Goal: Information Seeking & Learning: Find specific fact

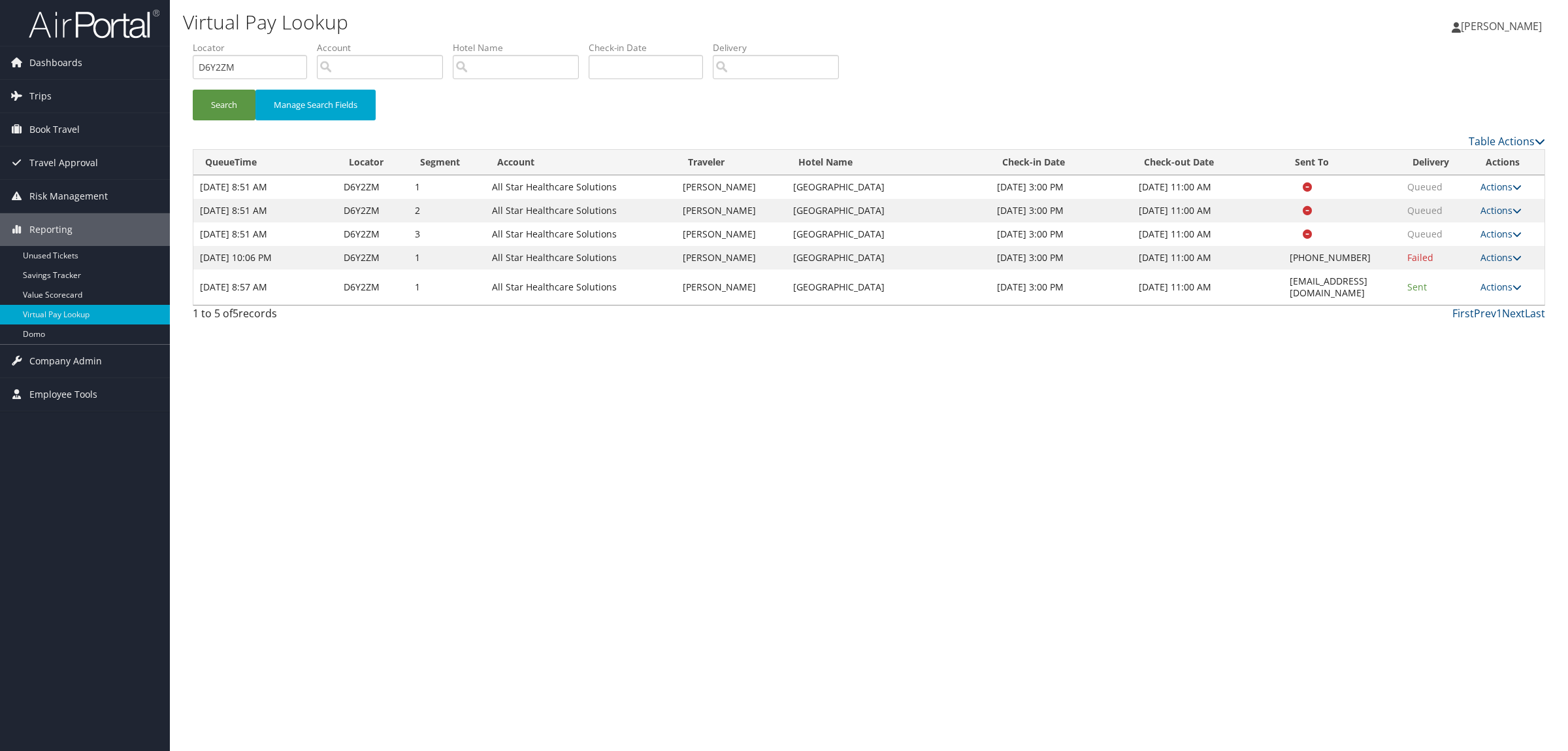
click at [505, 438] on div "Virtual Pay Lookup Hope Ewing Hope Ewing My Settings Travel Agency Contacts Log…" at bounding box center [869, 375] width 1398 height 751
click at [511, 559] on div "Virtual Pay Lookup Hope Ewing Hope Ewing My Settings Travel Agency Contacts Log…" at bounding box center [869, 375] width 1398 height 751
click at [1138, 674] on div "Virtual Pay Lookup Hope Ewing Hope Ewing My Settings Travel Agency Contacts Log…" at bounding box center [869, 375] width 1398 height 751
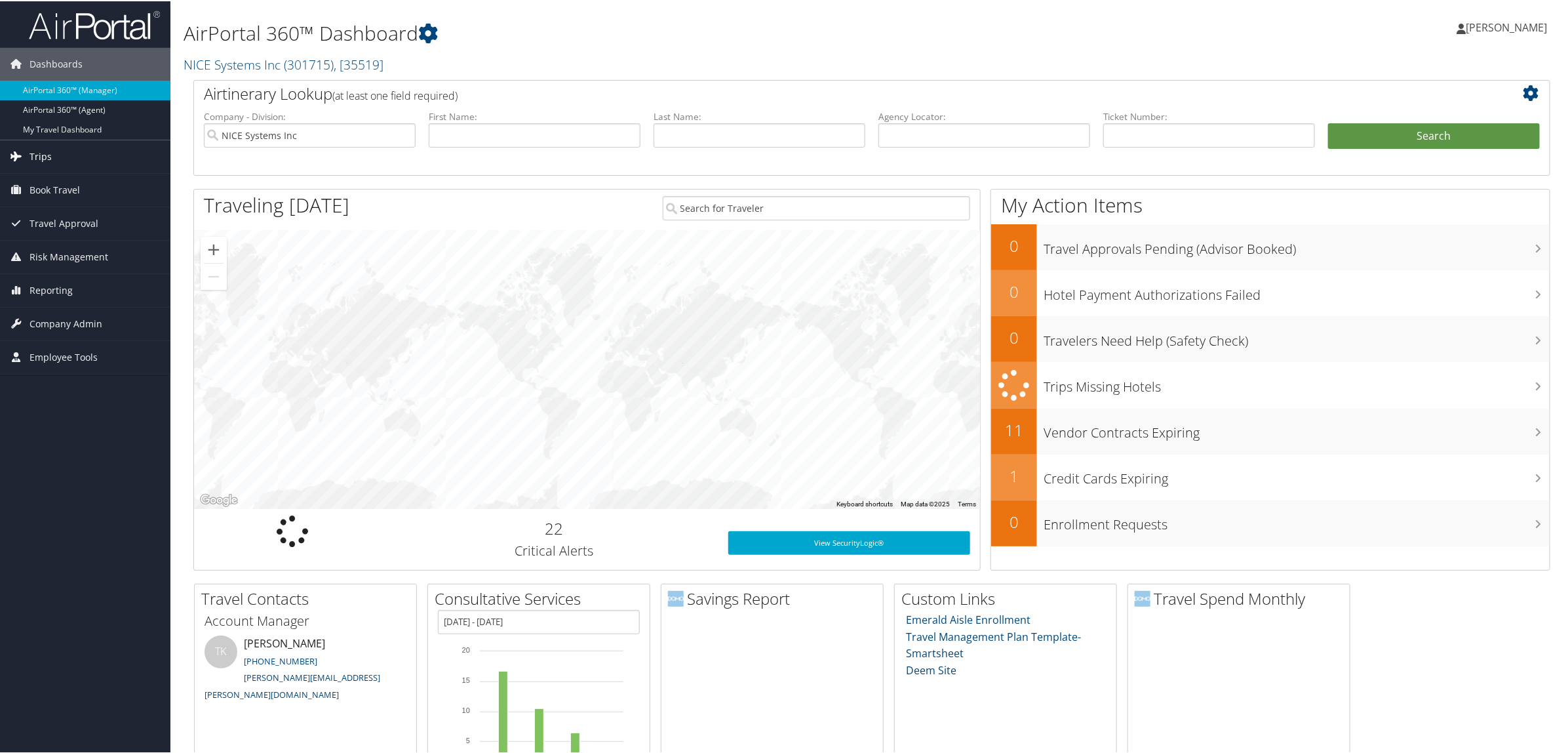
click at [54, 163] on link "Trips" at bounding box center [85, 156] width 171 height 33
click at [85, 191] on link "Current/Future Trips" at bounding box center [85, 201] width 171 height 20
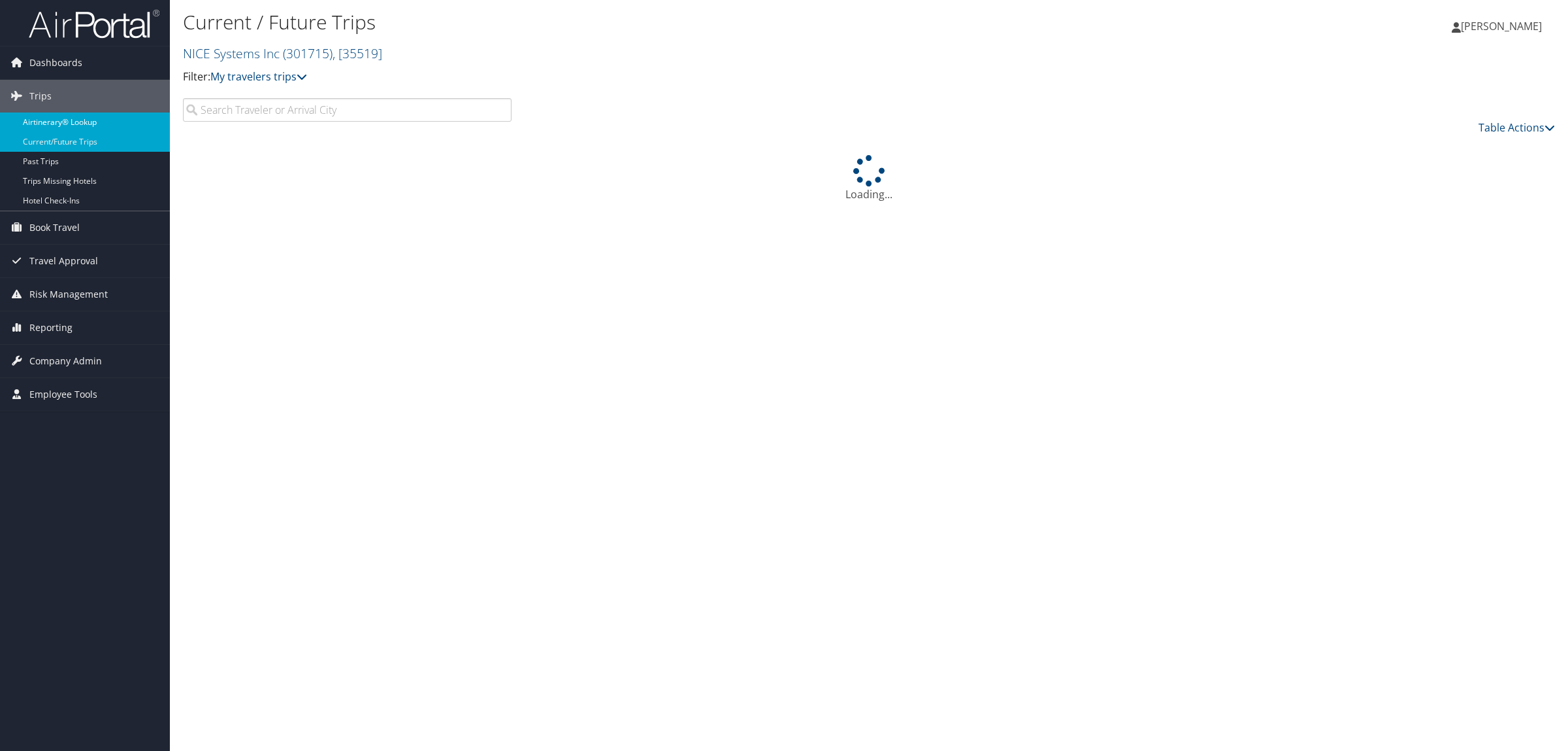
click at [54, 126] on link "Airtinerary® Lookup" at bounding box center [85, 122] width 170 height 20
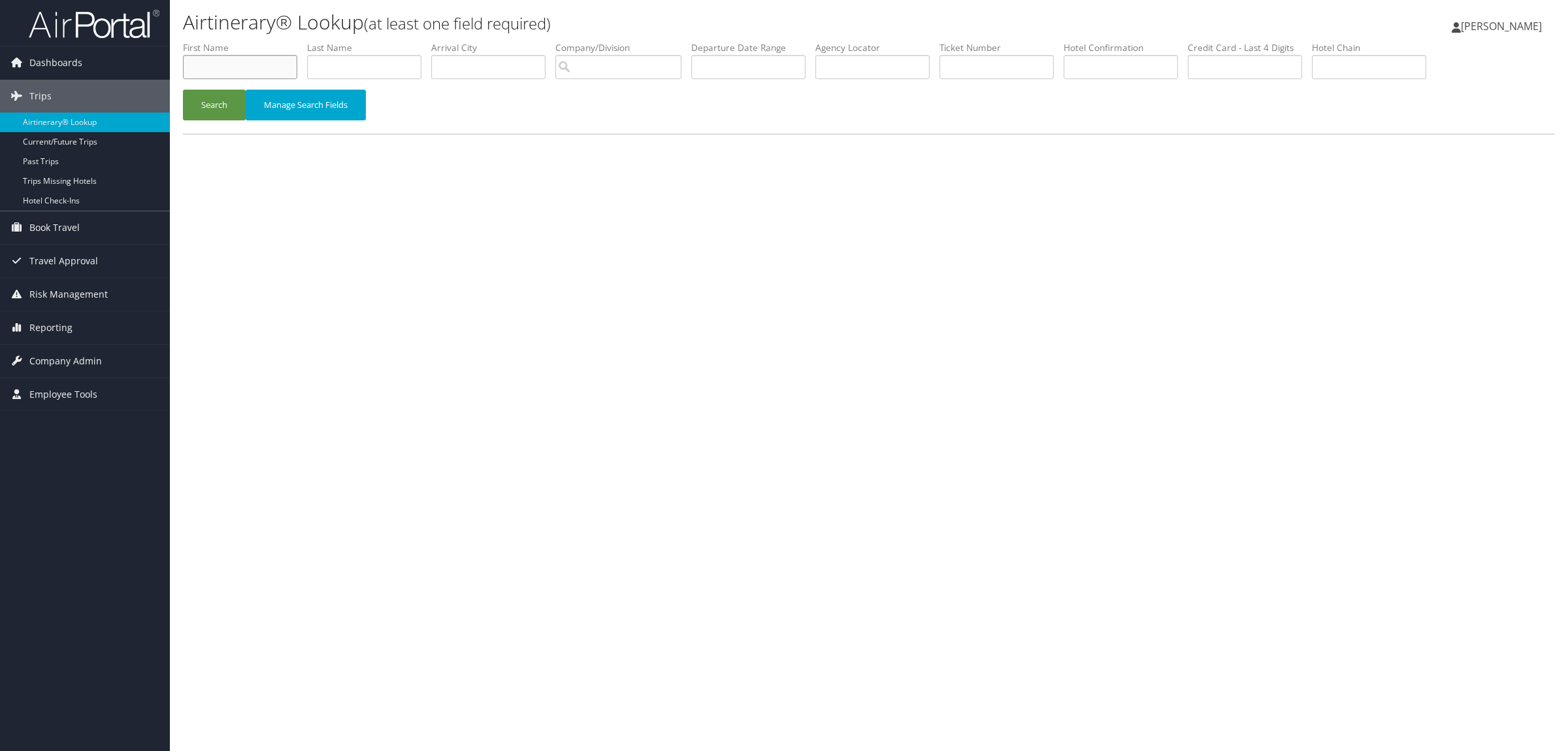
click at [262, 60] on input "text" at bounding box center [240, 66] width 114 height 24
click at [213, 59] on input "text" at bounding box center [240, 66] width 114 height 24
type input "michael"
click at [909, 72] on input "text" at bounding box center [872, 66] width 114 height 24
type input "dq7w09"
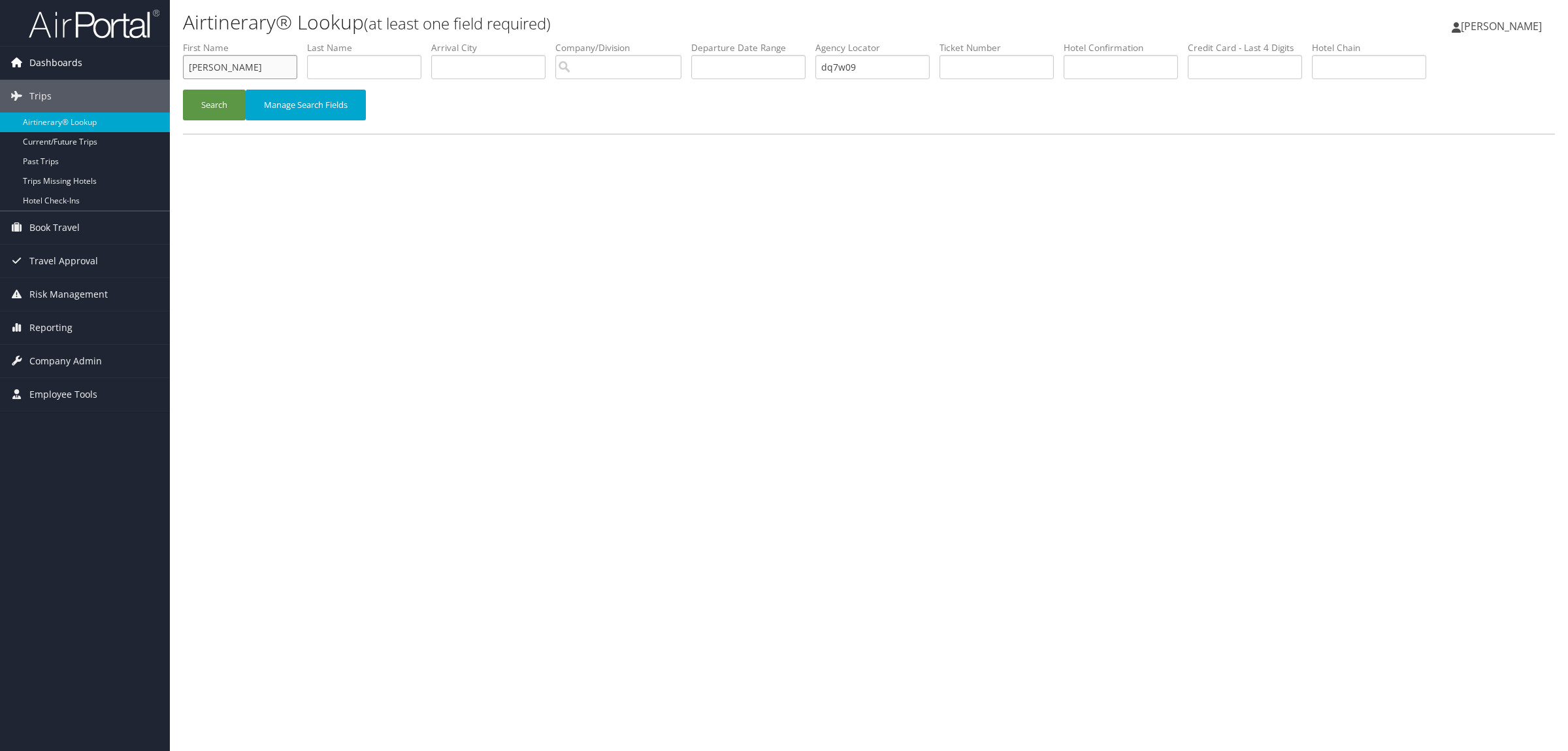
drag, startPoint x: 230, startPoint y: 67, endPoint x: 0, endPoint y: 67, distance: 230.0
click at [0, 67] on div "Dashboards AirPortal 360™ (Manager) AirPortal 360™ (Agent) My Travel Dashboard …" at bounding box center [784, 375] width 1568 height 751
click at [183, 90] on button "Search" at bounding box center [215, 105] width 63 height 31
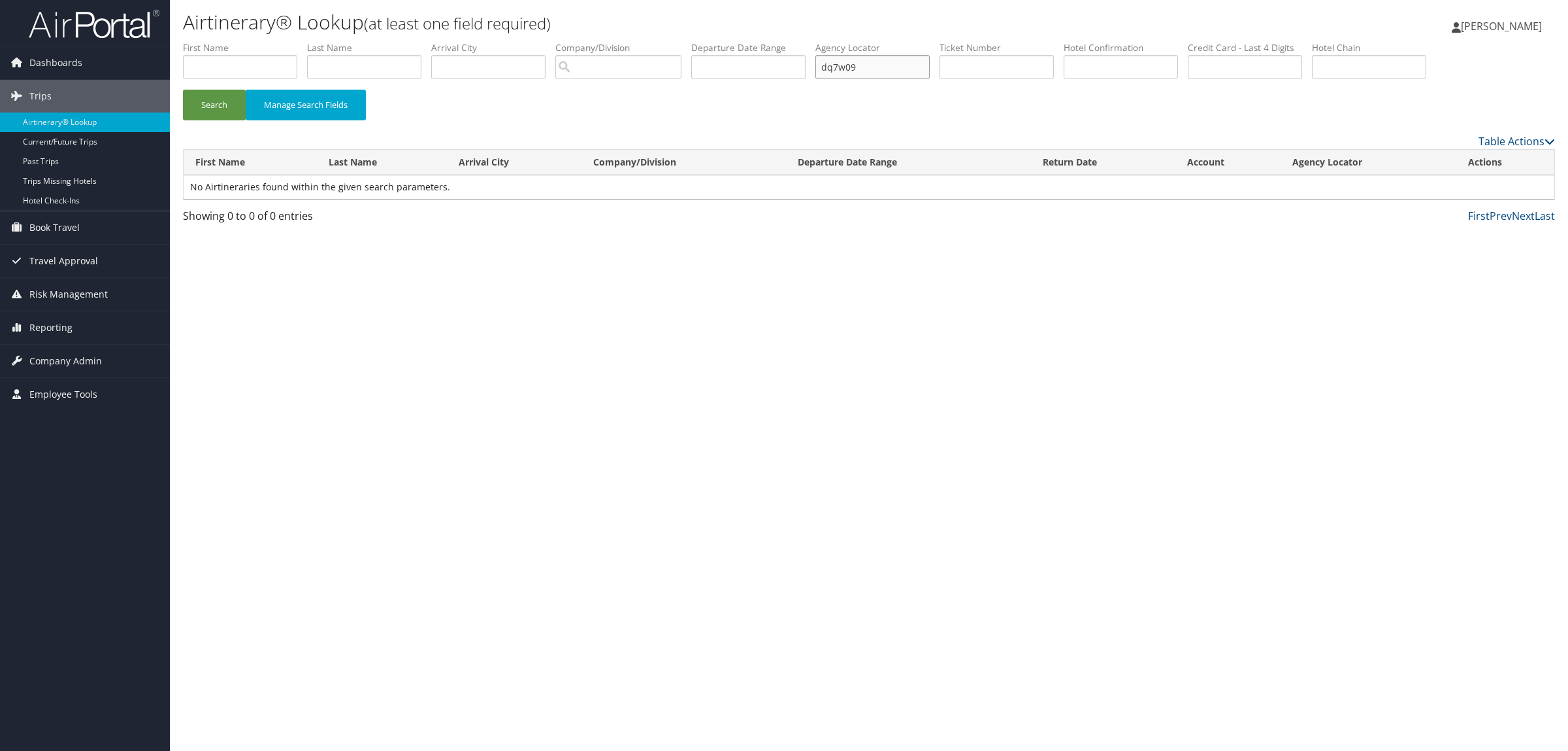
click at [904, 61] on input "dq7w09" at bounding box center [872, 66] width 114 height 24
click at [224, 98] on button "Search" at bounding box center [215, 105] width 63 height 31
click at [1166, 547] on div "Airtinerary® Lookup (at least one field required) Hope Ewing Hope Ewing My Sett…" at bounding box center [869, 375] width 1398 height 751
drag, startPoint x: 850, startPoint y: 70, endPoint x: 802, endPoint y: 70, distance: 48.0
click at [802, 41] on ul "First Name Last Name Departure City Arrival City Company/Division Airport/City …" at bounding box center [869, 41] width 1373 height 0
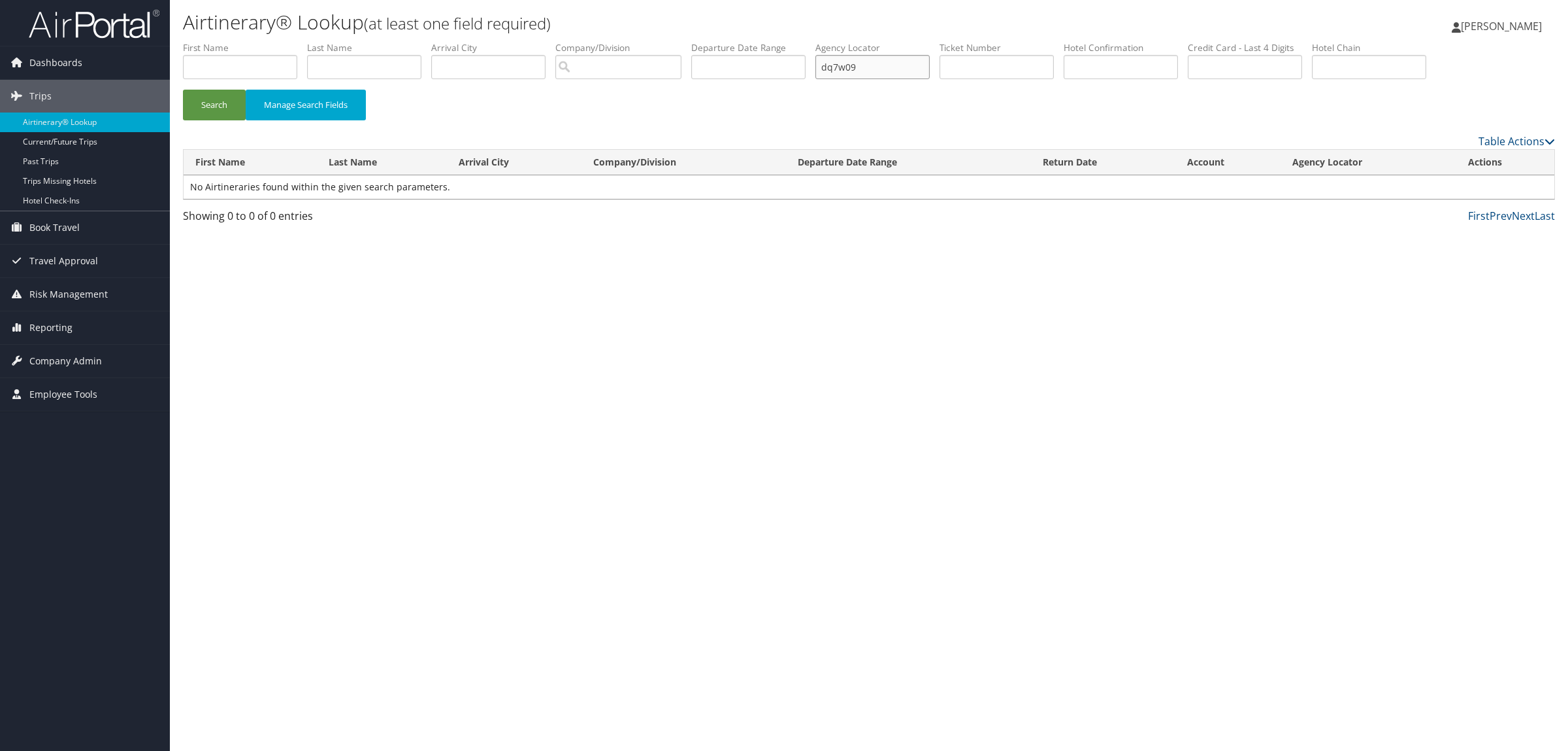
paste input "CQ7W"
click at [224, 86] on li "First Name" at bounding box center [245, 65] width 124 height 48
click at [223, 108] on button "Search" at bounding box center [215, 105] width 63 height 31
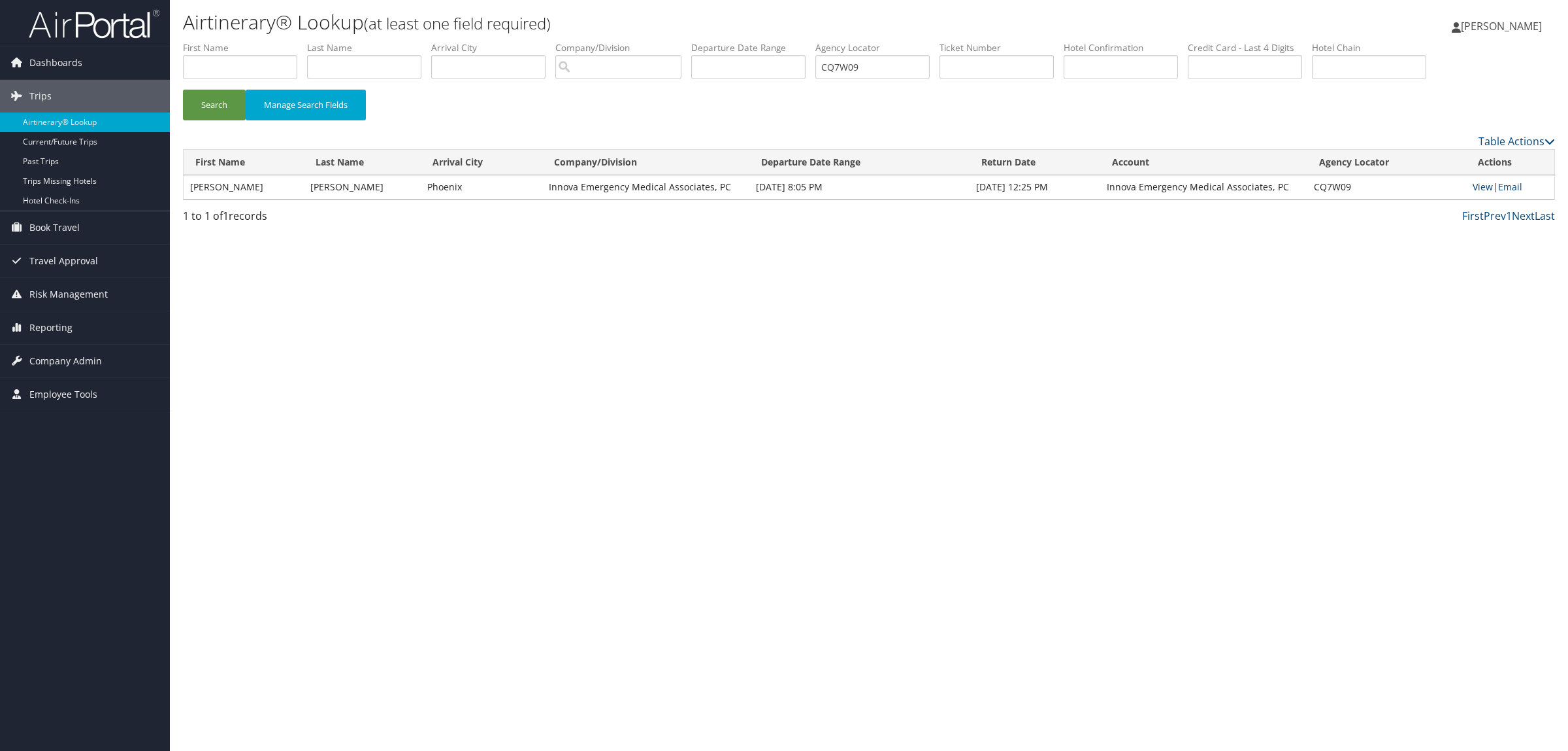
click at [1482, 184] on link "View" at bounding box center [1483, 187] width 21 height 12
drag, startPoint x: 915, startPoint y: 60, endPoint x: 668, endPoint y: 96, distance: 249.6
click at [668, 96] on form "First Name Last Name Departure City Arrival City Company/Division Airport/City …" at bounding box center [869, 87] width 1373 height 92
type input "d66zhb"
click at [183, 90] on button "Search" at bounding box center [215, 105] width 63 height 31
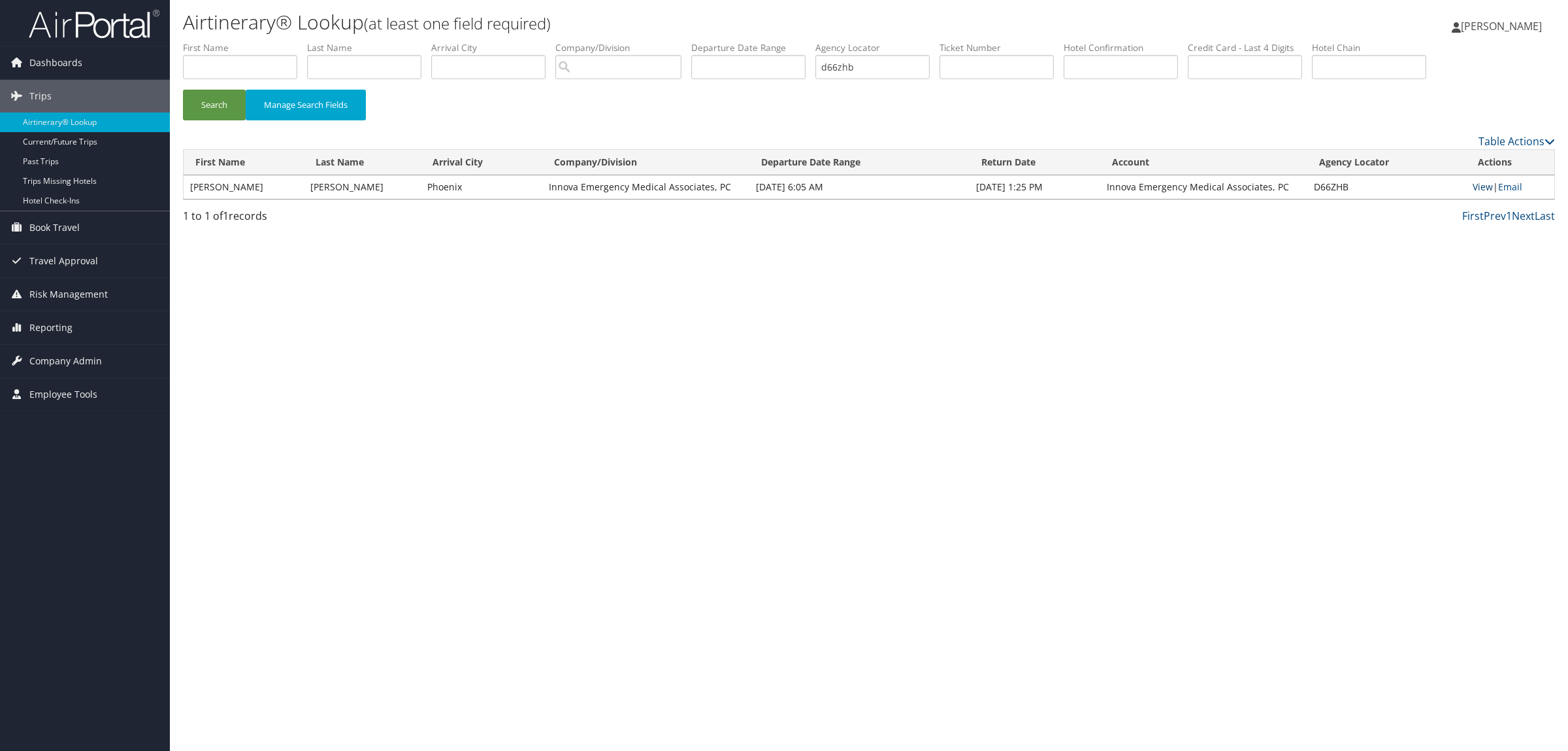
click at [1485, 186] on link "View" at bounding box center [1483, 187] width 21 height 12
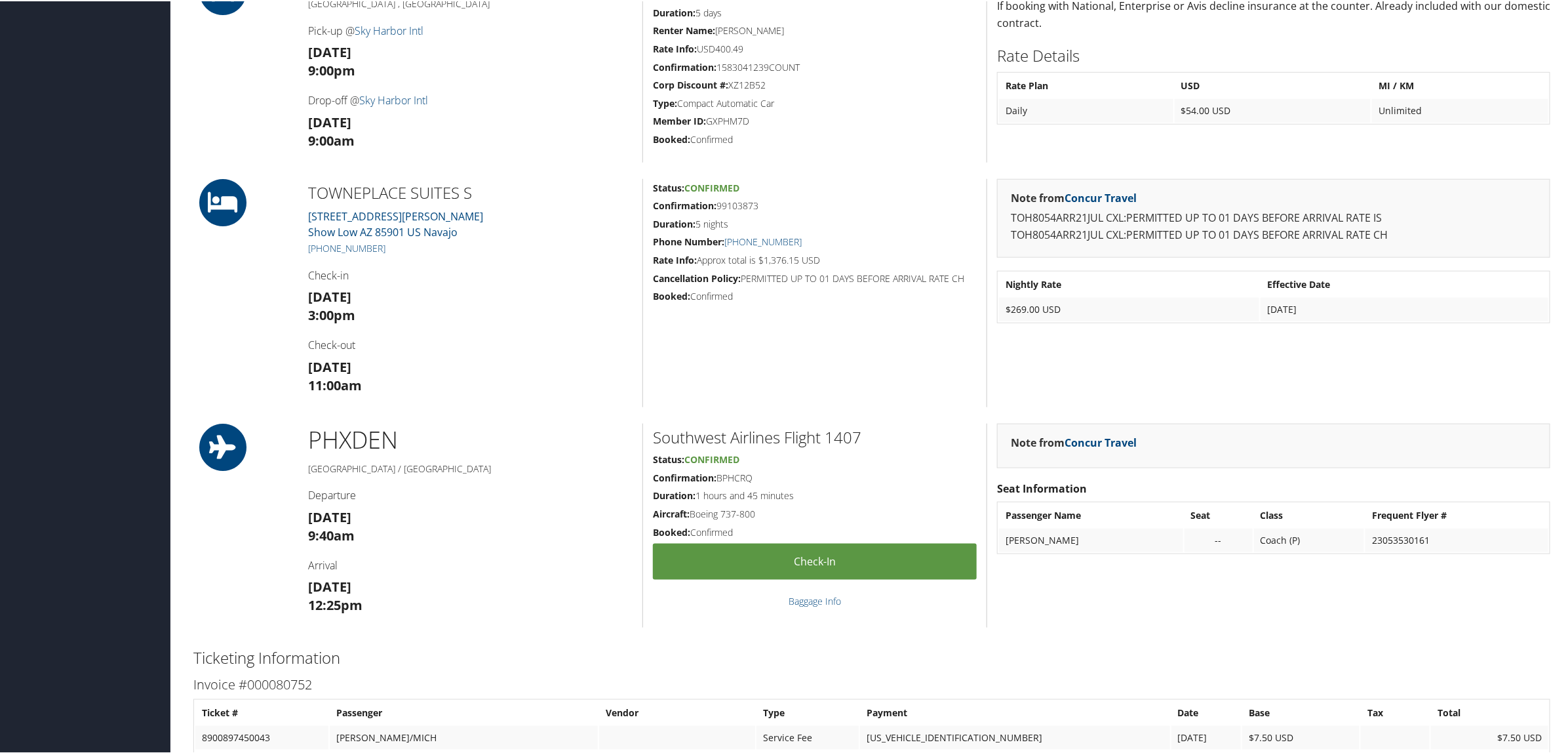
scroll to position [738, 0]
click at [545, 450] on h1 "PHX DEN" at bounding box center [470, 438] width 324 height 33
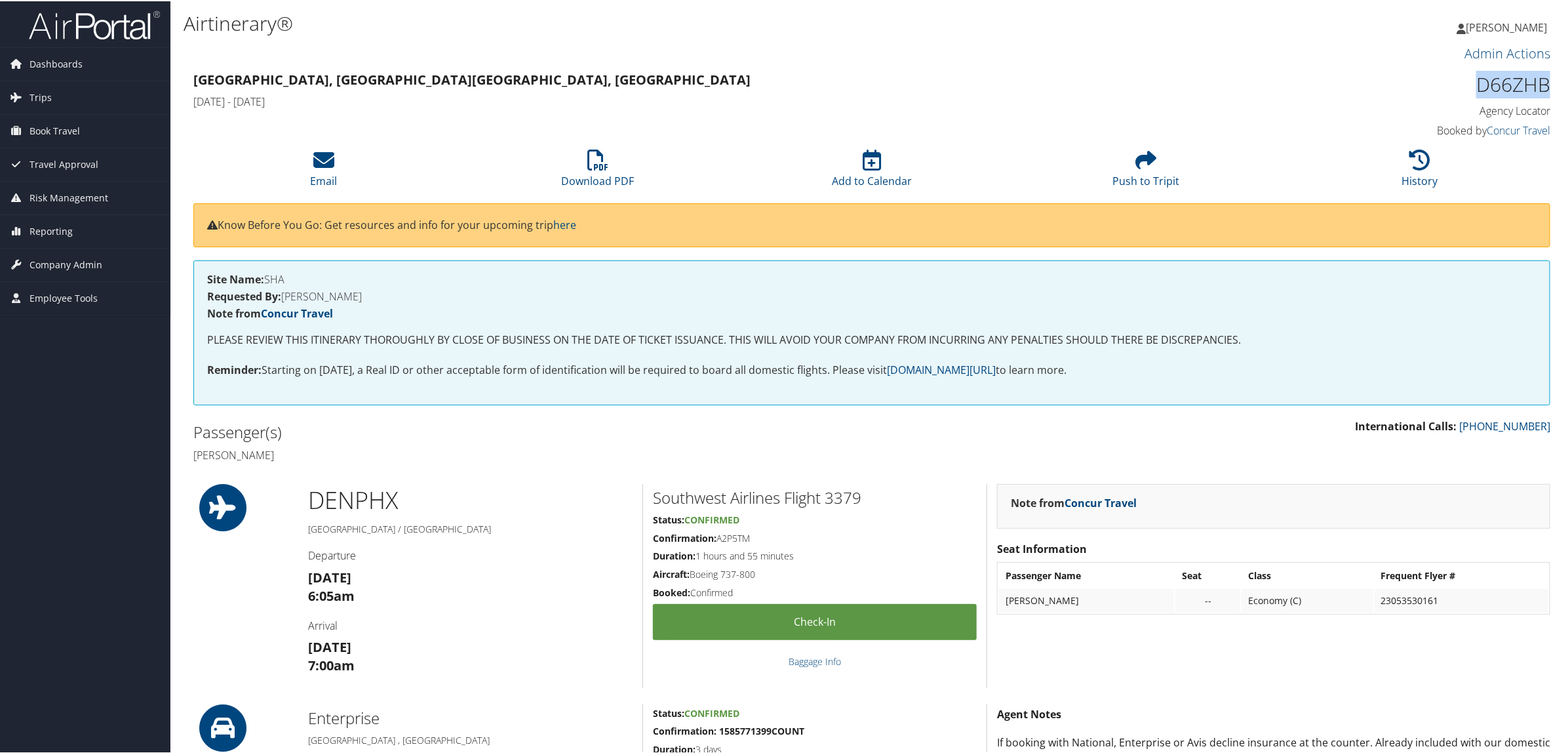
click at [1545, 85] on div "D66ZHB Agency Locator Agency Locator D66ZHB Booked by Concur Travel Booked by C…" at bounding box center [1388, 104] width 344 height 75
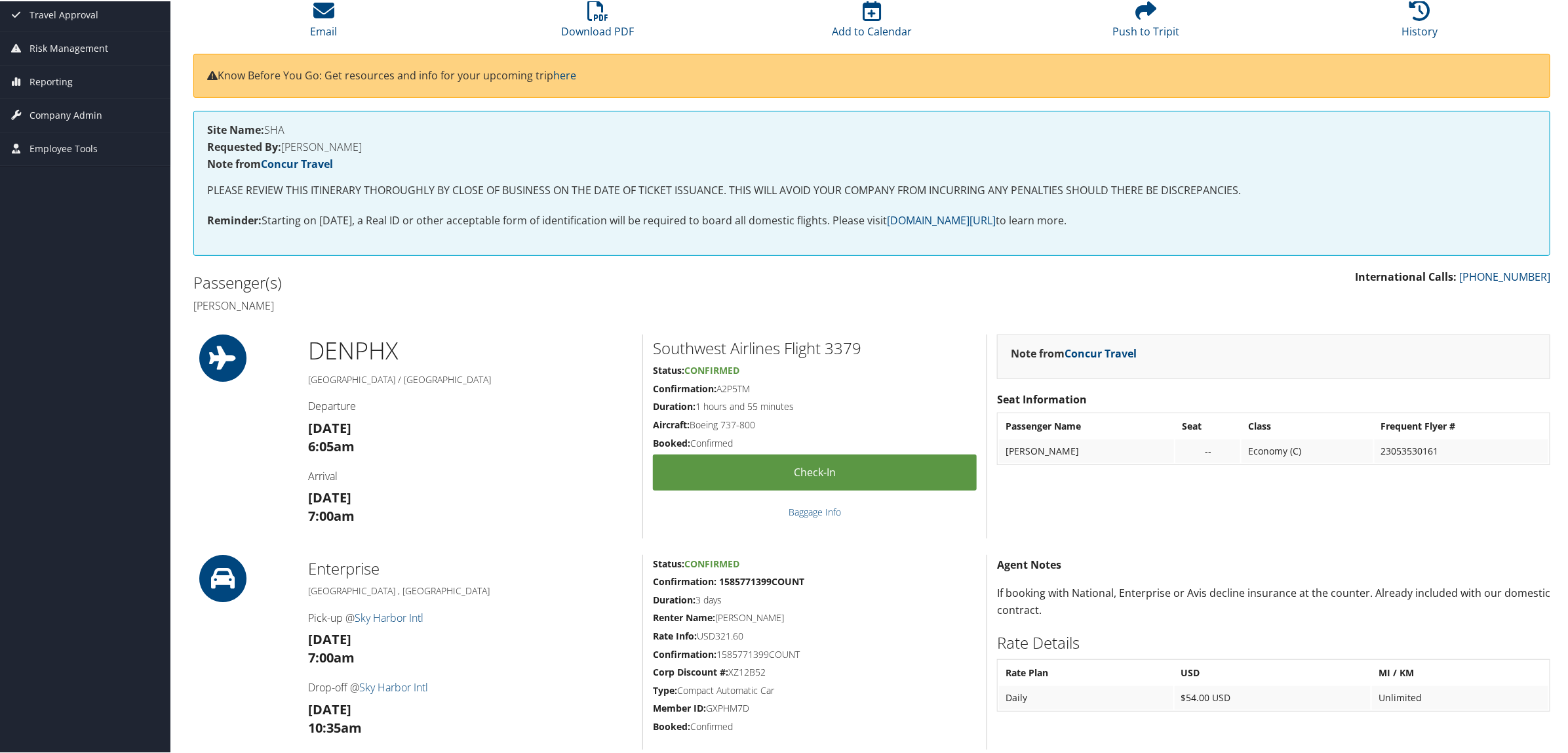
scroll to position [328, 0]
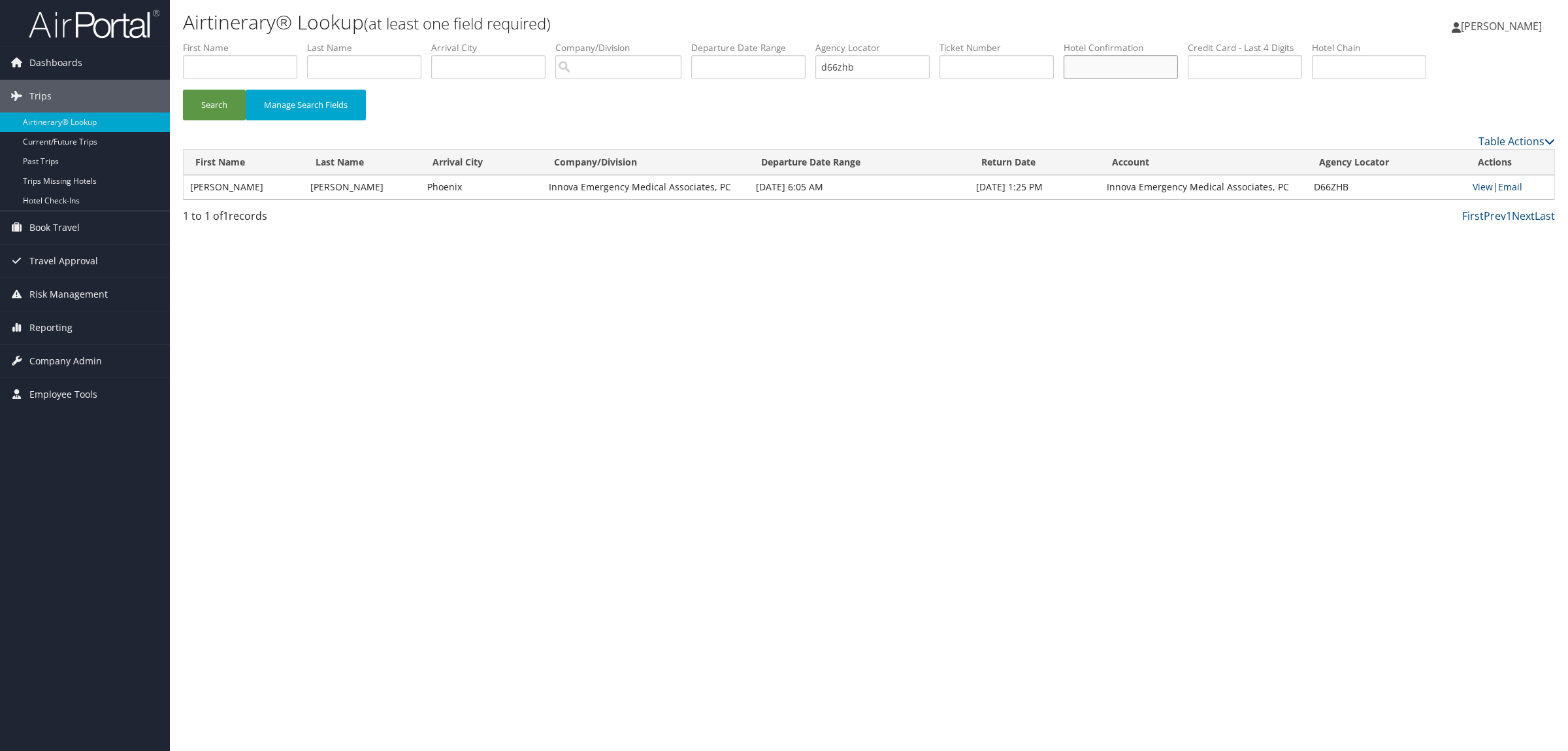
paste input "31722SF045887"
type input "31722SF045887"
drag, startPoint x: 887, startPoint y: 66, endPoint x: 626, endPoint y: 66, distance: 261.0
click at [626, 41] on ul "First Name Last Name Departure City Arrival City Company/Division Airport/City …" at bounding box center [869, 41] width 1373 height 0
click at [351, 64] on input "text" at bounding box center [364, 66] width 114 height 24
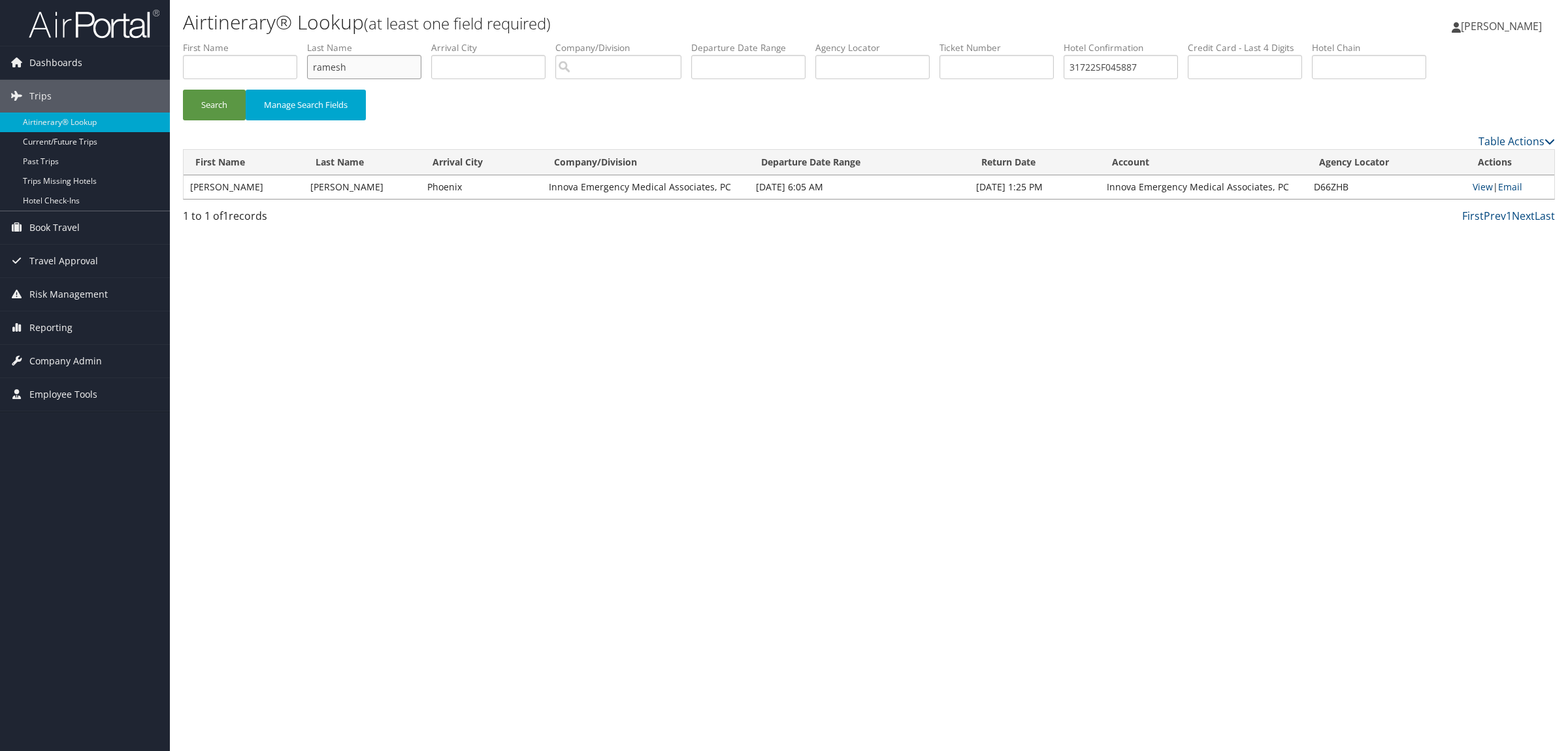
click at [183, 90] on button "Search" at bounding box center [215, 105] width 63 height 31
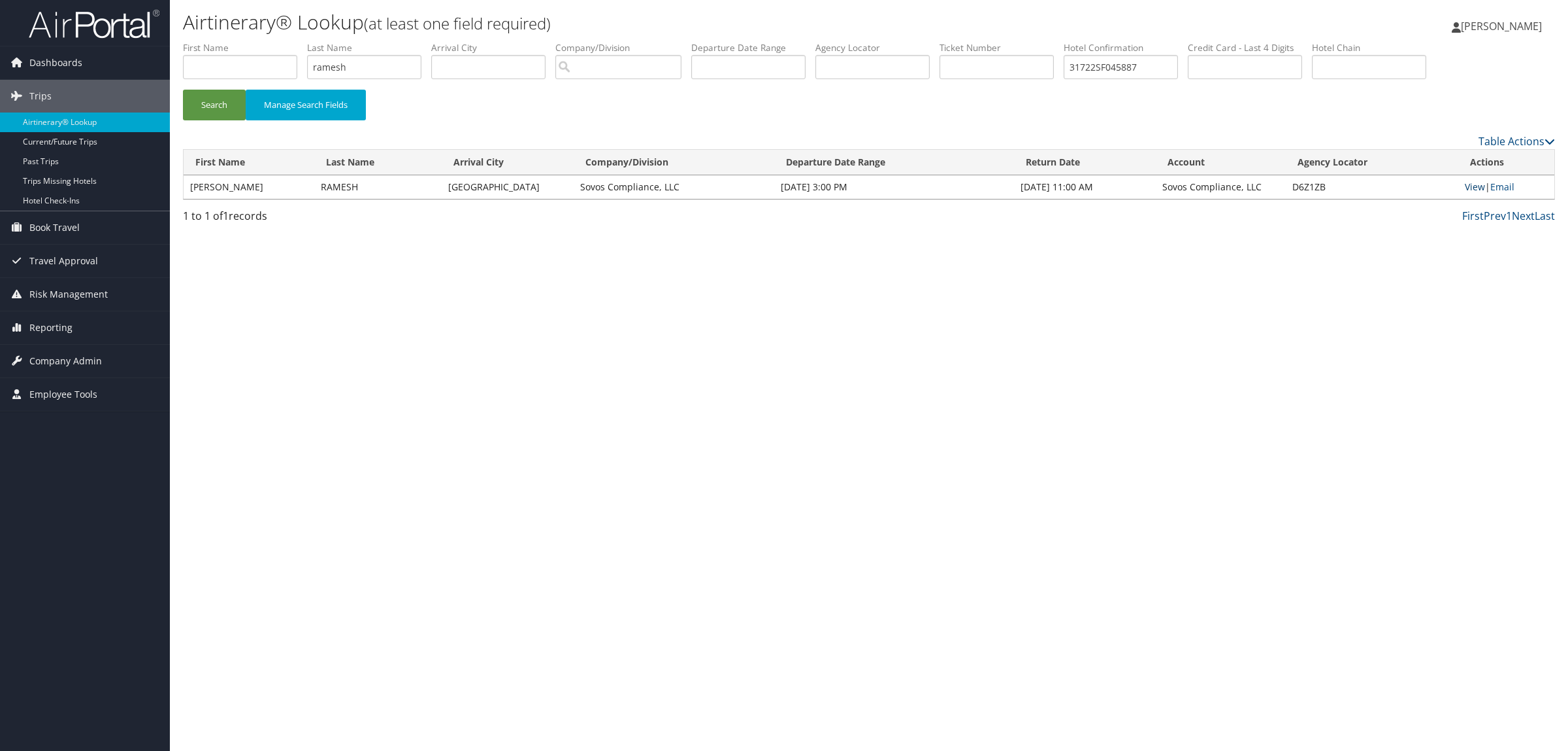
click at [1478, 187] on link "View" at bounding box center [1475, 187] width 21 height 12
drag, startPoint x: 377, startPoint y: 66, endPoint x: 207, endPoint y: 70, distance: 170.0
click at [207, 41] on ul "First Name Last Name ramesh Departure City Arrival City Company/Division Airpor…" at bounding box center [869, 41] width 1373 height 0
type input "mcgraw"
drag, startPoint x: 1196, startPoint y: 59, endPoint x: 621, endPoint y: 64, distance: 575.0
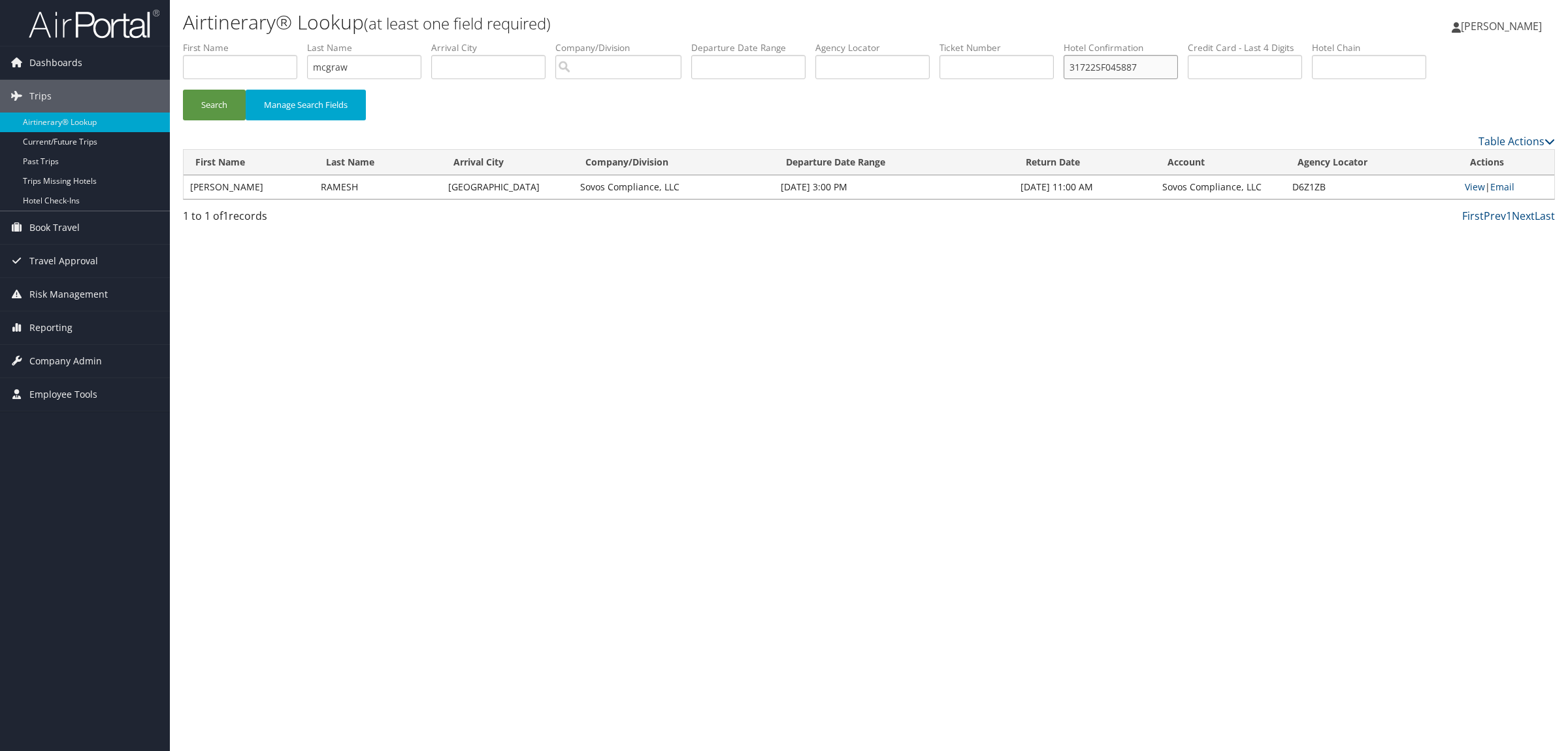
click at [621, 90] on form "First Name Last Name mcgraw Departure City Arrival City Company/Division Airpor…" at bounding box center [869, 87] width 1373 height 92
click at [196, 111] on button "Search" at bounding box center [215, 105] width 63 height 31
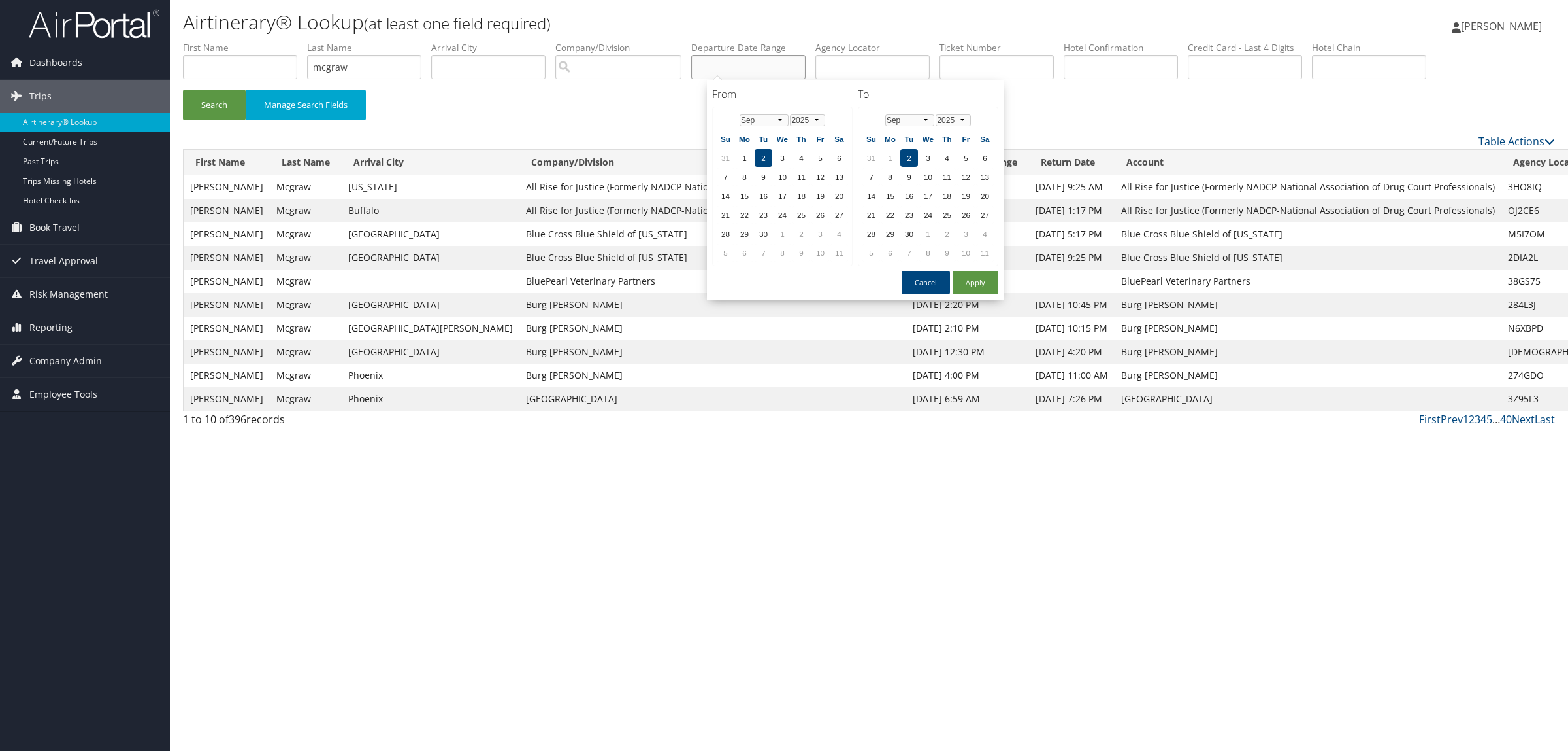
click at [720, 66] on input "text" at bounding box center [748, 66] width 114 height 24
click at [772, 125] on select "Jan Feb Mar Apr May Jun Jul Aug Sep Oct Nov Dec" at bounding box center [764, 120] width 49 height 12
click at [776, 94] on h4 "From" at bounding box center [783, 94] width 141 height 14
click at [722, 152] on td "31" at bounding box center [726, 158] width 18 height 18
click at [840, 226] on td "30" at bounding box center [839, 234] width 18 height 18
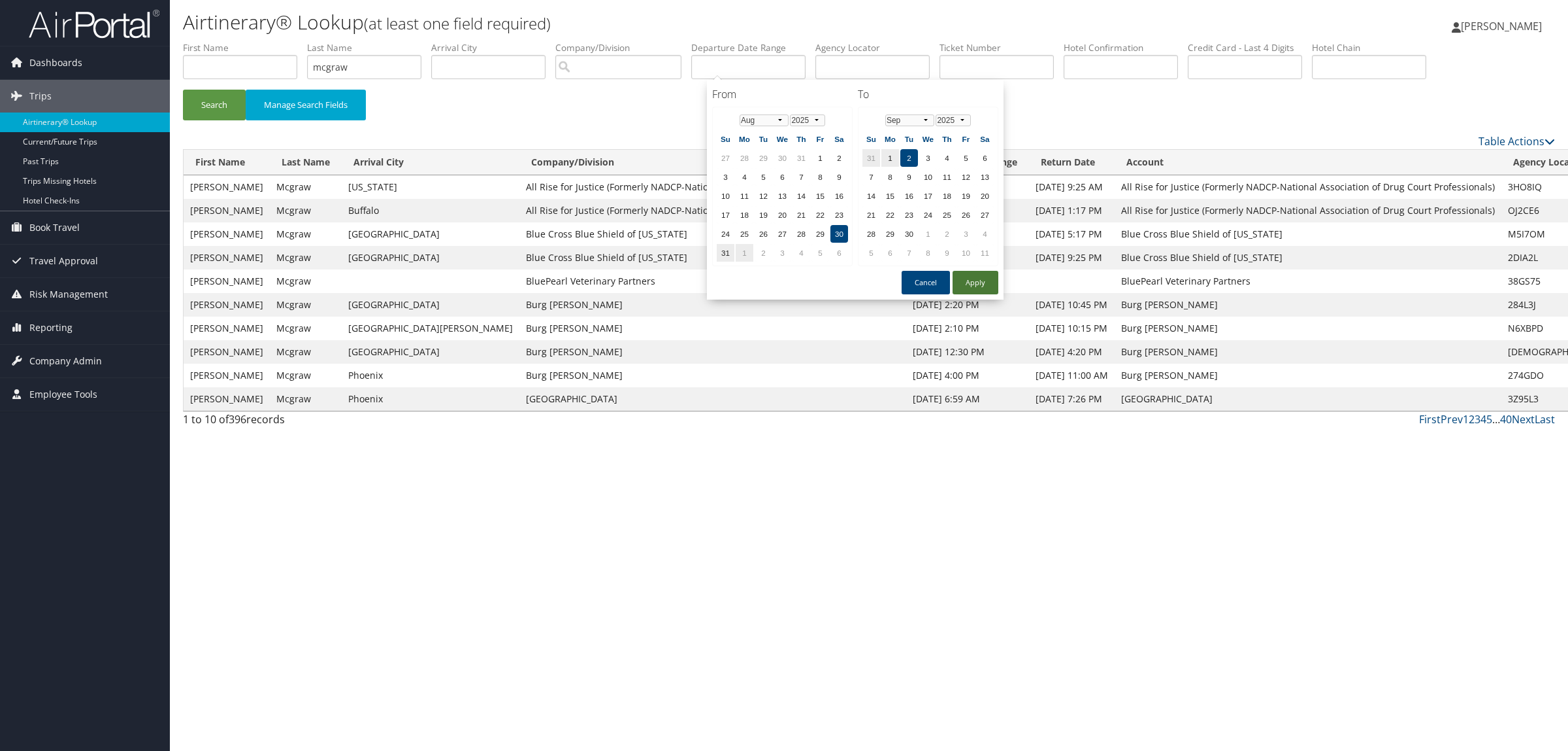
click at [964, 272] on button "Apply" at bounding box center [975, 282] width 46 height 23
drag, startPoint x: 763, startPoint y: 62, endPoint x: 958, endPoint y: 55, distance: 195.1
click at [958, 41] on ul "First Name Last Name mcgraw Departure City Arrival City Company/Division Airpor…" at bounding box center [869, 41] width 1373 height 0
click at [984, 272] on button "Apply" at bounding box center [975, 282] width 46 height 23
type input "08/30/2025"
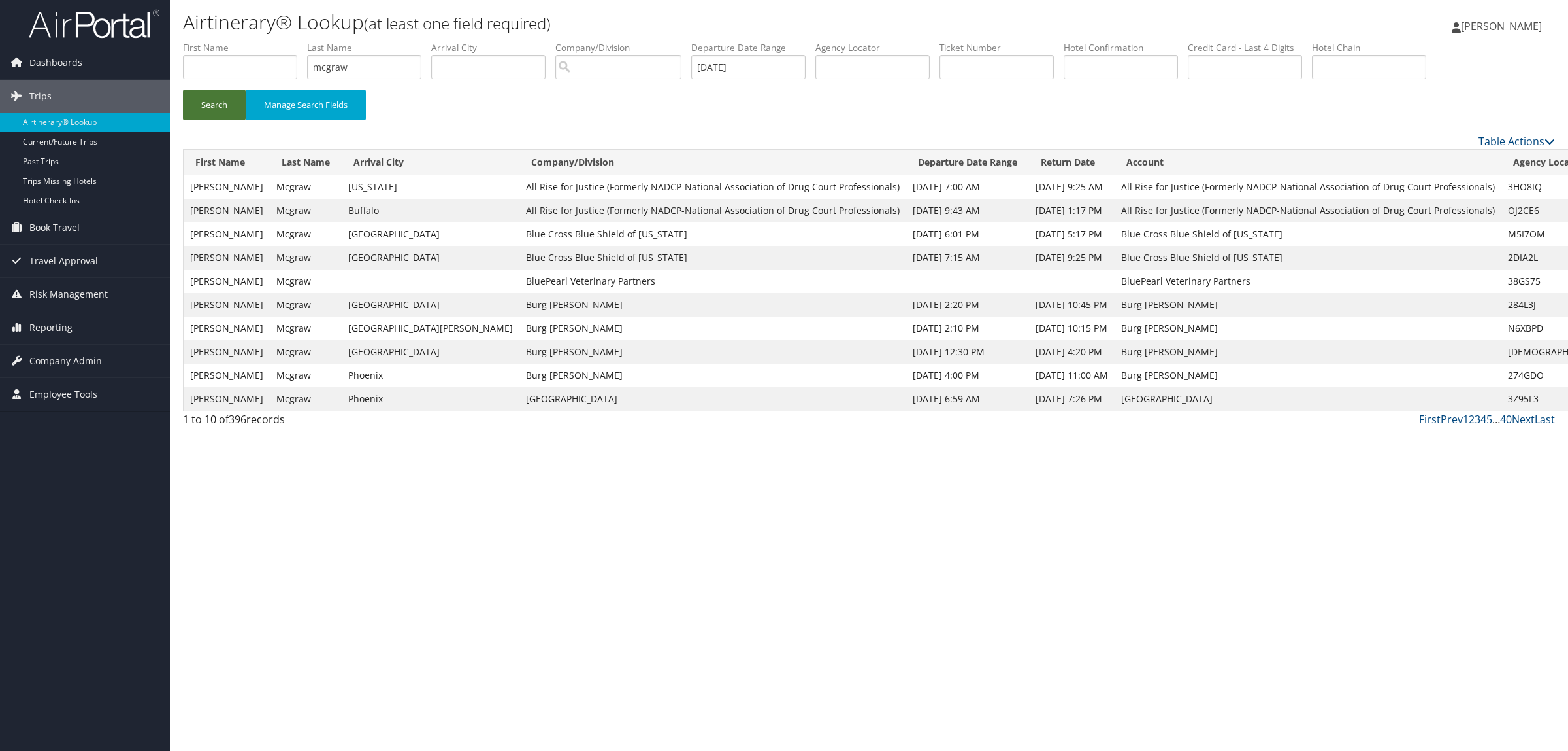
click at [242, 99] on button "Search" at bounding box center [215, 105] width 63 height 31
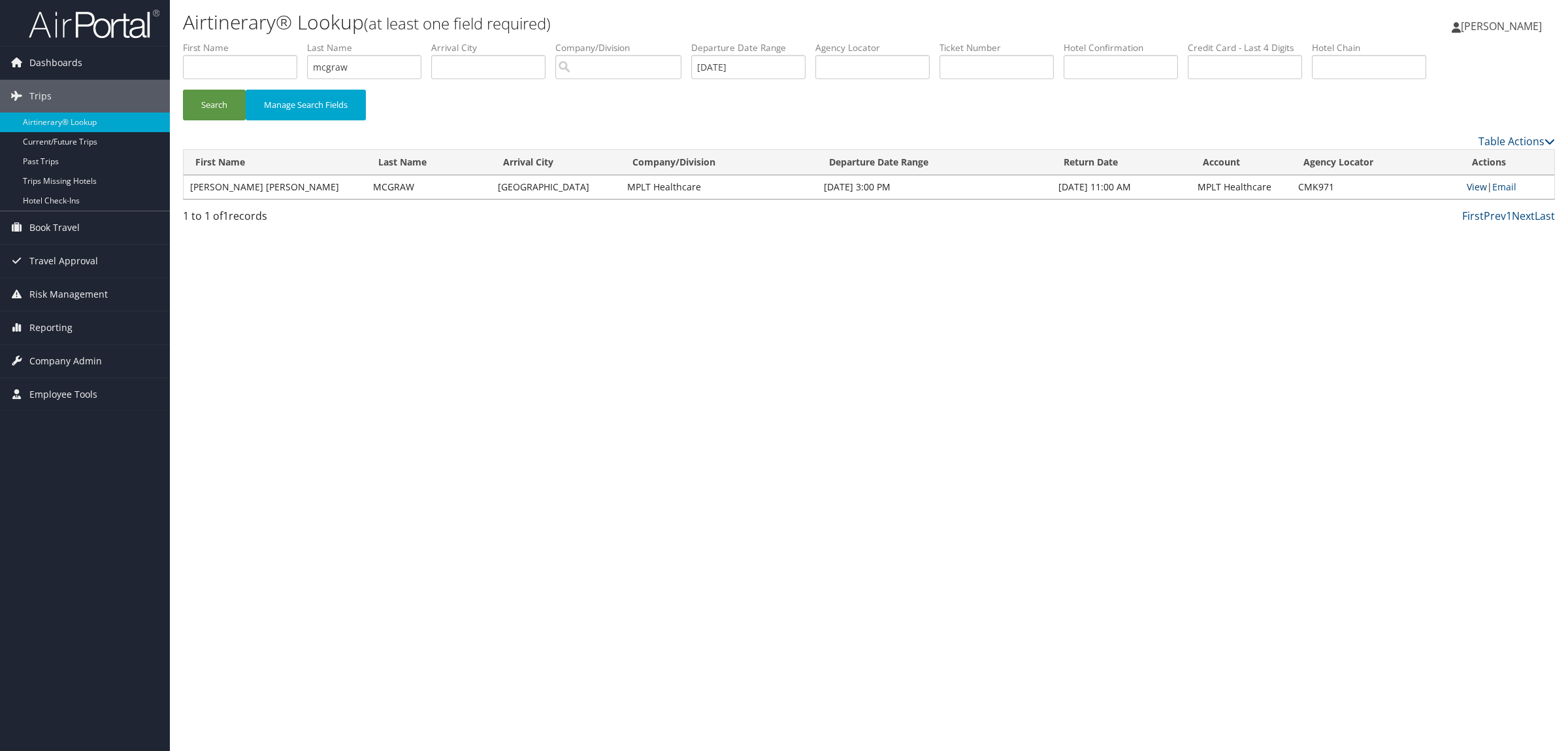
click at [1478, 187] on link "View" at bounding box center [1477, 187] width 21 height 12
drag, startPoint x: 364, startPoint y: 63, endPoint x: 64, endPoint y: 61, distance: 300.0
click at [66, 66] on div "Dashboards AirPortal 360™ (Manager) AirPortal 360™ (Agent) My Travel Dashboard …" at bounding box center [784, 375] width 1568 height 751
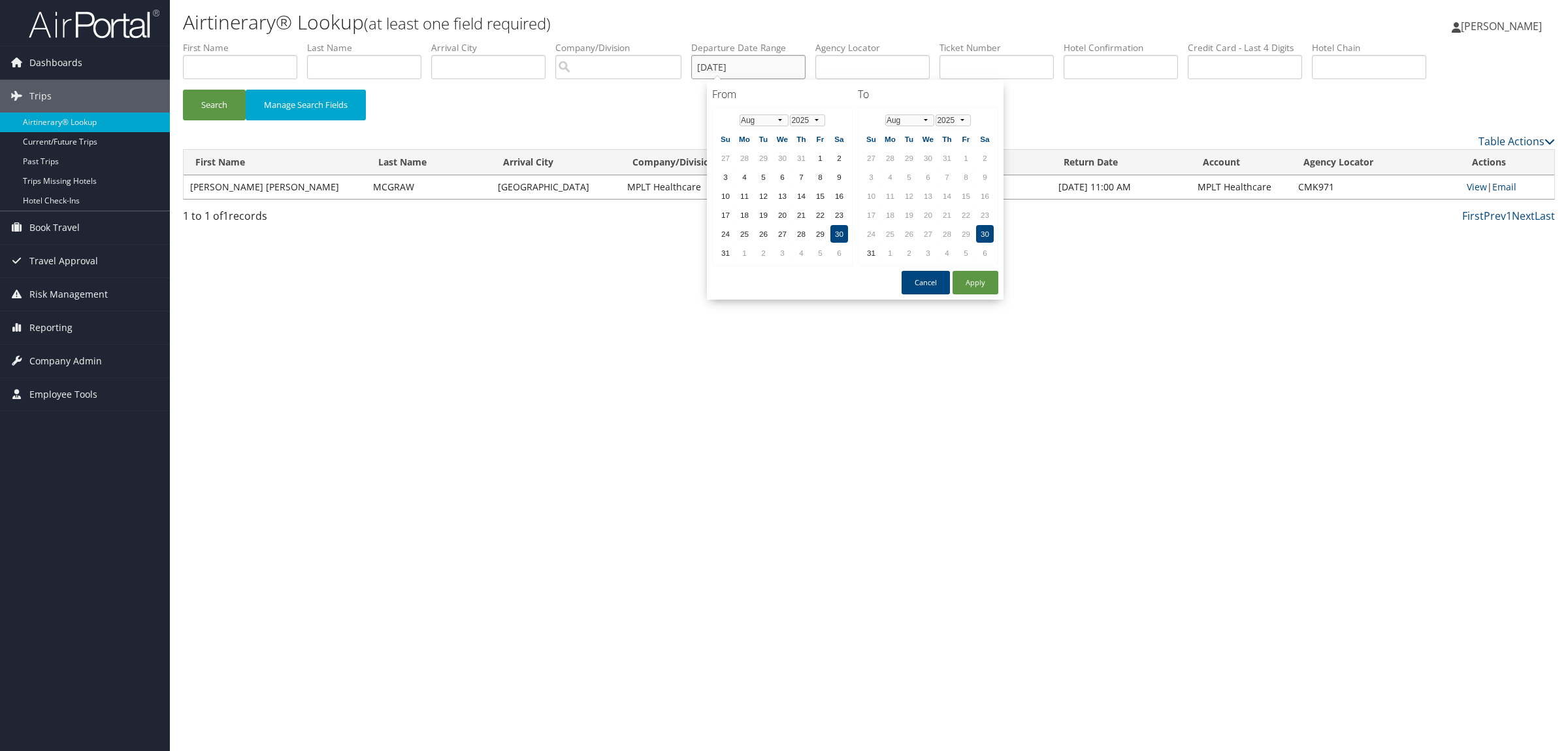
drag, startPoint x: 785, startPoint y: 70, endPoint x: 409, endPoint y: 72, distance: 376.0
click at [409, 41] on ul "First Name Last Name Departure City Arrival City Company/Division Airport/City …" at bounding box center [869, 41] width 1373 height 0
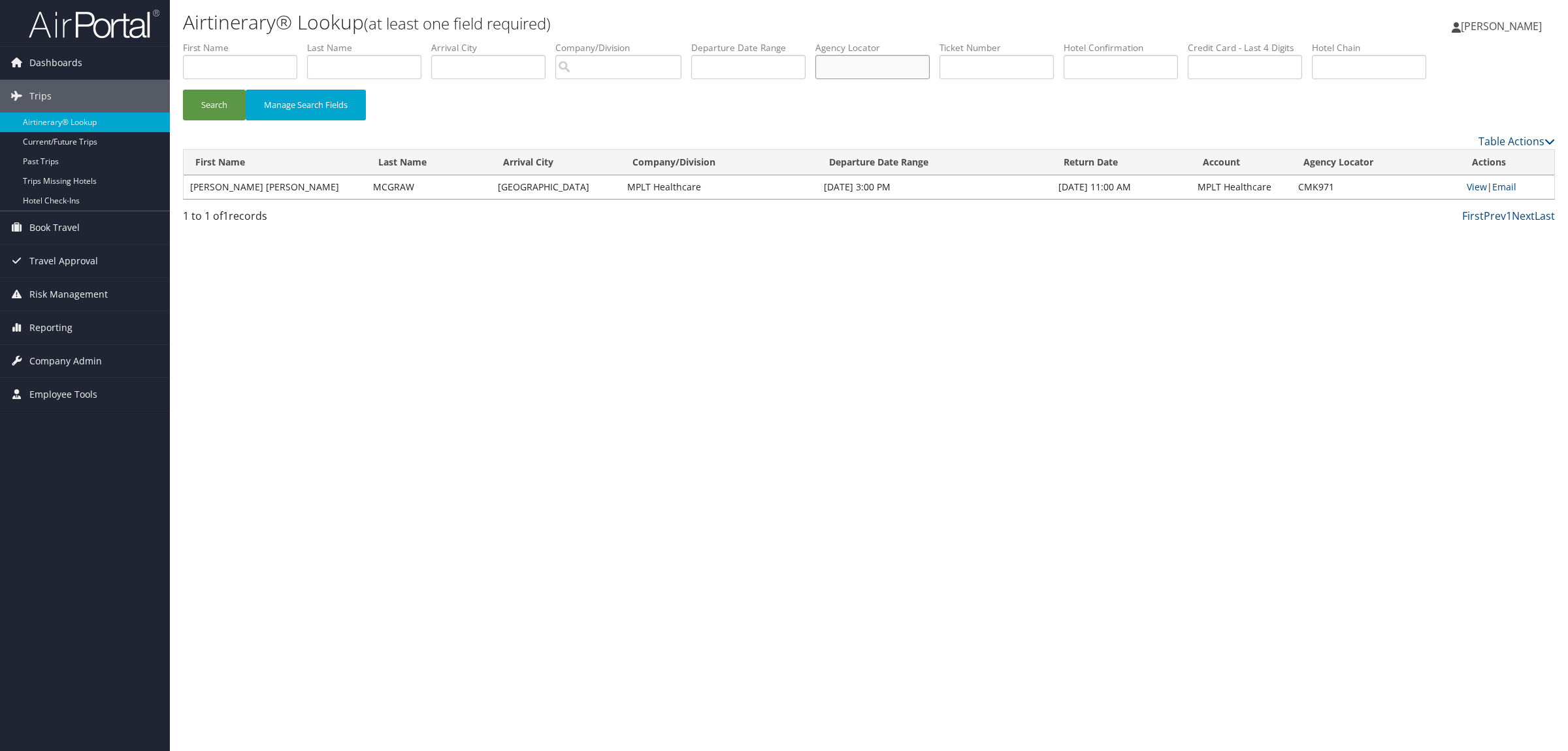
paste input "D83VLK"
click at [219, 109] on button "Search" at bounding box center [215, 105] width 63 height 31
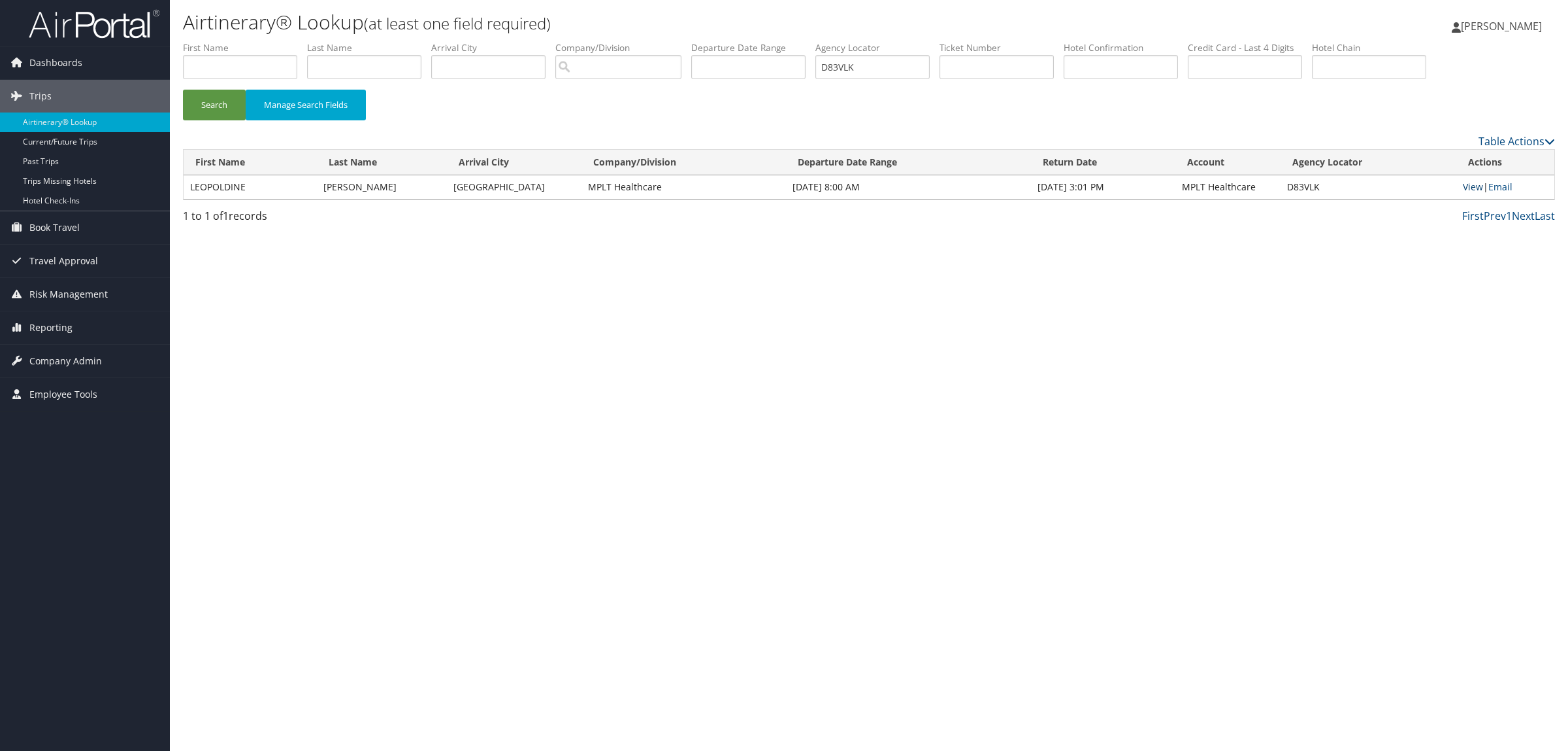
click at [1472, 187] on link "View" at bounding box center [1474, 187] width 21 height 12
drag, startPoint x: 893, startPoint y: 70, endPoint x: 785, endPoint y: 69, distance: 108.0
click at [785, 41] on ul "First Name Last Name Departure City Arrival City Company/Division Airport/City …" at bounding box center [869, 41] width 1373 height 0
paste input "5ZS6C"
click at [200, 96] on button "Search" at bounding box center [215, 105] width 63 height 31
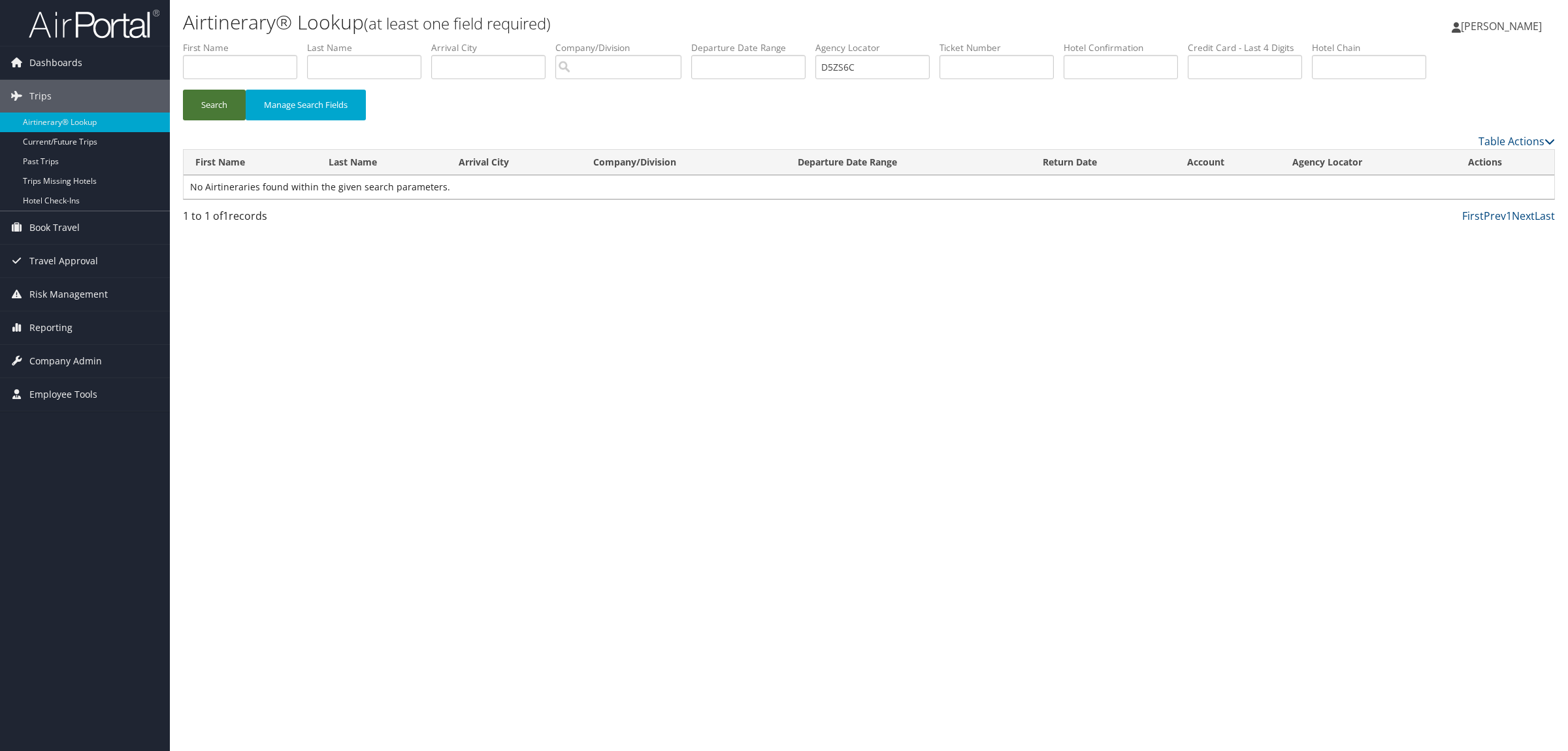
click at [221, 115] on button "Search" at bounding box center [215, 105] width 63 height 31
click at [900, 73] on input "D5ZS6C" at bounding box center [872, 66] width 114 height 24
drag, startPoint x: 840, startPoint y: 69, endPoint x: 707, endPoint y: 60, distance: 133.3
click at [714, 41] on ul "First Name Last Name Departure City Arrival City Company/Division Airport/City …" at bounding box center [869, 41] width 1373 height 0
click at [183, 90] on button "Search" at bounding box center [215, 105] width 63 height 31
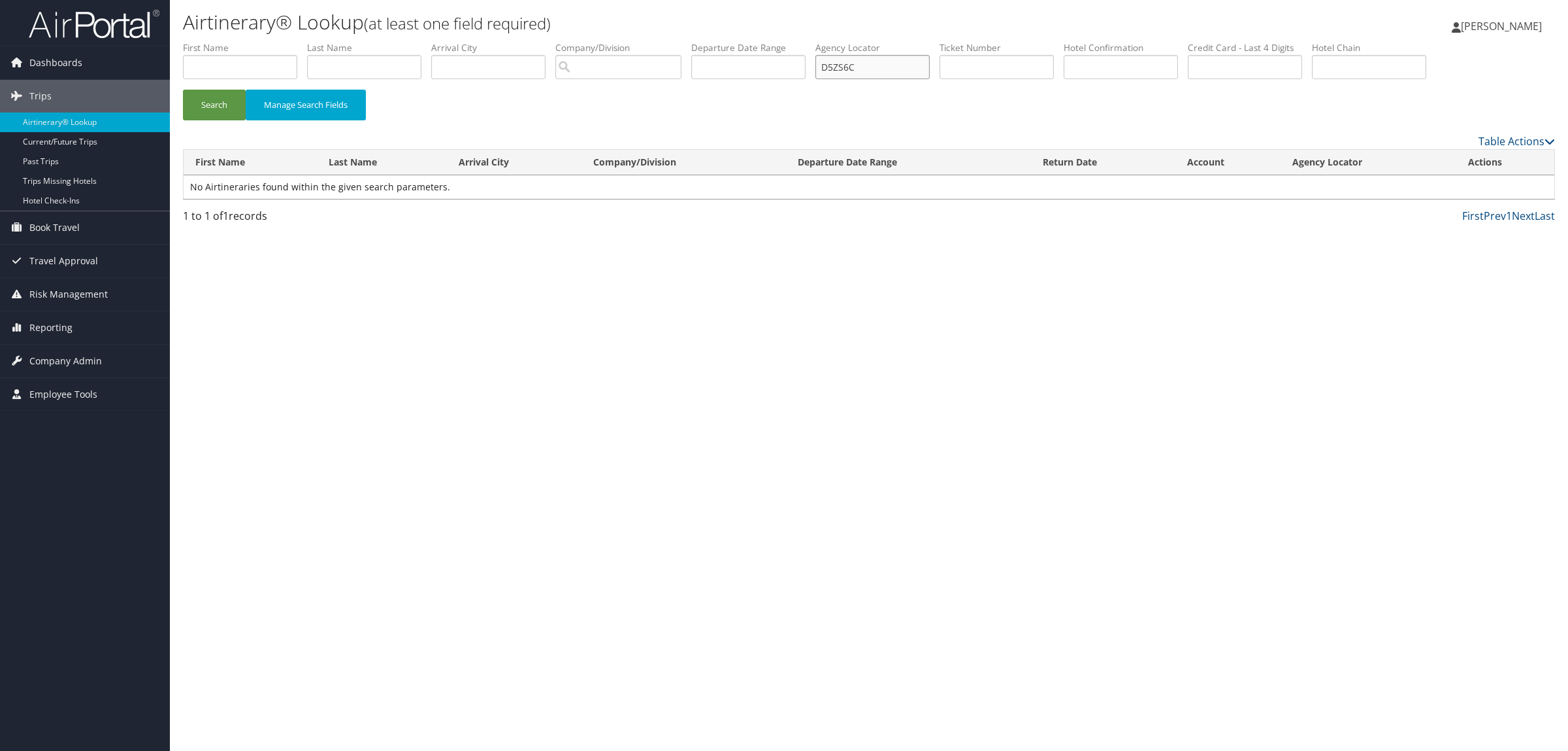
drag, startPoint x: 824, startPoint y: 64, endPoint x: 631, endPoint y: 55, distance: 193.2
click at [655, 41] on ul "First Name Last Name Departure City Arrival City Company/Division Airport/City …" at bounding box center [869, 41] width 1373 height 0
paste input "CS8RWL"
click at [219, 98] on button "Search" at bounding box center [215, 105] width 63 height 31
click at [1474, 187] on link "View" at bounding box center [1474, 187] width 21 height 12
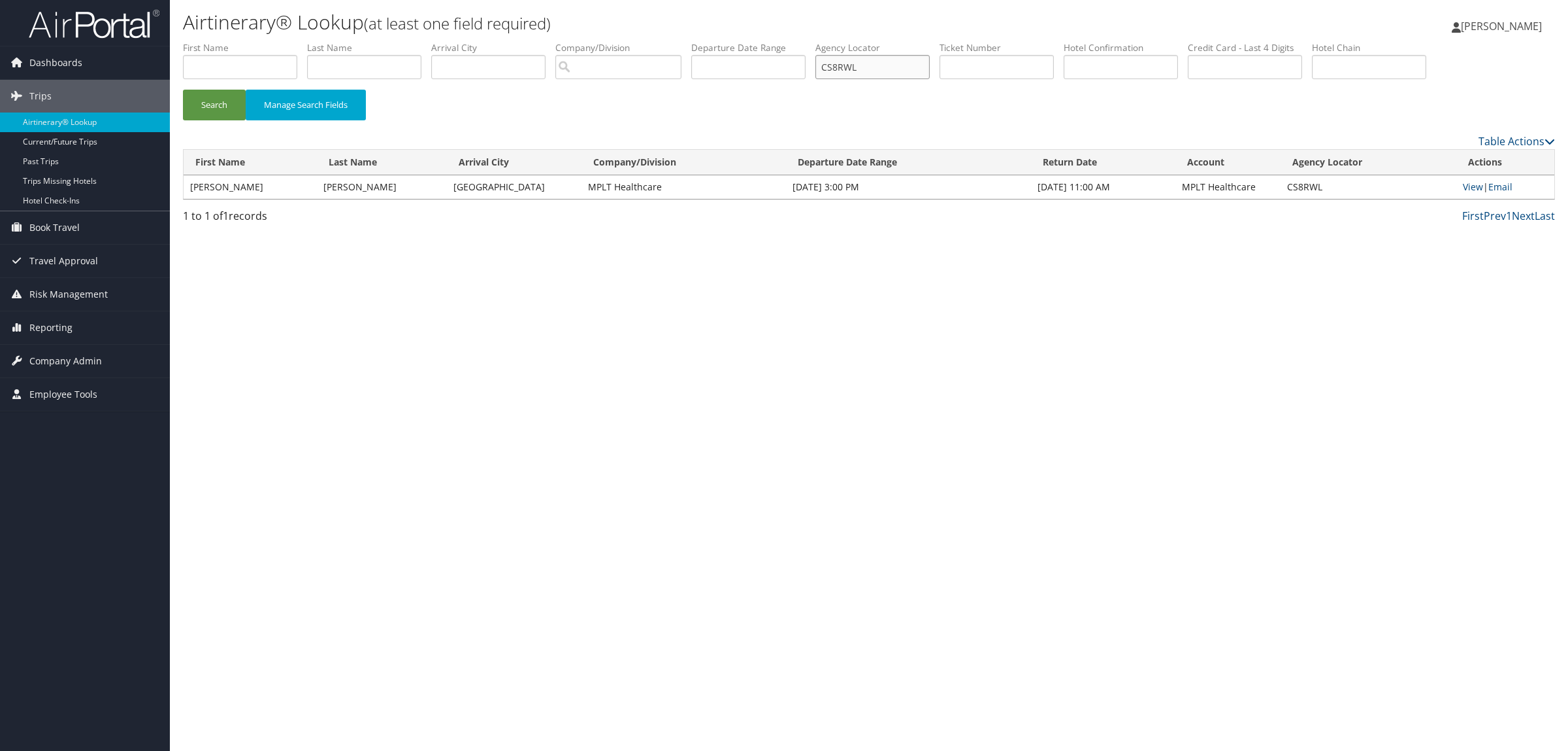
drag, startPoint x: 881, startPoint y: 70, endPoint x: 546, endPoint y: 67, distance: 335.0
click at [550, 41] on ul "First Name Last Name Departure City Arrival City Company/Division Airport/City …" at bounding box center [869, 41] width 1373 height 0
paste input "D5WX8V"
type input "D5WX8V"
click at [229, 111] on button "Search" at bounding box center [215, 105] width 63 height 31
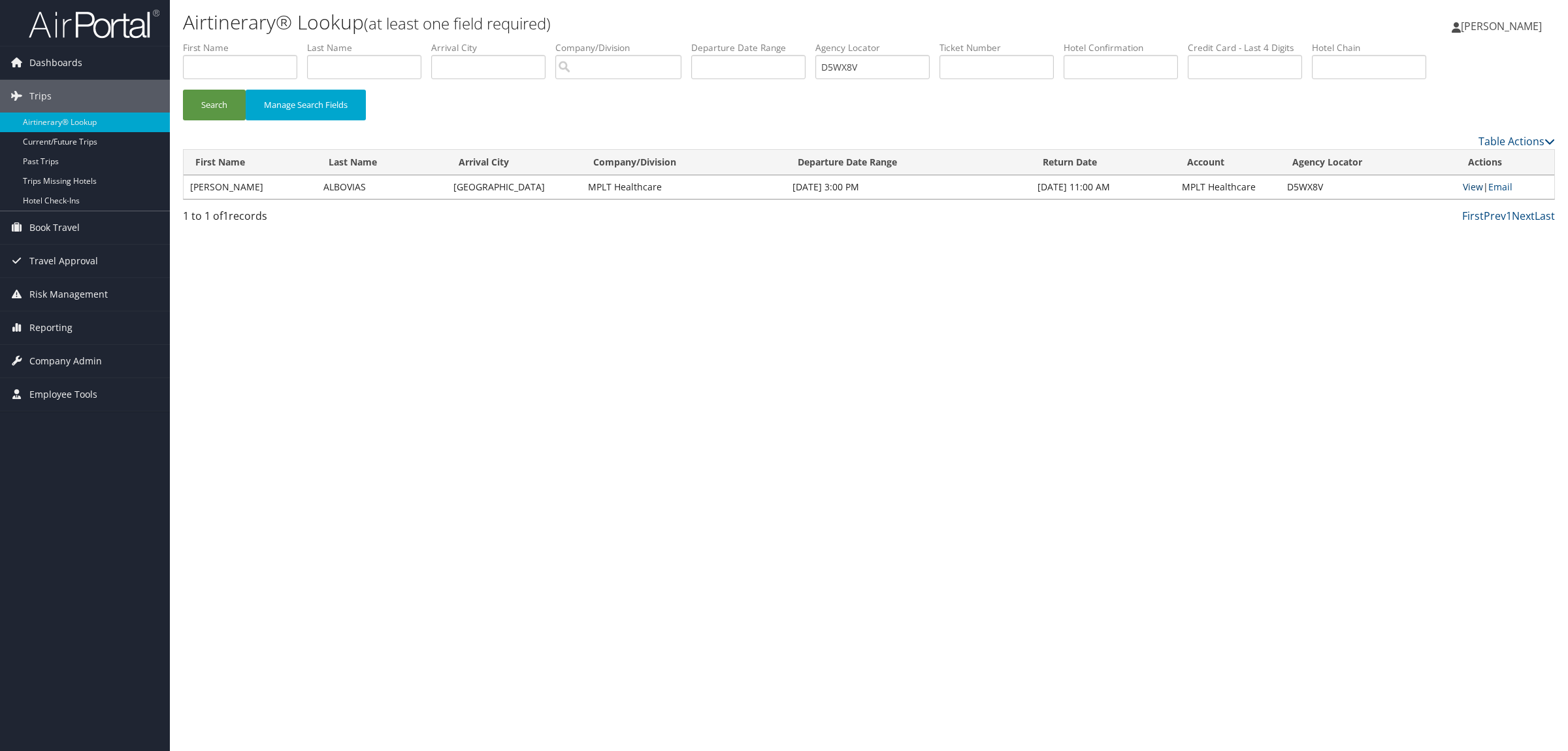
click at [1465, 181] on link "View" at bounding box center [1474, 187] width 21 height 12
click at [348, 64] on input "text" at bounding box center [364, 66] width 114 height 24
type input "deovlet"
drag, startPoint x: 883, startPoint y: 69, endPoint x: 736, endPoint y: 53, distance: 147.9
click at [758, 41] on ul "First Name Last Name deovlet Departure City Arrival City Company/Division Airpo…" at bounding box center [869, 41] width 1373 height 0
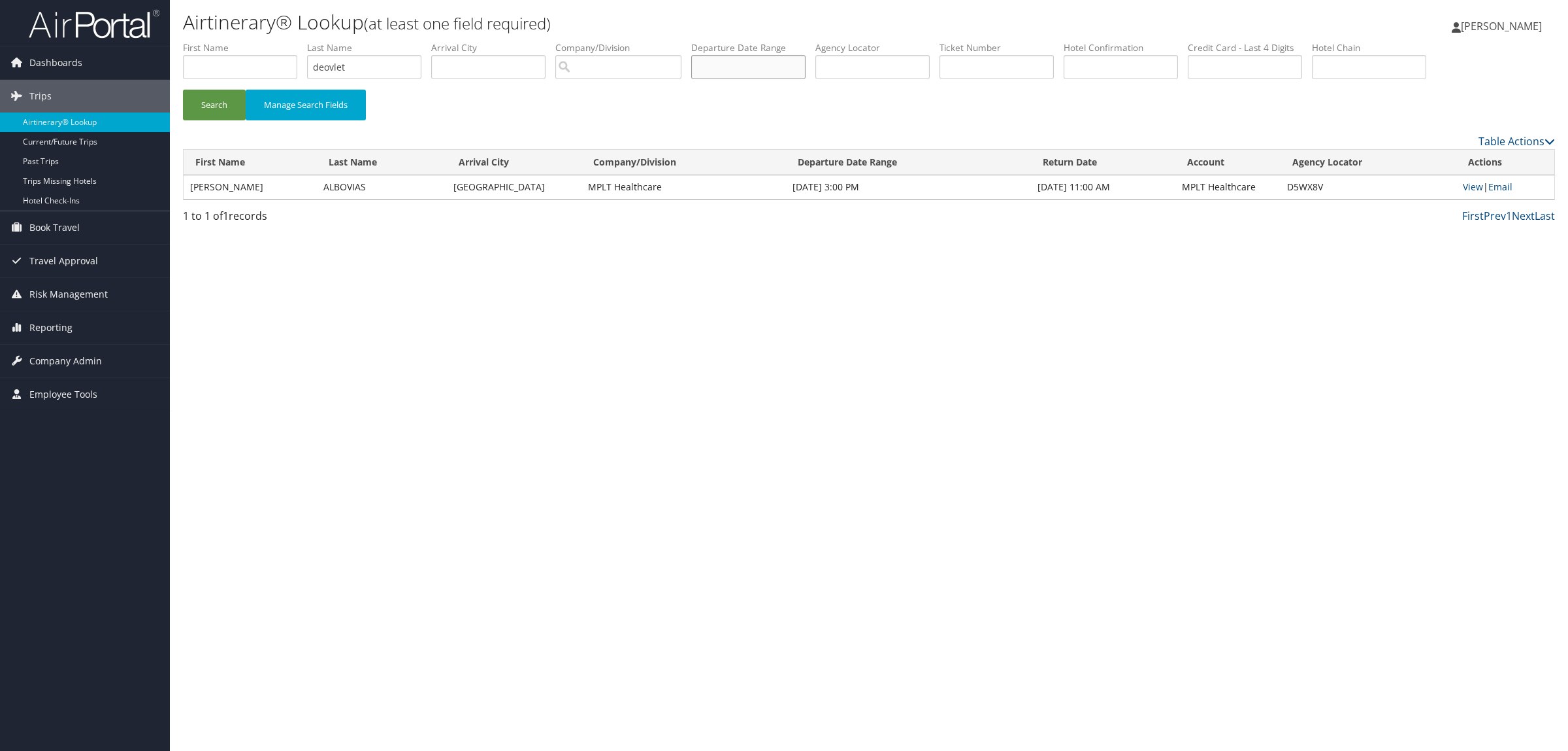
click at [755, 61] on input "text" at bounding box center [748, 66] width 114 height 24
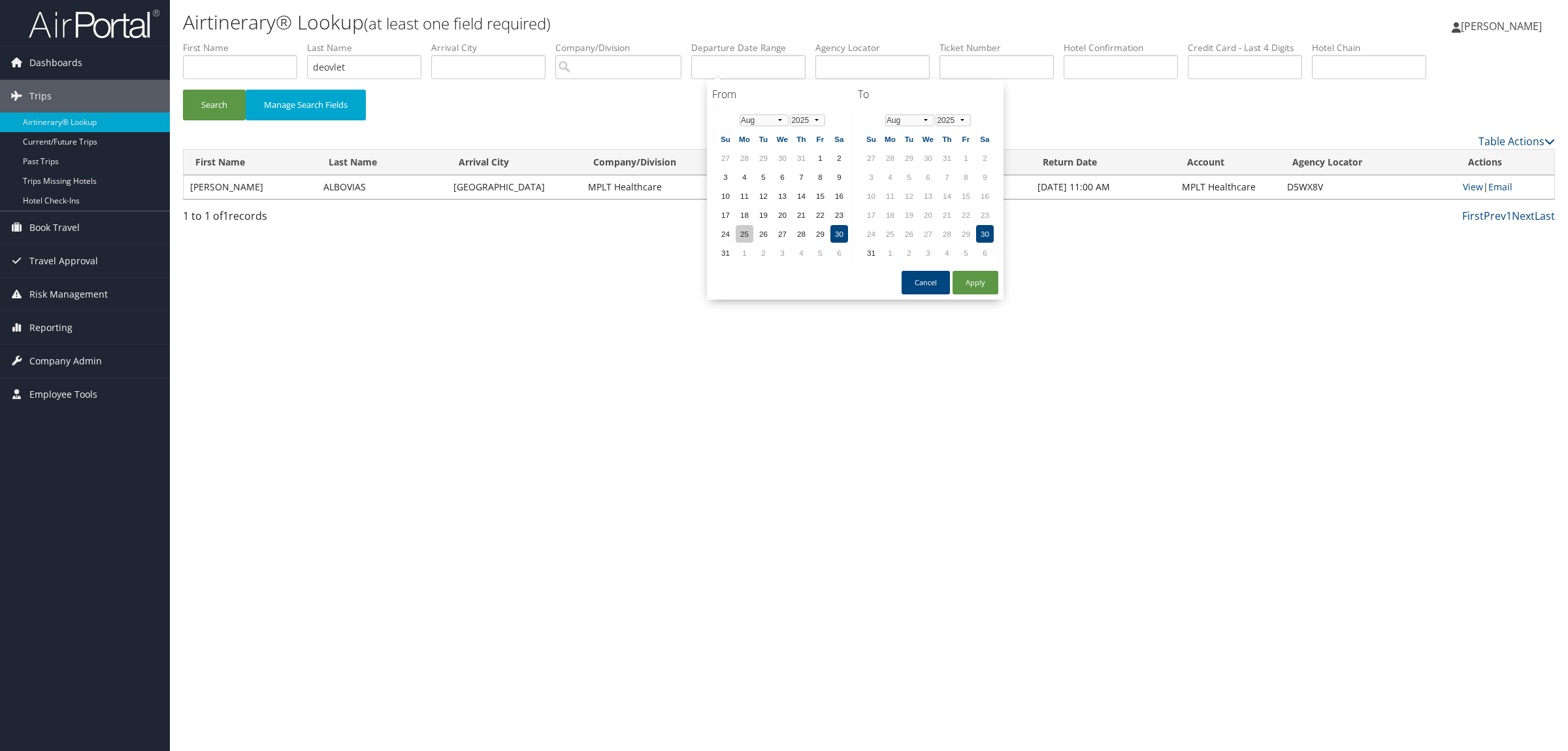
click at [744, 226] on td "25" at bounding box center [744, 234] width 18 height 18
click at [975, 279] on button "Apply" at bounding box center [975, 282] width 46 height 23
type input "08/25/2025 - 08/30/2025"
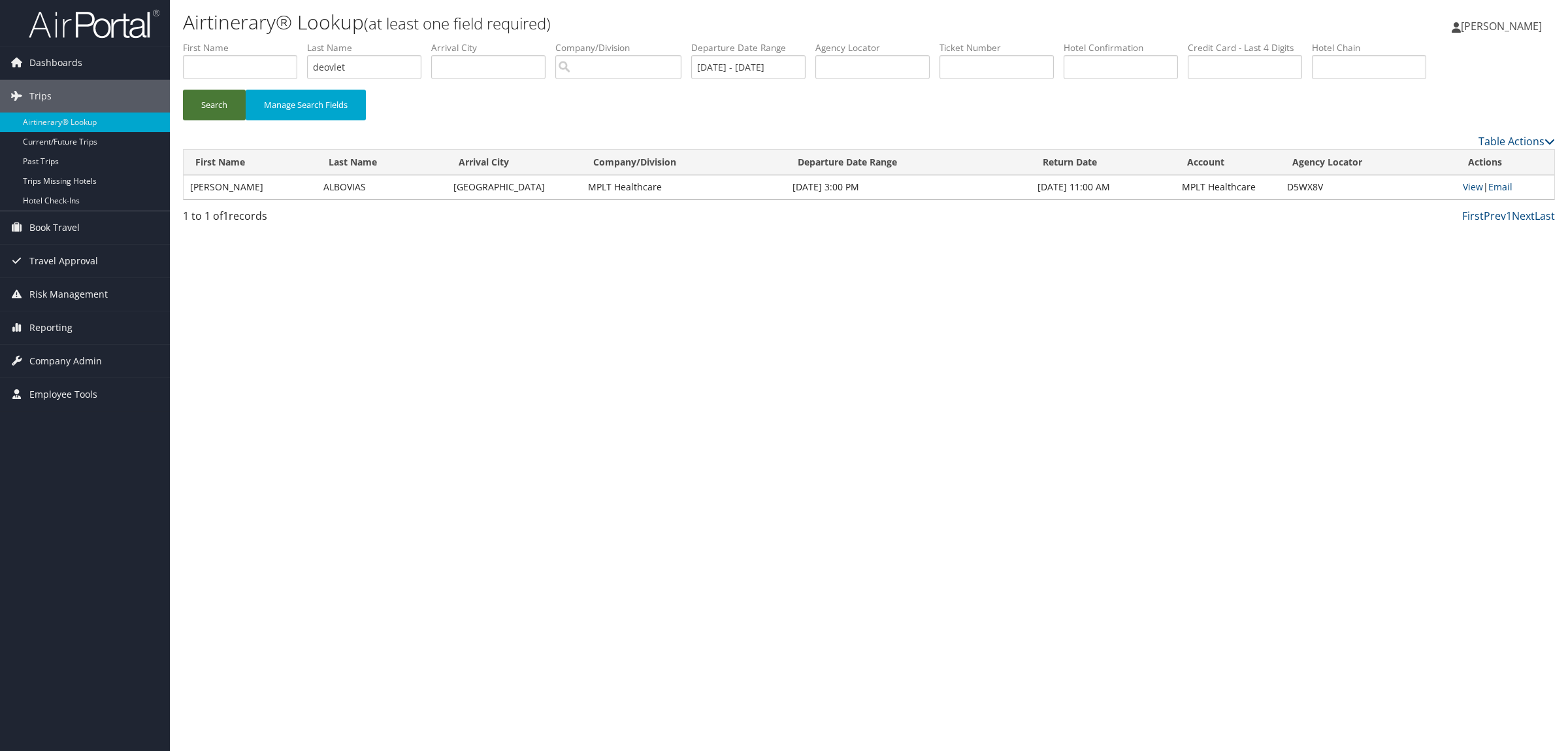
click at [203, 100] on button "Search" at bounding box center [215, 105] width 63 height 31
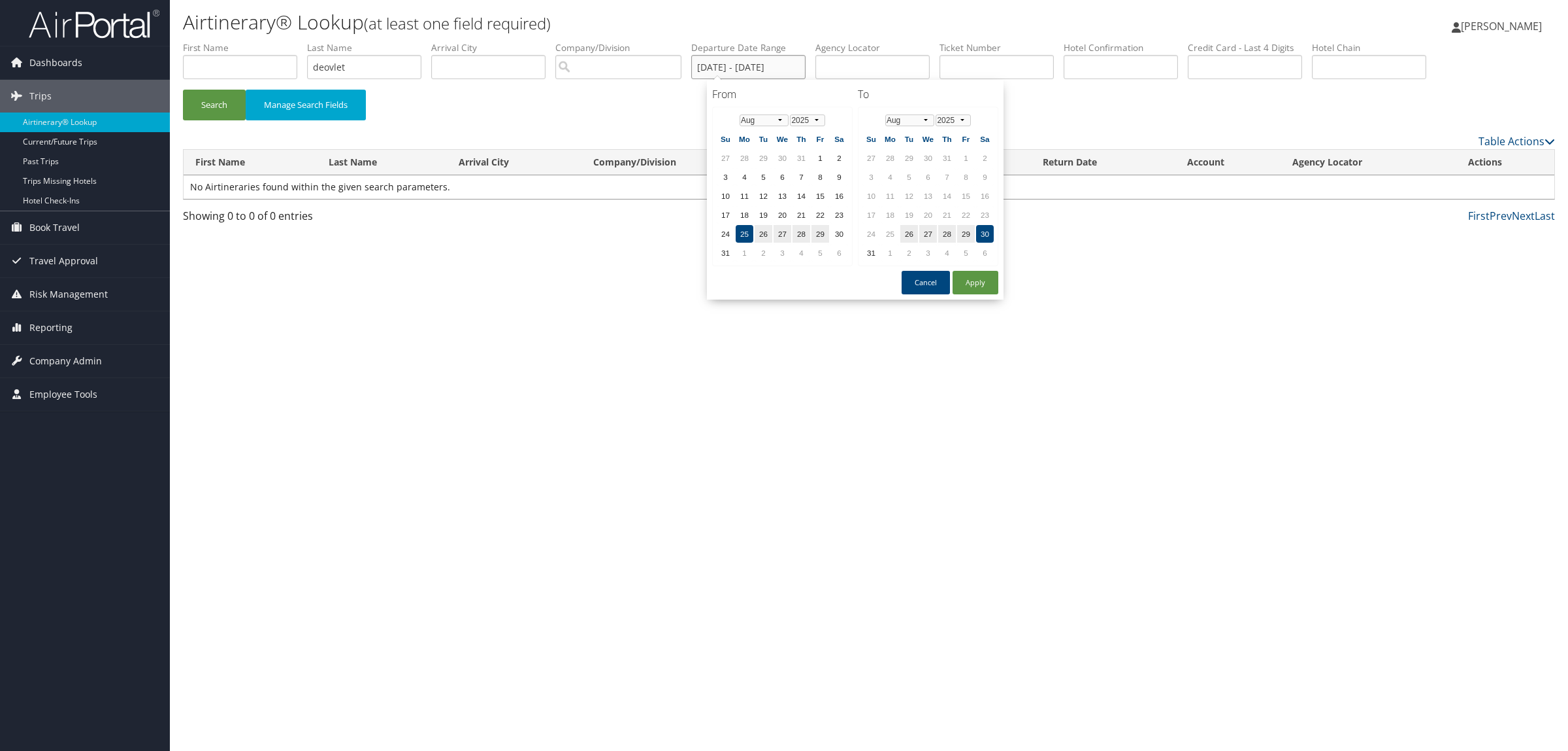
drag, startPoint x: 711, startPoint y: 66, endPoint x: 1198, endPoint y: 41, distance: 487.6
click at [1202, 41] on ul "First Name Last Name deovlet Departure City Arrival City Company/Division Airpo…" at bounding box center [869, 41] width 1373 height 0
click at [979, 288] on button "Apply" at bounding box center [975, 282] width 46 height 23
type input "08/25/2025 - 08/30/2025"
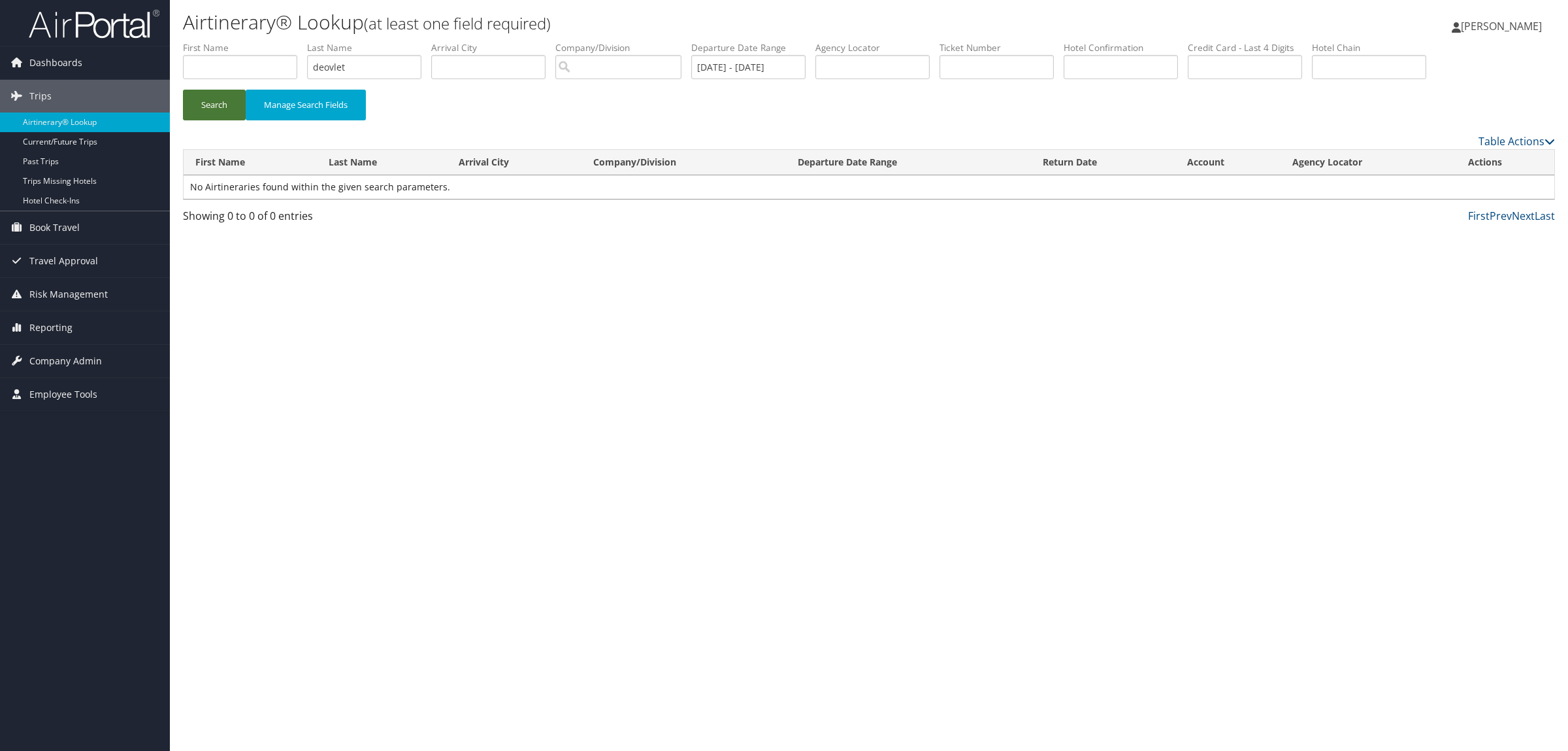
click at [229, 101] on button "Search" at bounding box center [215, 105] width 63 height 31
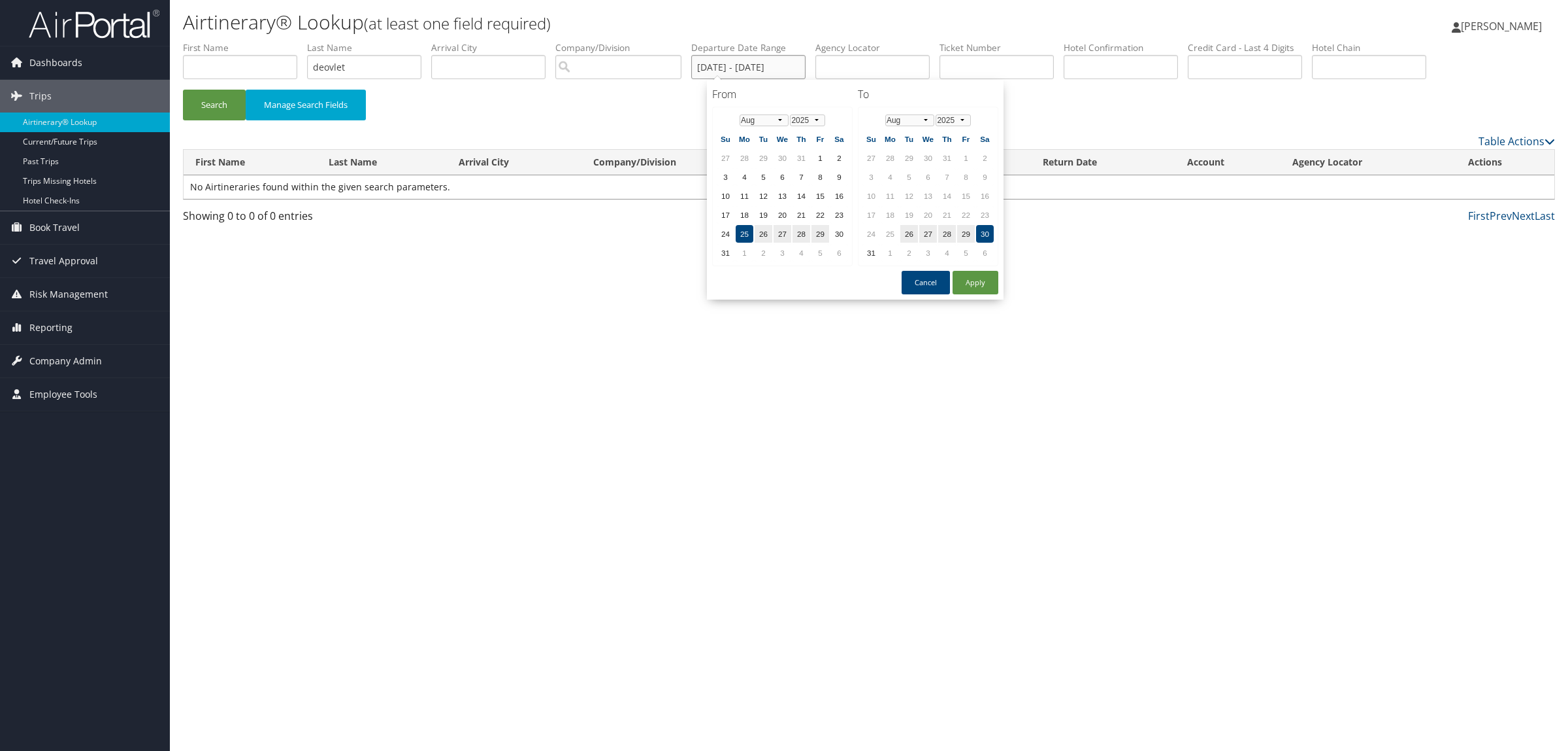
drag, startPoint x: 711, startPoint y: 67, endPoint x: 982, endPoint y: 76, distance: 271.1
click at [982, 41] on ul "First Name Last Name deovlet Departure City Arrival City Company/Division Airpo…" at bounding box center [869, 41] width 1373 height 0
click at [965, 285] on button "Apply" at bounding box center [975, 282] width 46 height 23
type input "08/25/2025 - 08/30/2025"
drag, startPoint x: 710, startPoint y: 64, endPoint x: 1044, endPoint y: 21, distance: 336.8
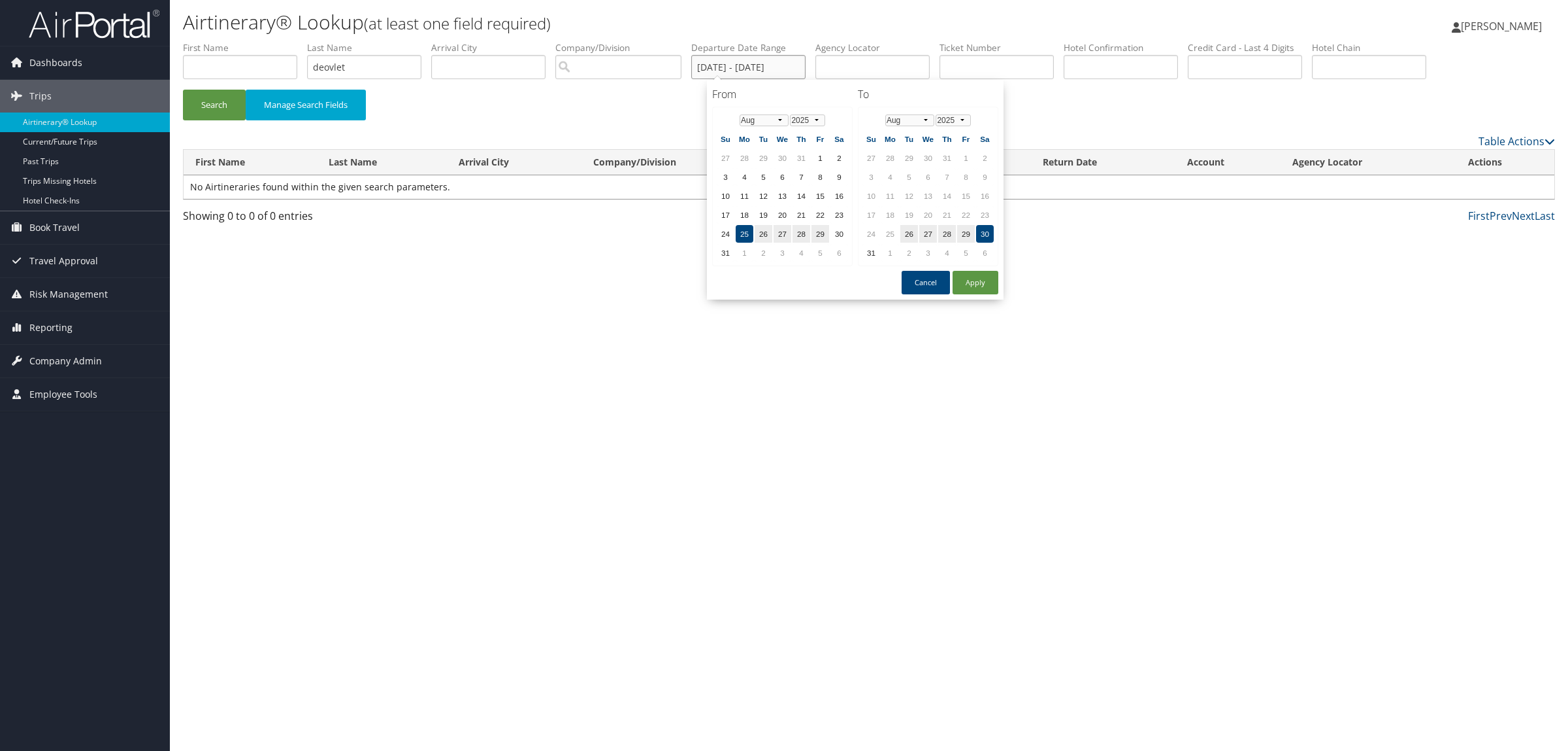
click at [1046, 21] on div "Airtinerary® Lookup (at least one field required) Hope Ewing Hope Ewing My Sett…" at bounding box center [869, 375] width 1398 height 751
click at [934, 272] on button "Cancel" at bounding box center [925, 282] width 49 height 23
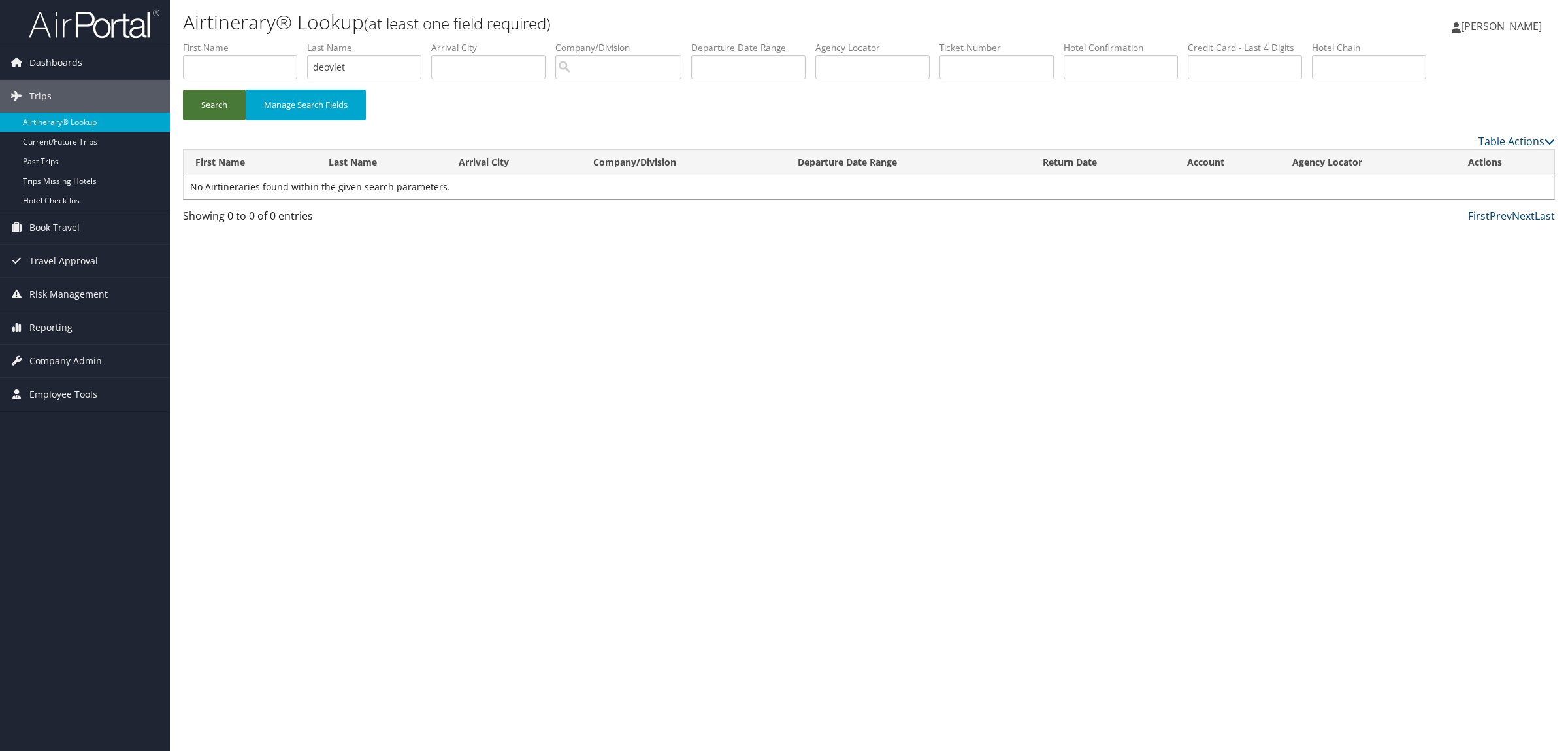
click at [200, 105] on button "Search" at bounding box center [215, 105] width 63 height 31
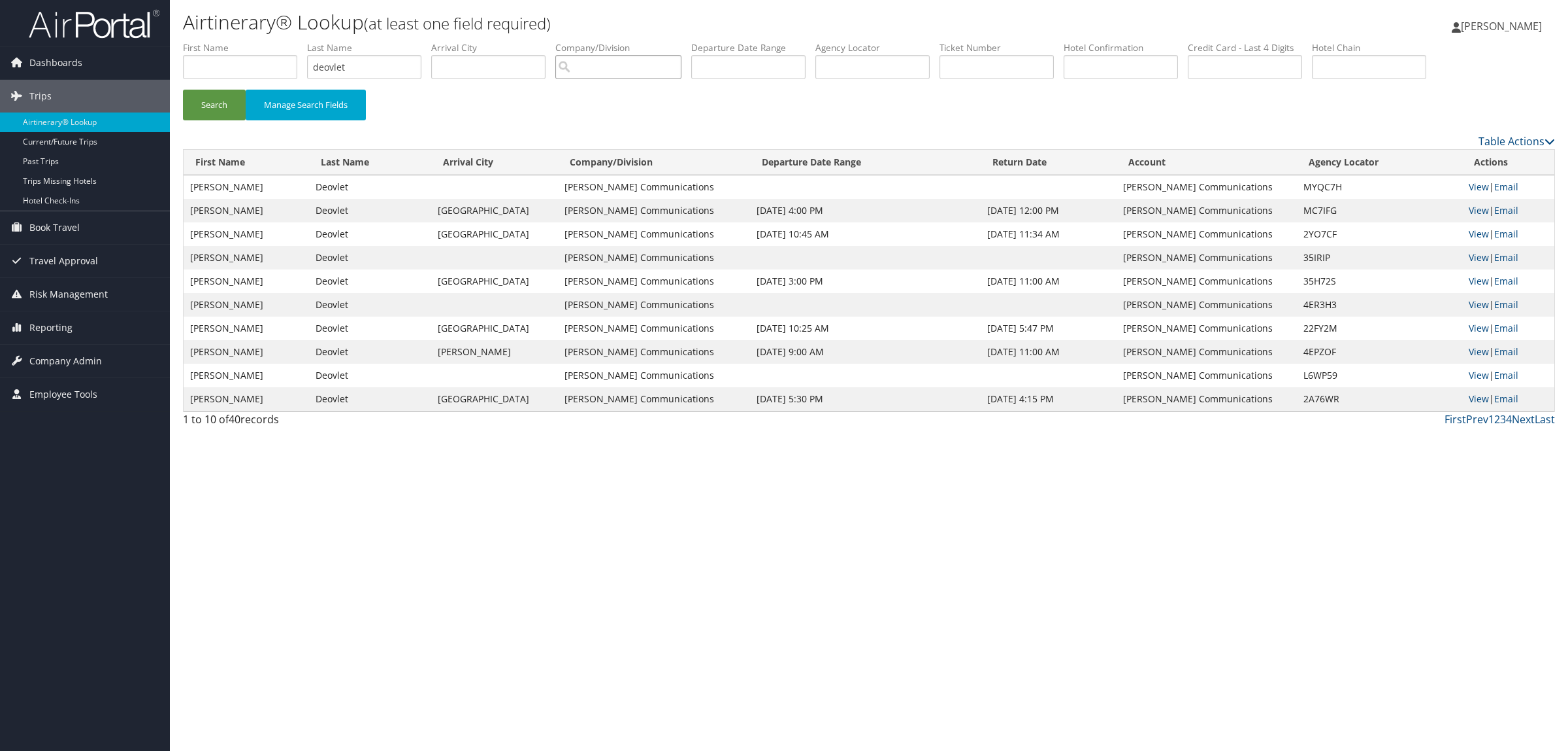
click at [605, 67] on input "search" at bounding box center [619, 66] width 126 height 24
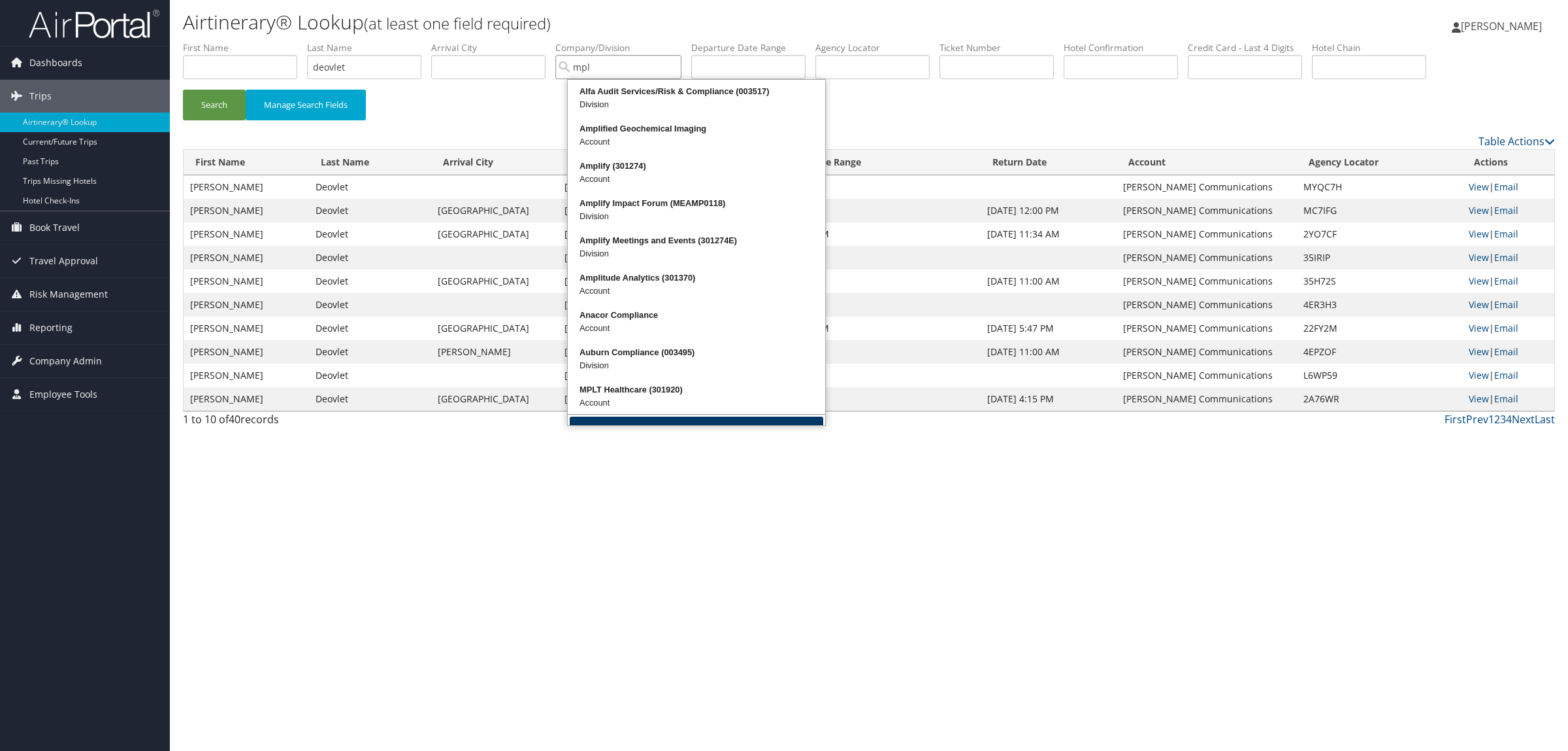
scroll to position [28, 0]
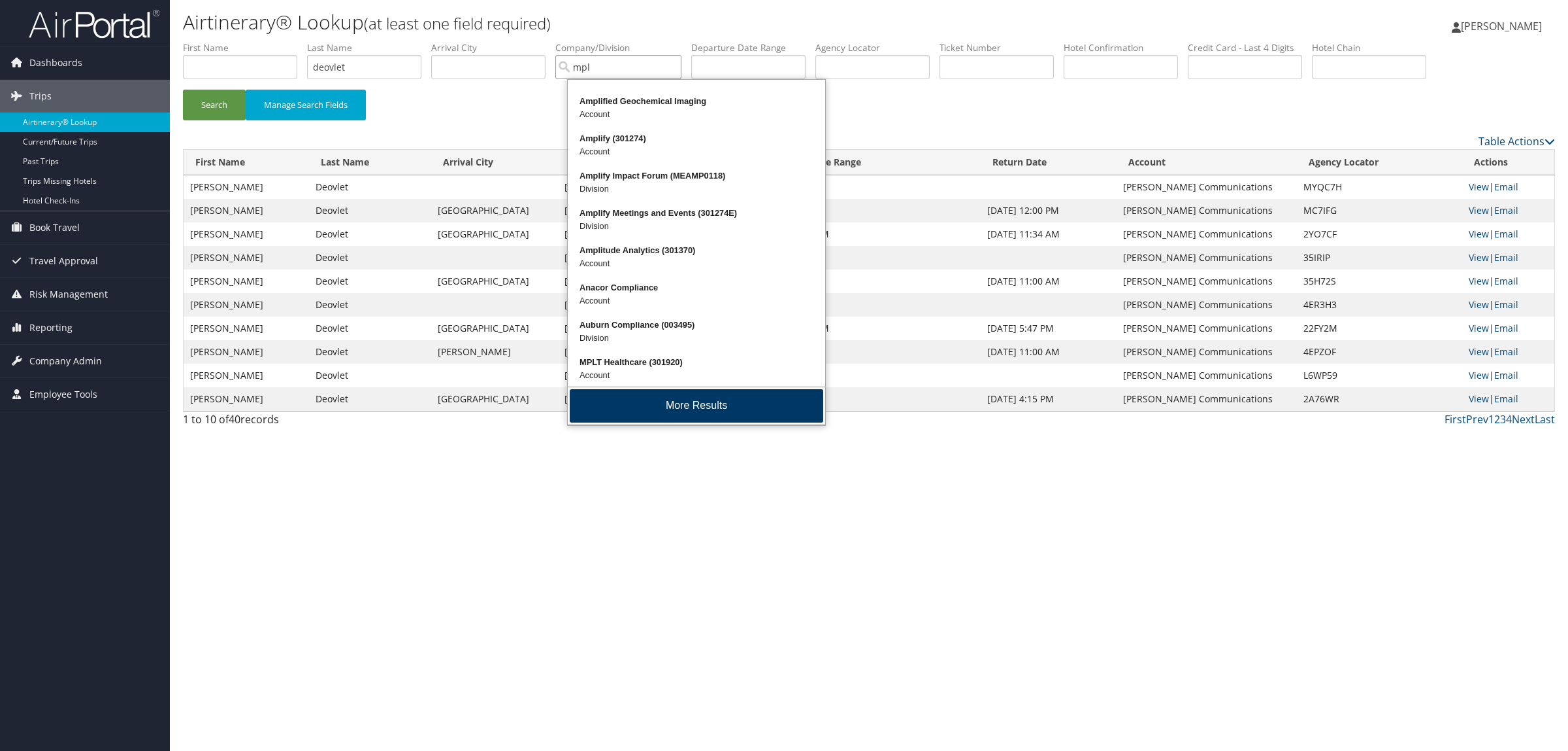
click at [644, 412] on button "More Results" at bounding box center [697, 406] width 254 height 34
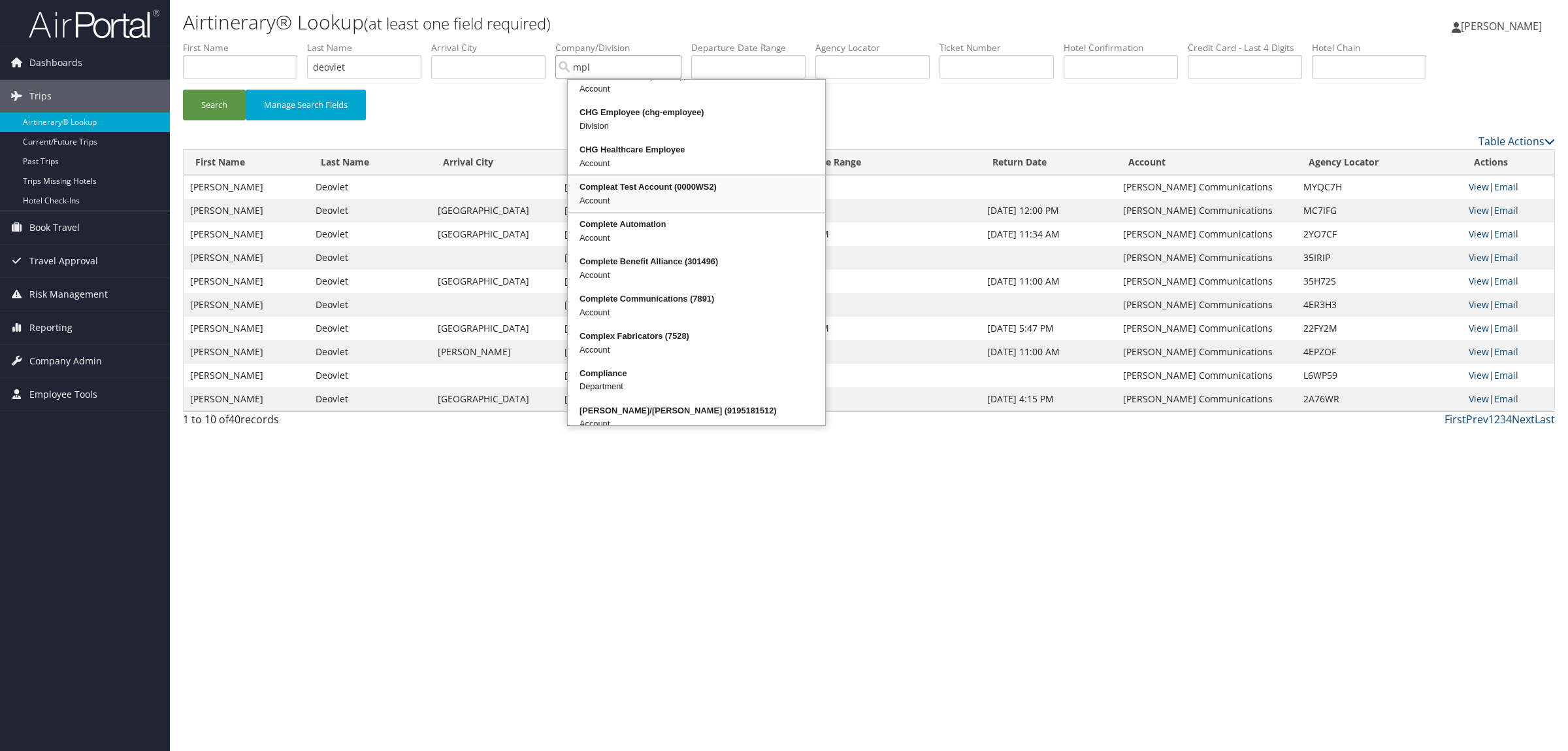
scroll to position [286, 0]
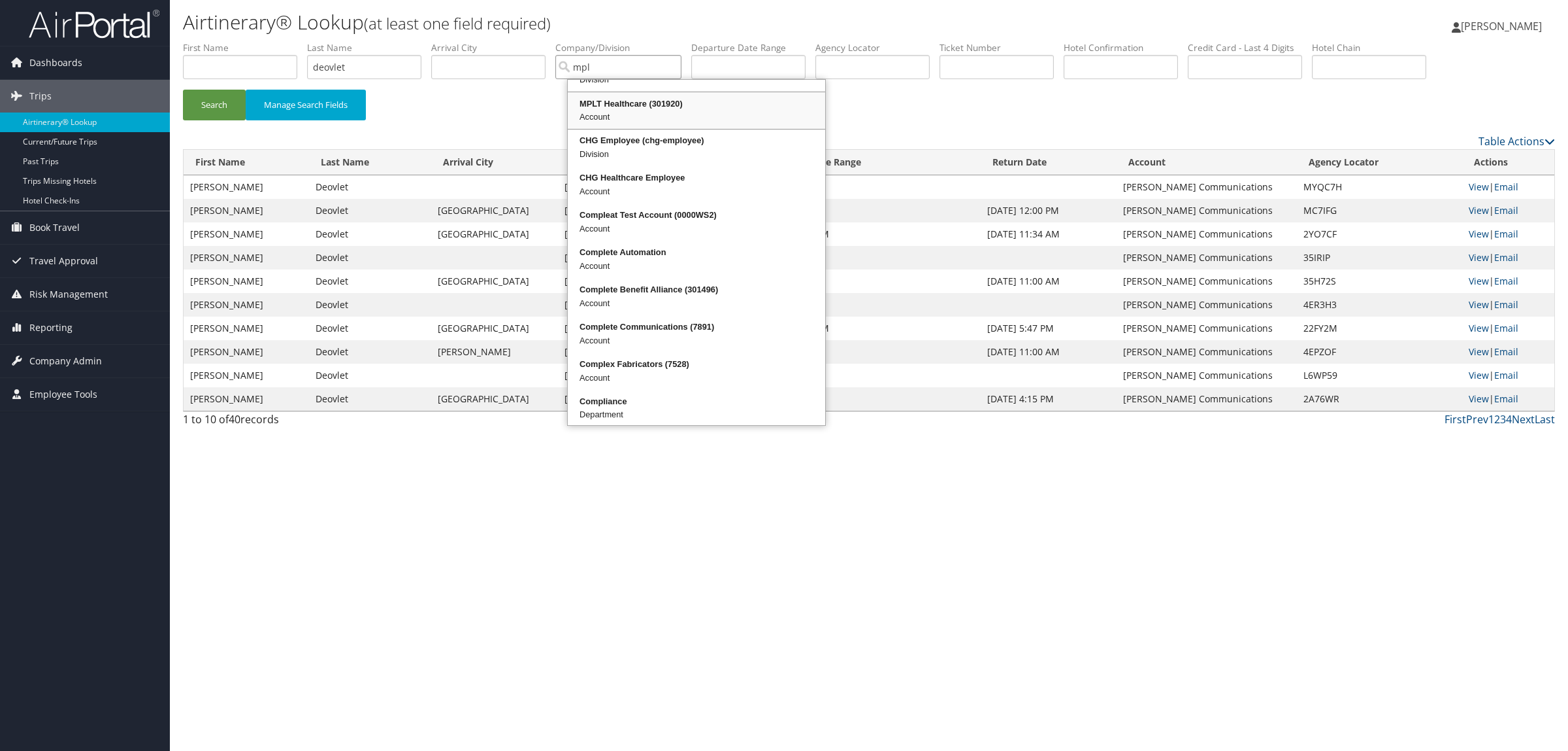
click at [650, 114] on div "Account" at bounding box center [697, 117] width 254 height 13
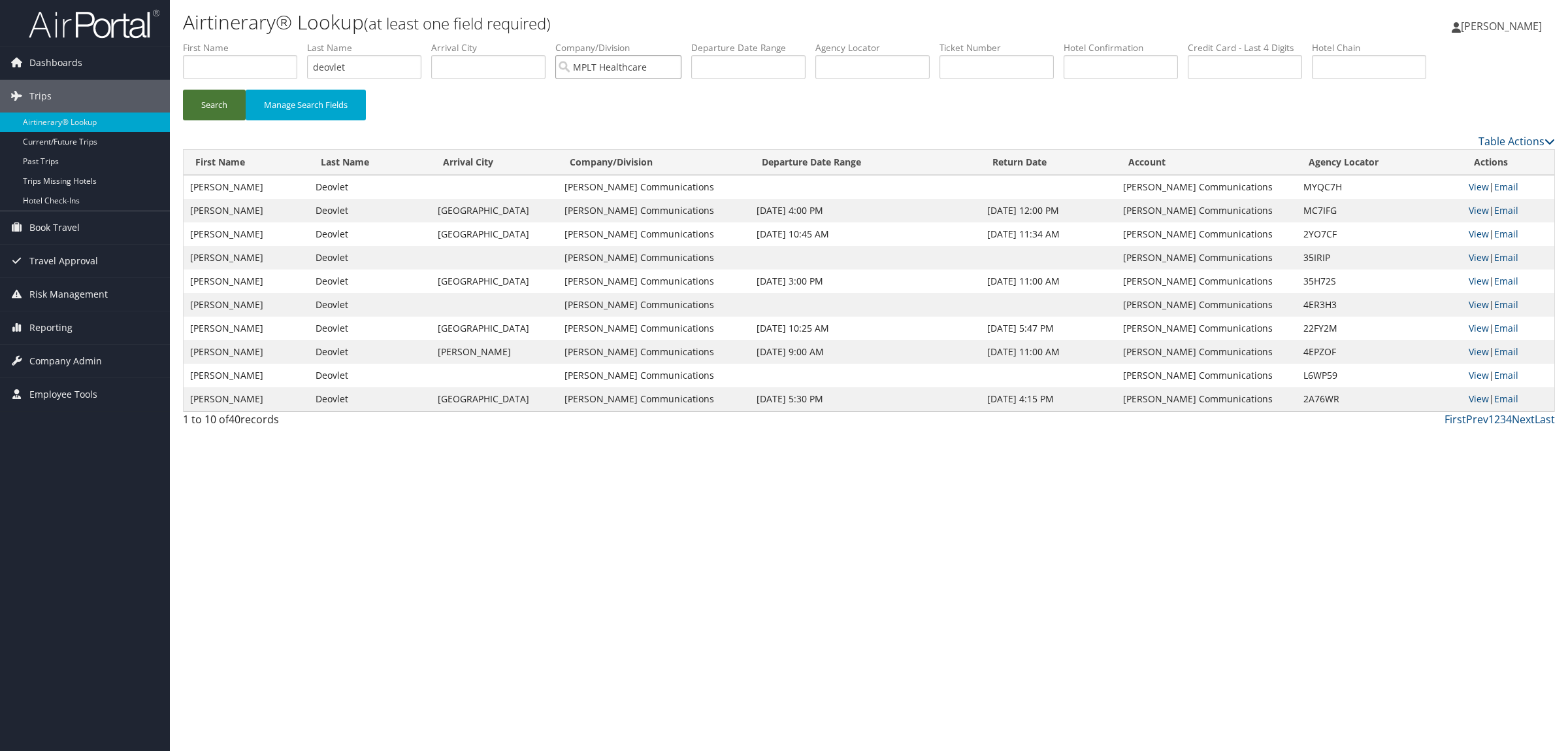
type input "MPLT Healthcare"
click at [211, 99] on button "Search" at bounding box center [215, 105] width 63 height 31
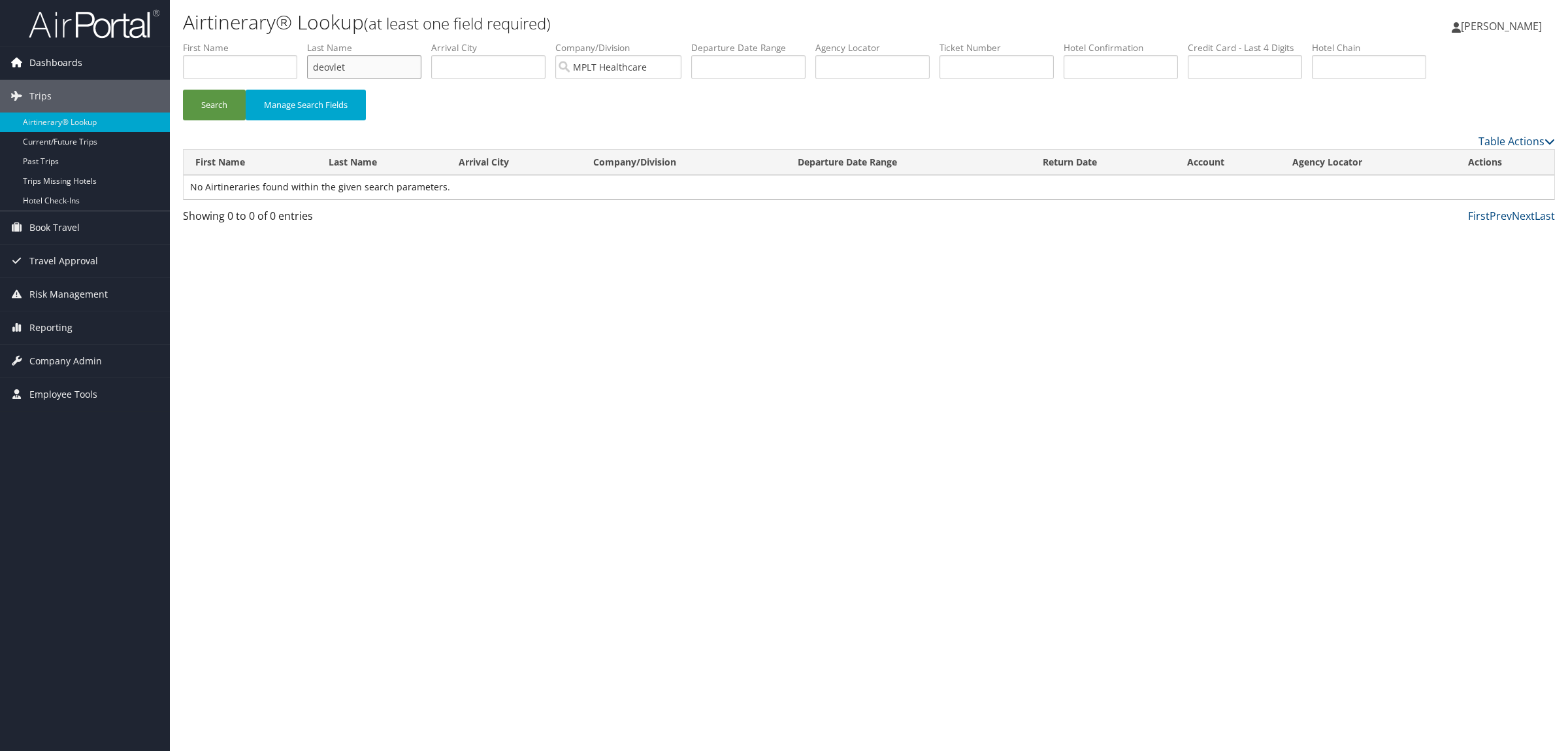
drag, startPoint x: 294, startPoint y: 73, endPoint x: 66, endPoint y: 79, distance: 228.1
click at [66, 79] on div "Dashboards AirPortal 360™ (Manager) AirPortal 360™ (Agent) My Travel Dashboard …" at bounding box center [784, 375] width 1568 height 751
drag, startPoint x: 667, startPoint y: 57, endPoint x: 423, endPoint y: 96, distance: 247.1
click at [423, 96] on form "First Name Last Name Departure City Arrival City Company/Division MPLT Healthca…" at bounding box center [869, 87] width 1373 height 92
paste input "CZ57F5"
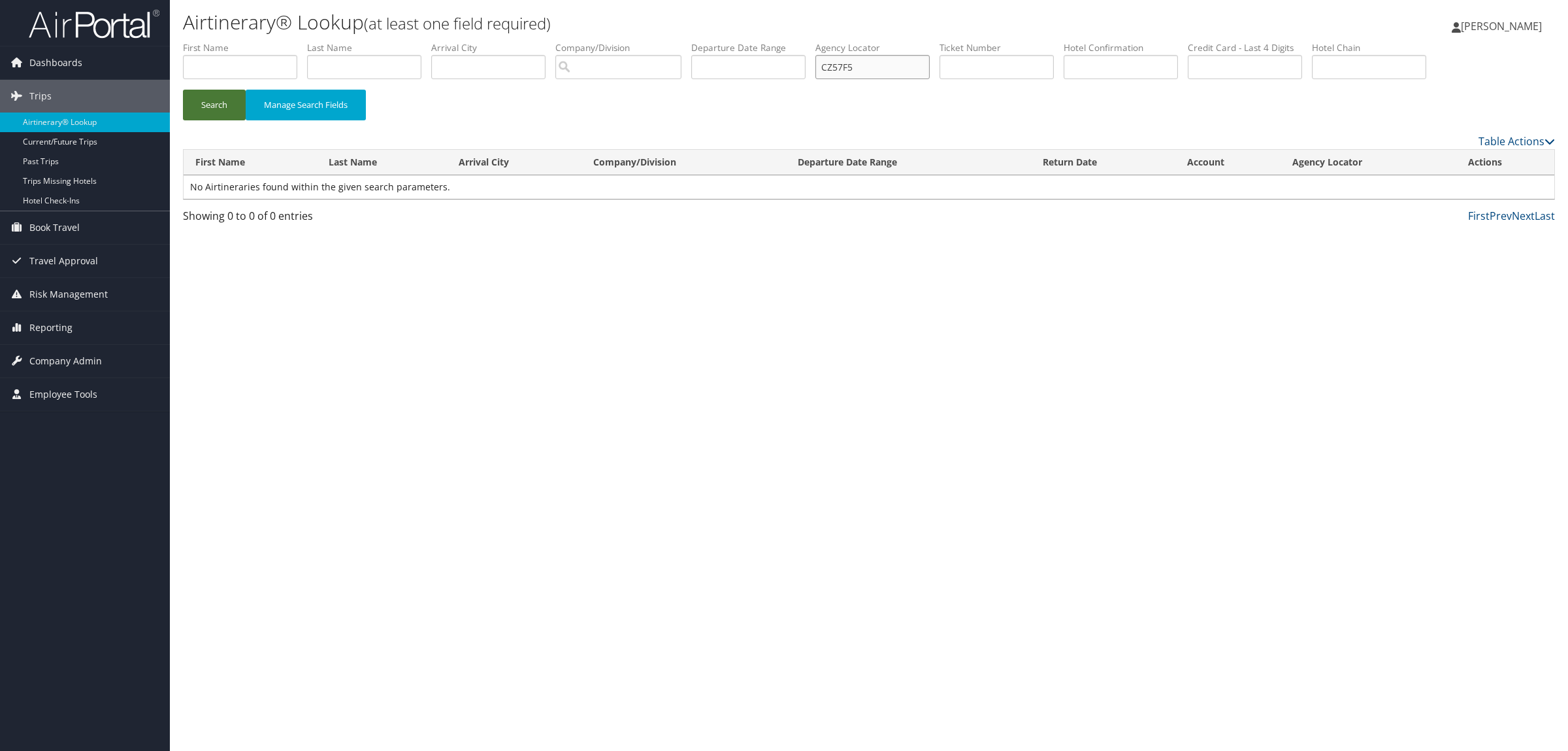
type input "CZ57F5"
click at [200, 109] on button "Search" at bounding box center [215, 105] width 63 height 31
click at [1478, 185] on link "View" at bounding box center [1475, 187] width 21 height 12
click at [527, 391] on div "Airtinerary® Lookup (at least one field required) Hope Ewing Hope Ewing My Sett…" at bounding box center [869, 375] width 1398 height 751
click at [396, 478] on div "Airtinerary® Lookup (at least one field required) Hope Ewing Hope Ewing My Sett…" at bounding box center [869, 375] width 1398 height 751
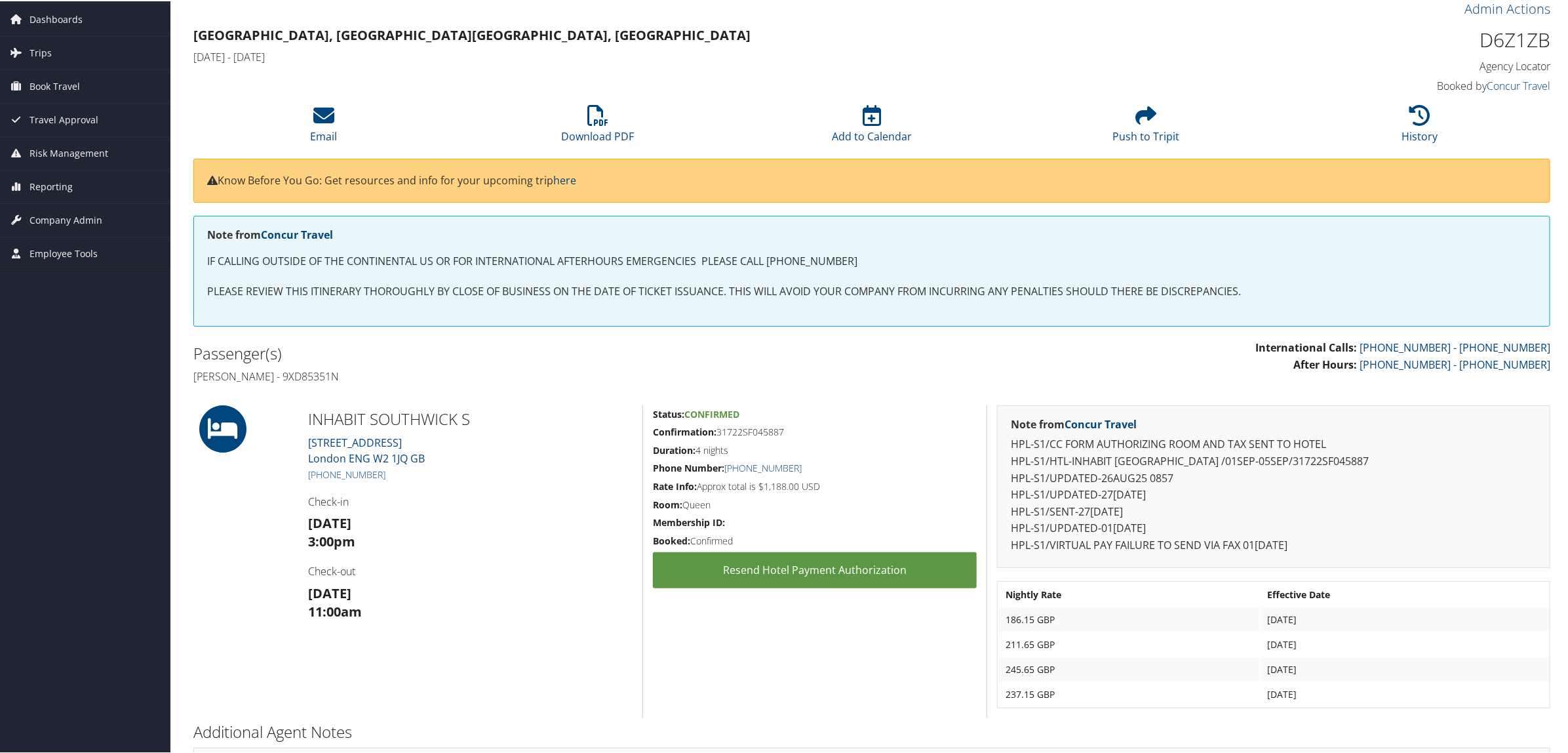
scroll to position [38, 0]
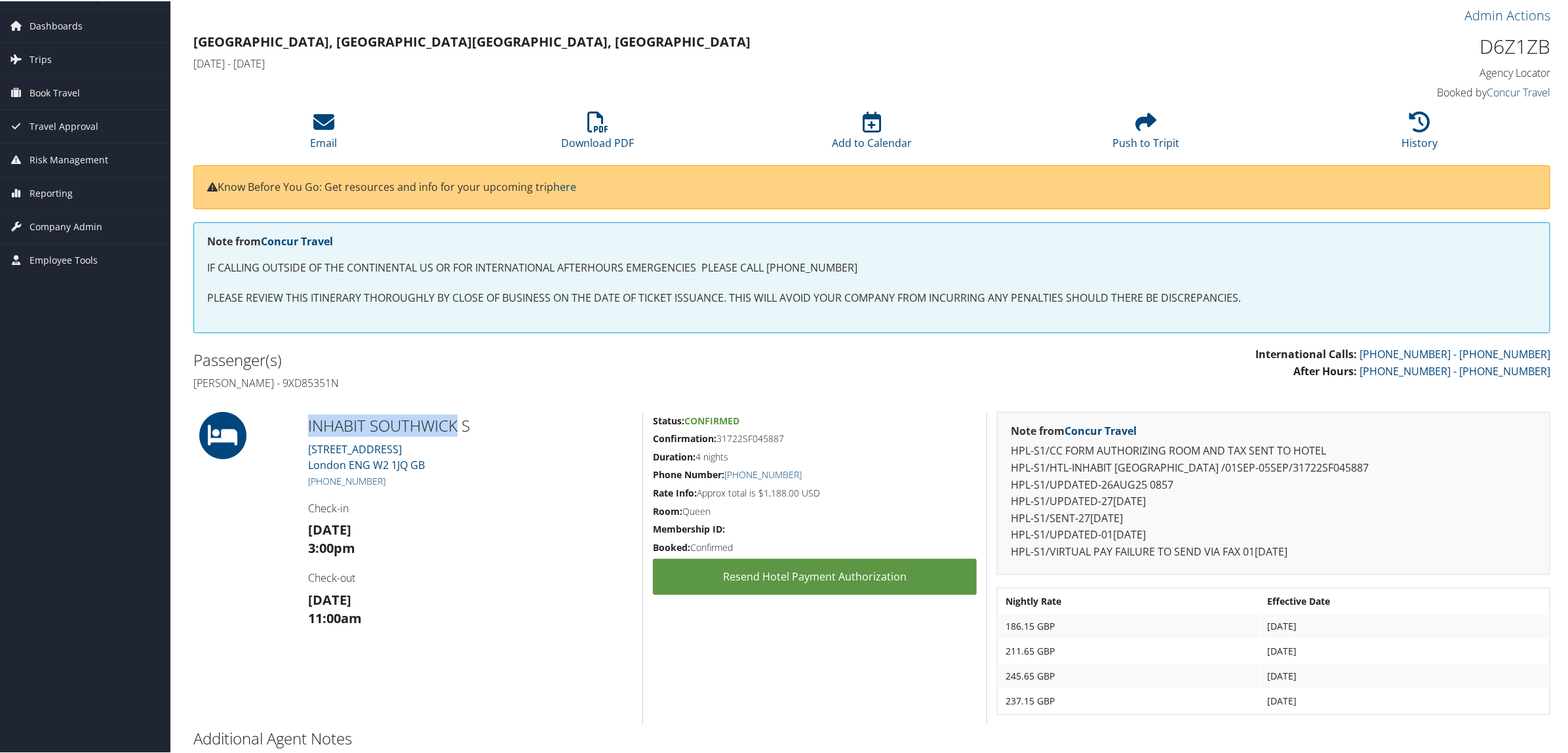
drag, startPoint x: 306, startPoint y: 420, endPoint x: 459, endPoint y: 420, distance: 153.0
click at [459, 420] on h2 "INHABIT SOUTHWICK S" at bounding box center [470, 424] width 324 height 23
drag, startPoint x: 440, startPoint y: 421, endPoint x: 514, endPoint y: 429, distance: 74.4
click at [514, 429] on h2 "INHABIT SOUTHWICK S" at bounding box center [470, 424] width 324 height 23
drag, startPoint x: 306, startPoint y: 423, endPoint x: 447, endPoint y: 421, distance: 141.0
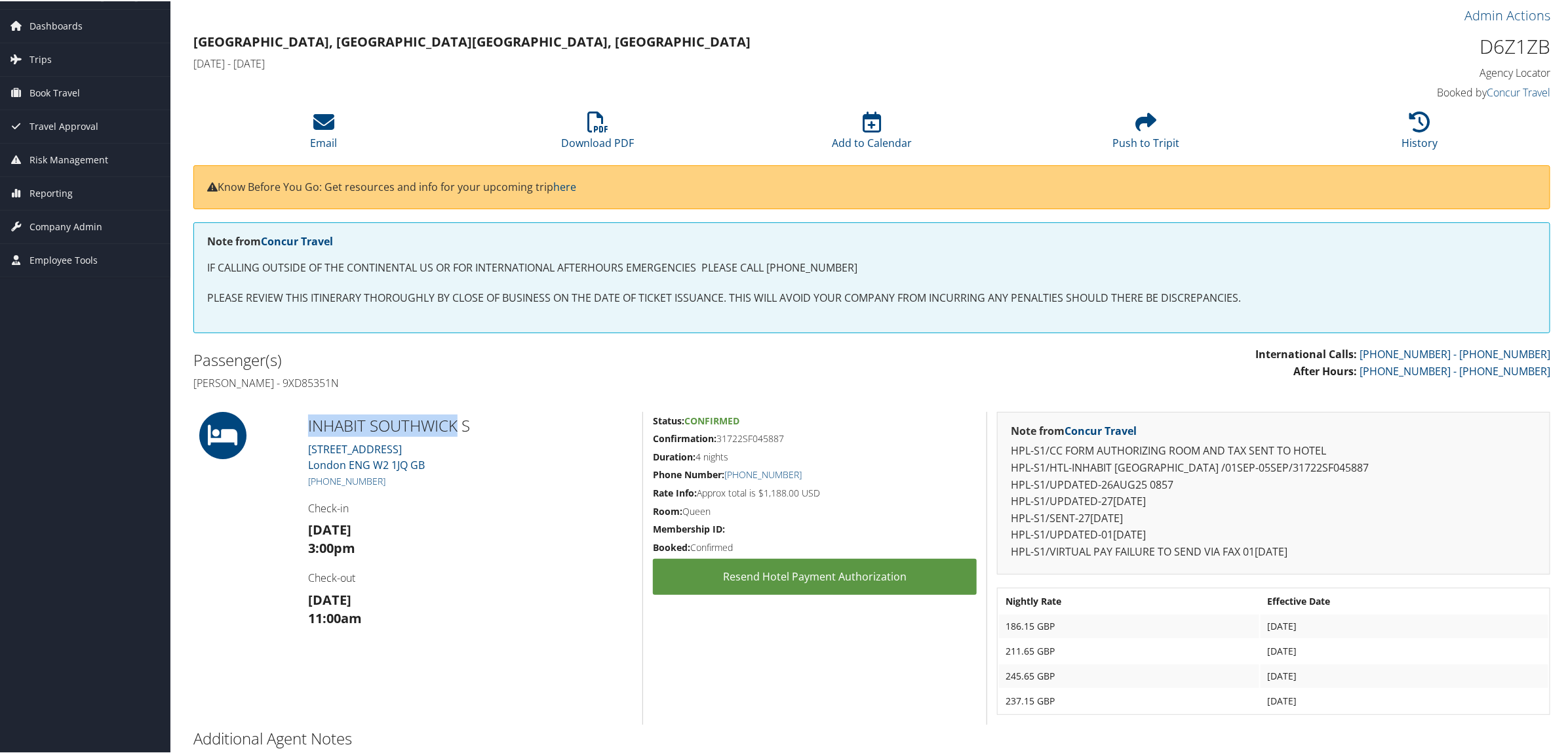
click at [454, 421] on h2 "INHABIT SOUTHWICK S" at bounding box center [470, 424] width 324 height 23
copy h2 "INHABIT SOUTHWICK"
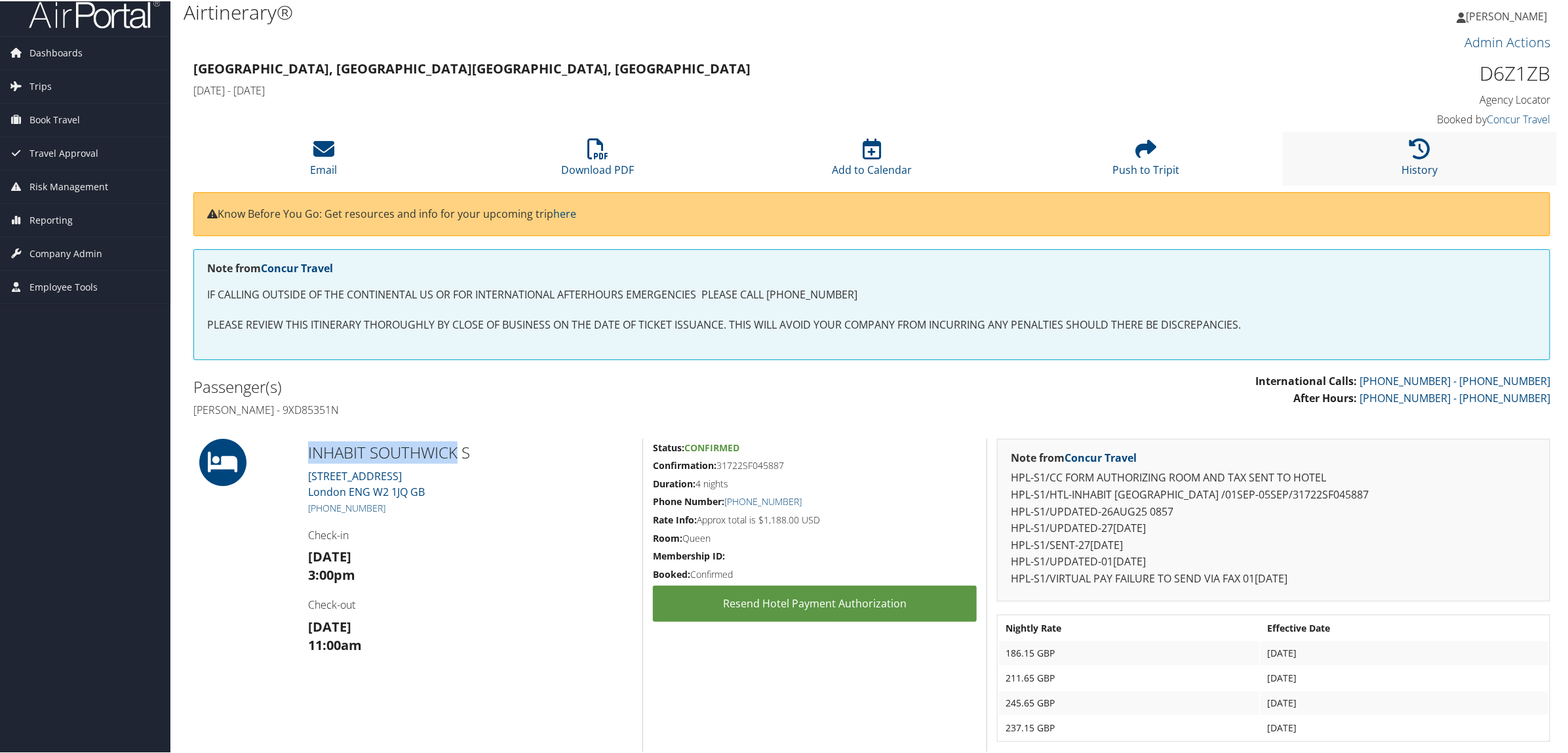
scroll to position [0, 0]
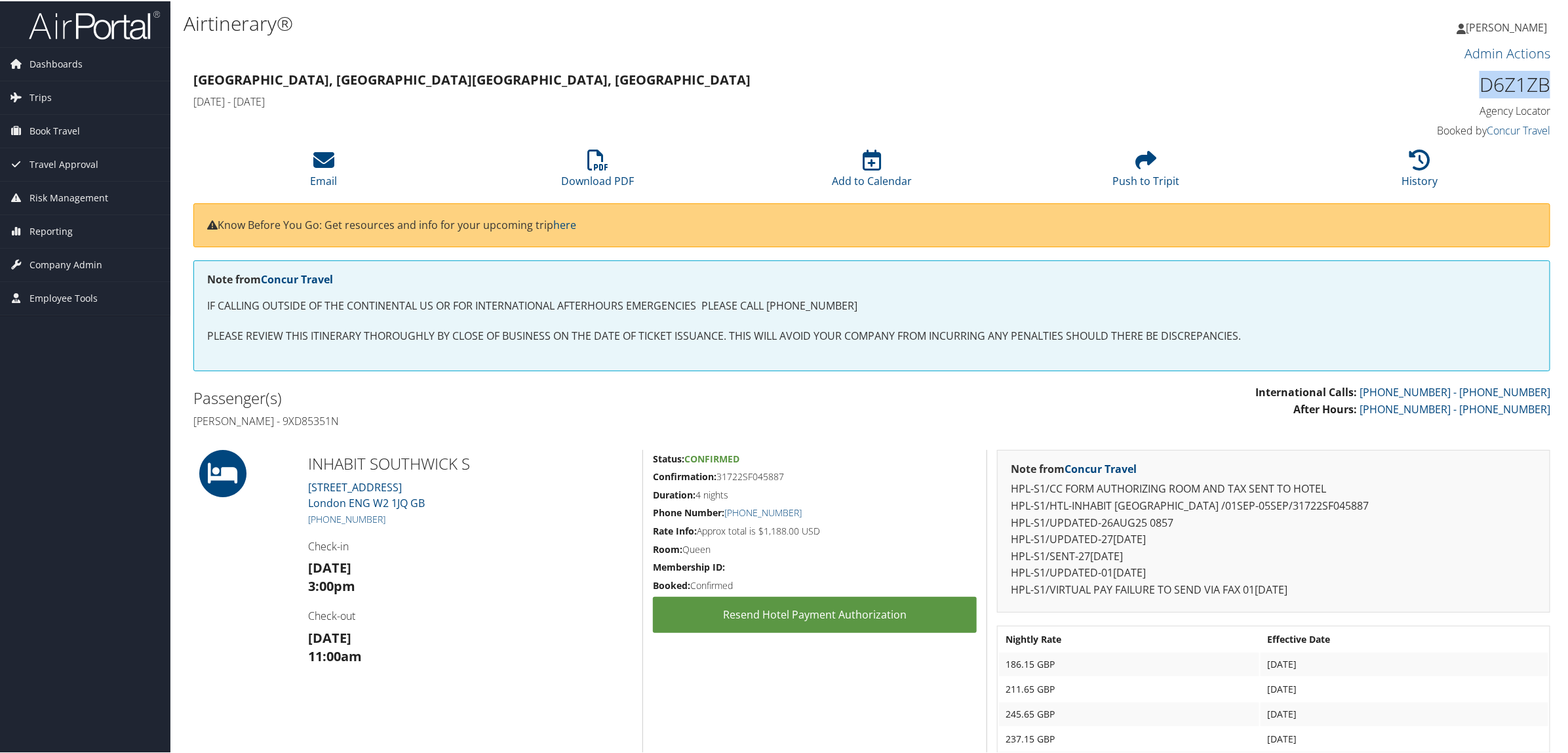
drag, startPoint x: 1471, startPoint y: 89, endPoint x: 1560, endPoint y: 79, distance: 89.6
click at [1560, 79] on div "Airtinerary® Hope Ewing Hope Ewing My Settings Travel Agency Contacts Log Consu…" at bounding box center [872, 470] width 1403 height 940
copy h1 "D6Z1ZB"
click at [743, 112] on div "London, United Kingdom London, United Kingdom Mon 01 Sep 2025 - Fri 05 Sep 2025…" at bounding box center [872, 104] width 1377 height 75
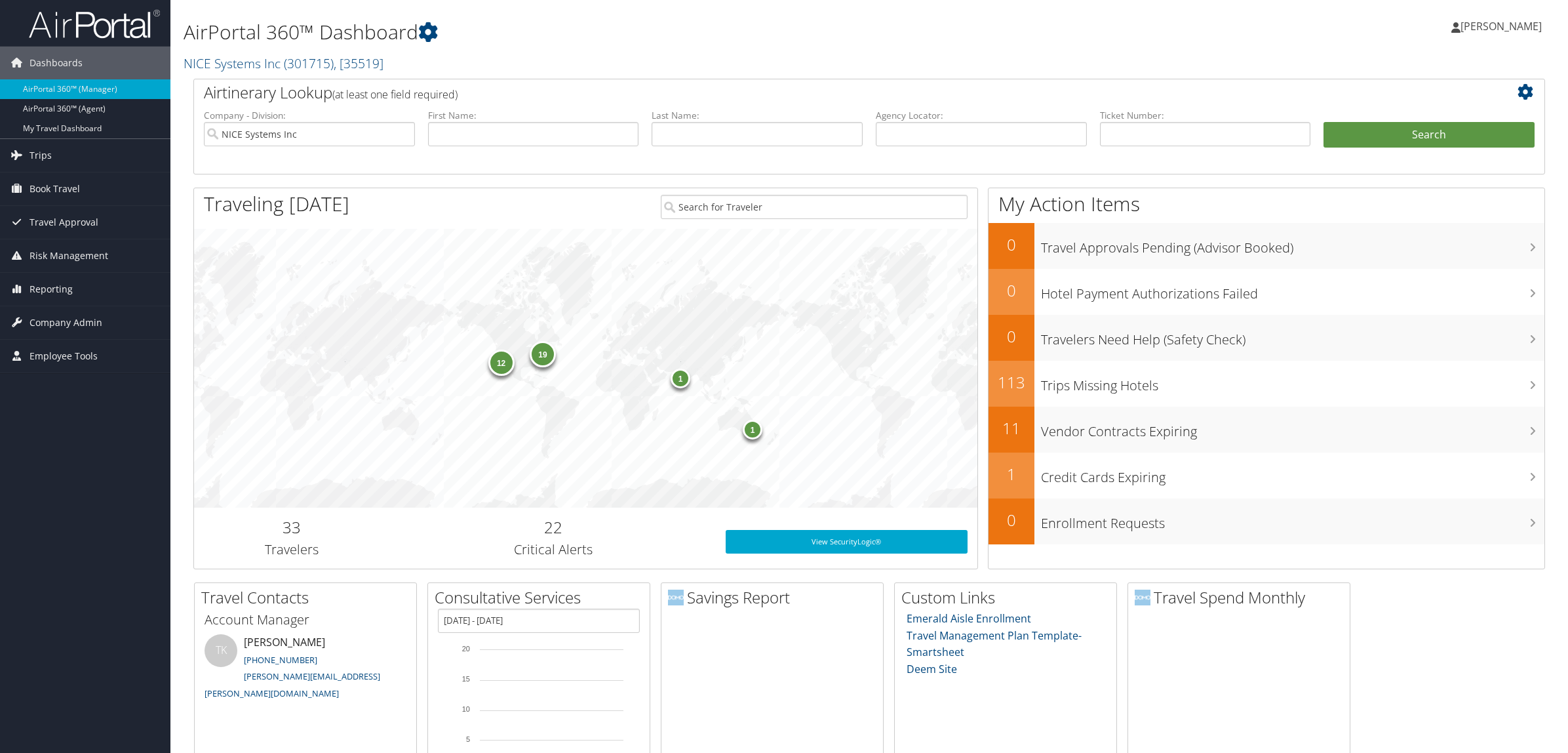
click at [69, 299] on span "Reporting" at bounding box center [51, 289] width 43 height 33
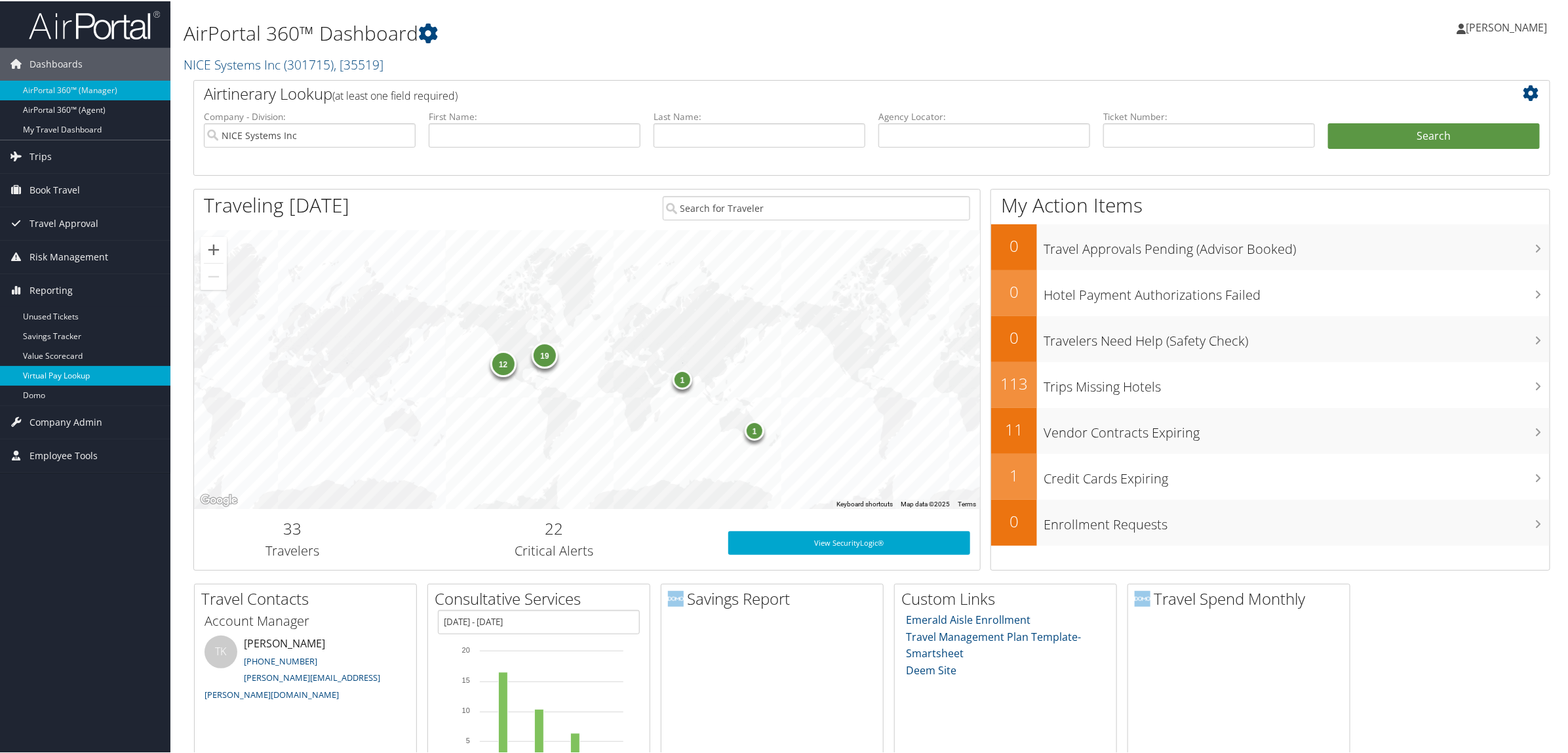
click at [94, 384] on link "Virtual Pay Lookup" at bounding box center [85, 374] width 171 height 20
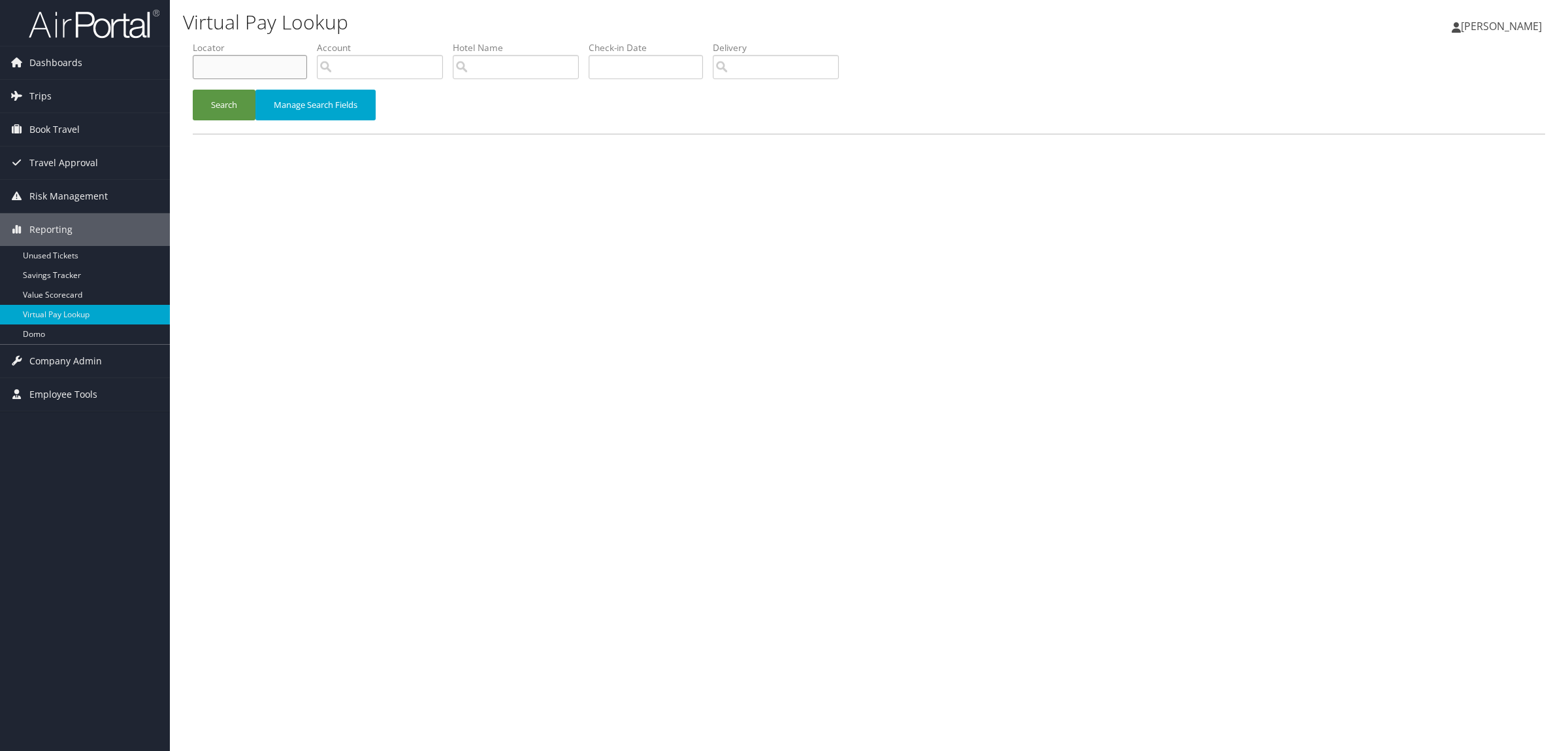
paste input "D6Z1ZB"
type input "D6Z1ZB"
click at [224, 95] on button "Search" at bounding box center [224, 105] width 63 height 31
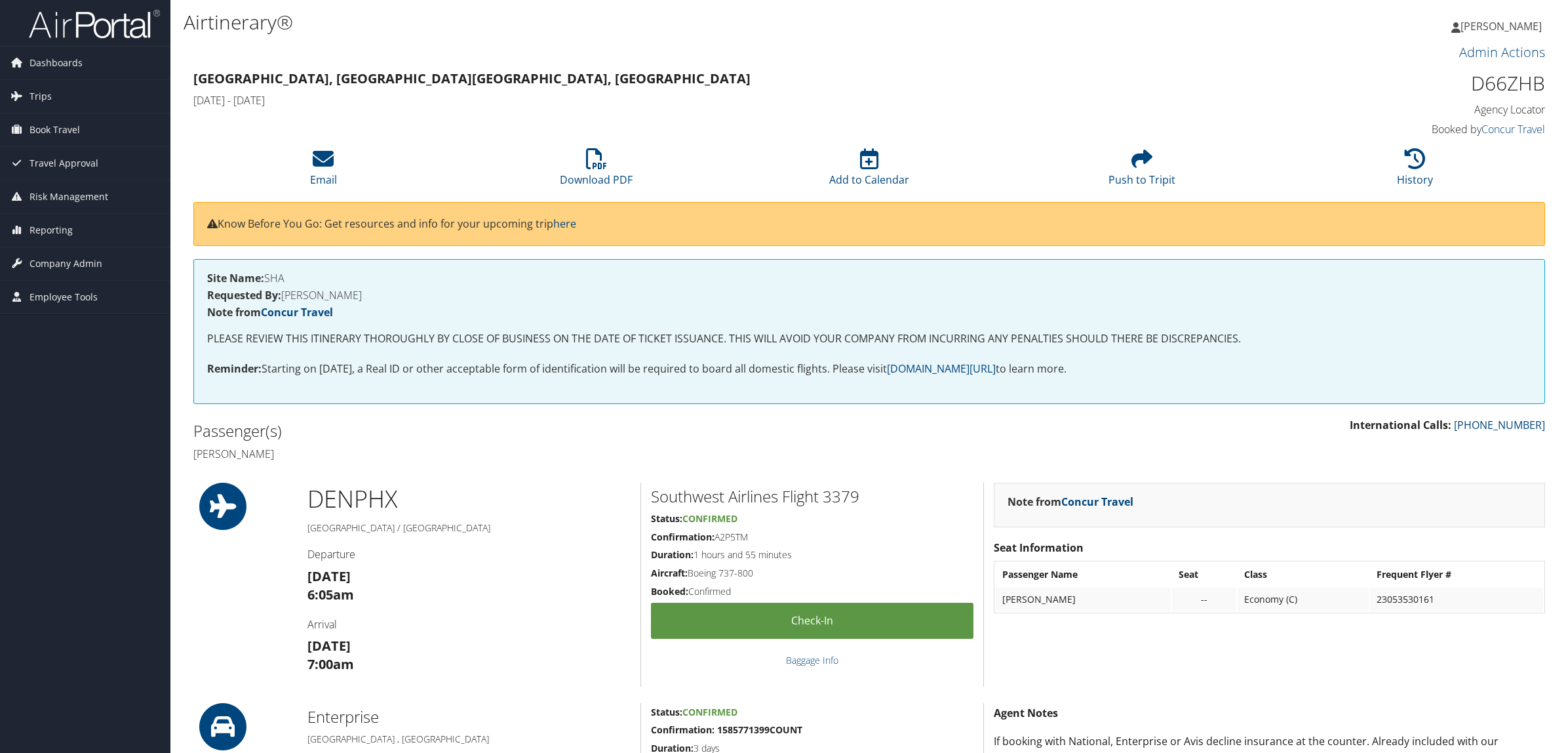
scroll to position [328, 0]
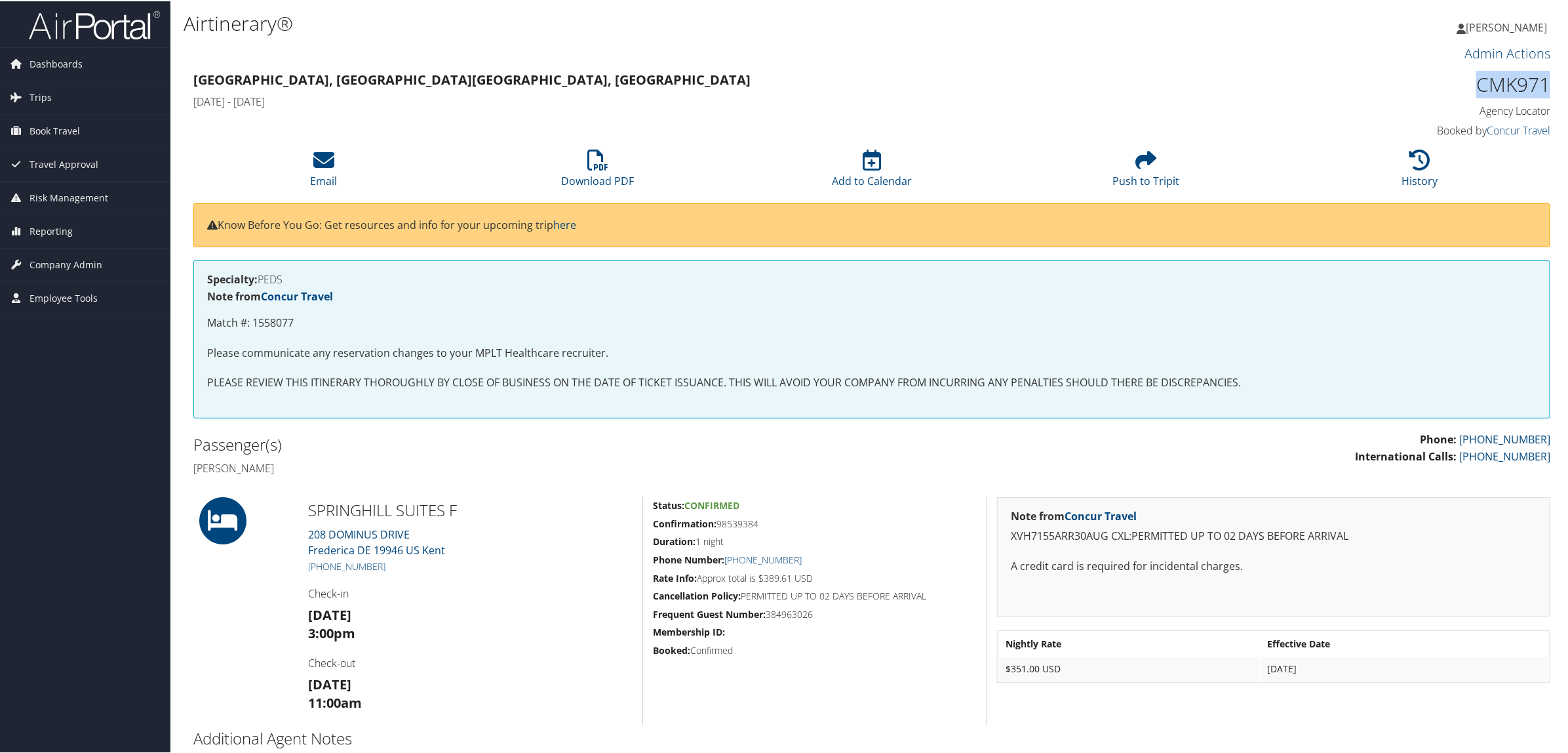
drag, startPoint x: 1466, startPoint y: 77, endPoint x: 1544, endPoint y: 79, distance: 78.0
click at [1544, 79] on h1 "CMK971" at bounding box center [1388, 83] width 324 height 27
copy h1 "CMK971"
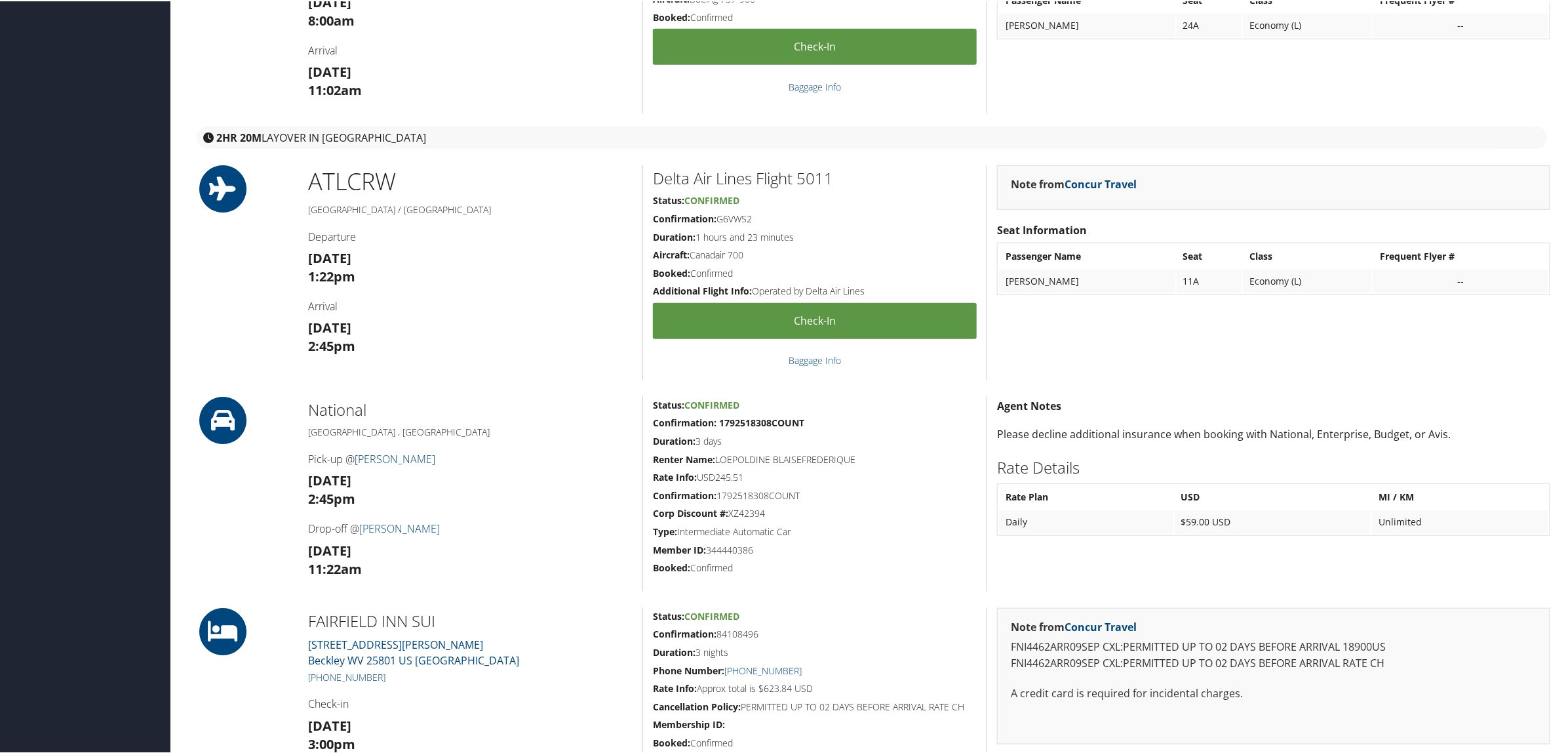
scroll to position [574, 0]
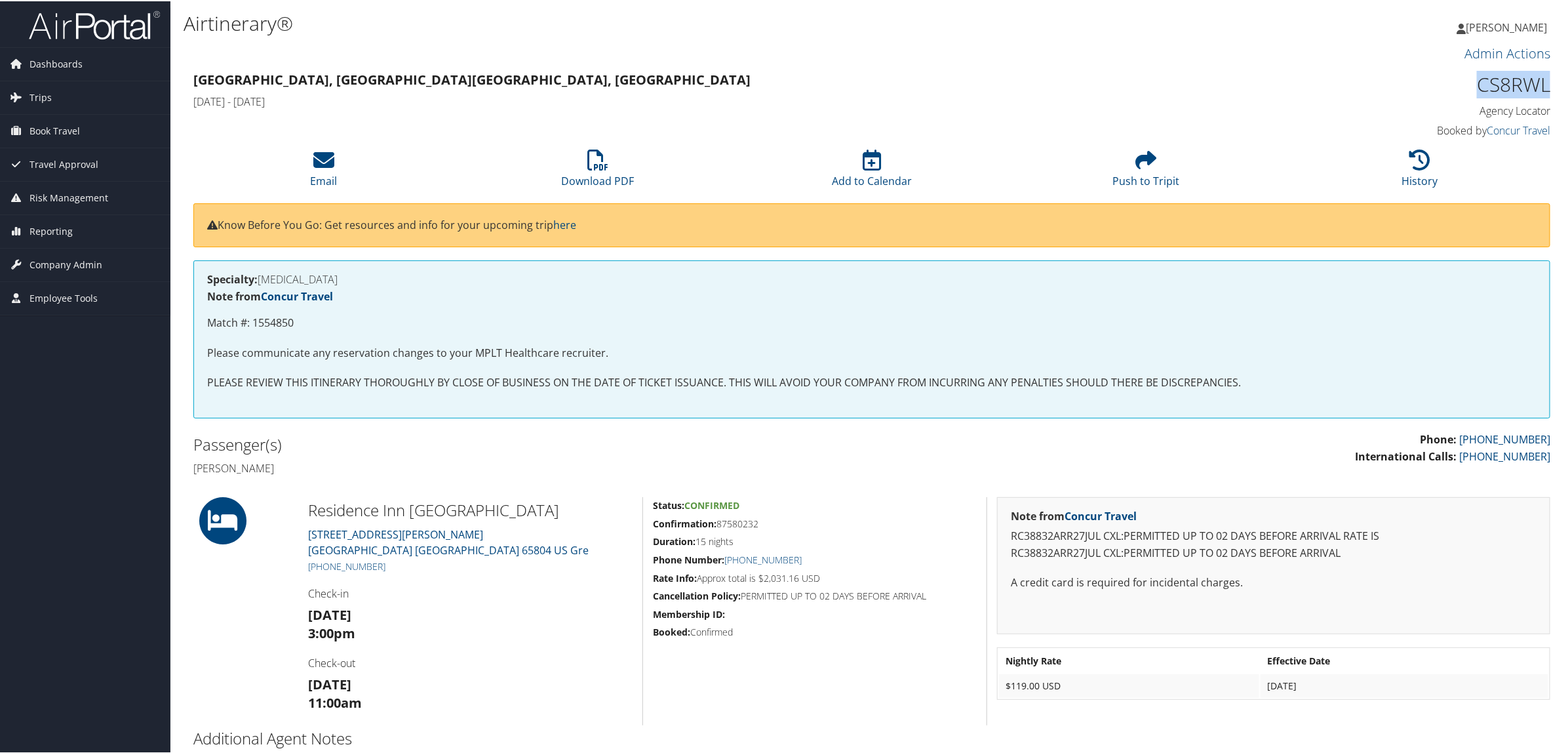
drag, startPoint x: 1465, startPoint y: 83, endPoint x: 1547, endPoint y: 96, distance: 83.0
click at [1547, 96] on div "CS8RWL Agency Locator Agency Locator CS8RWL Booked by Concur Travel Booked by C…" at bounding box center [1388, 104] width 344 height 75
copy h1 "CS8RWL"
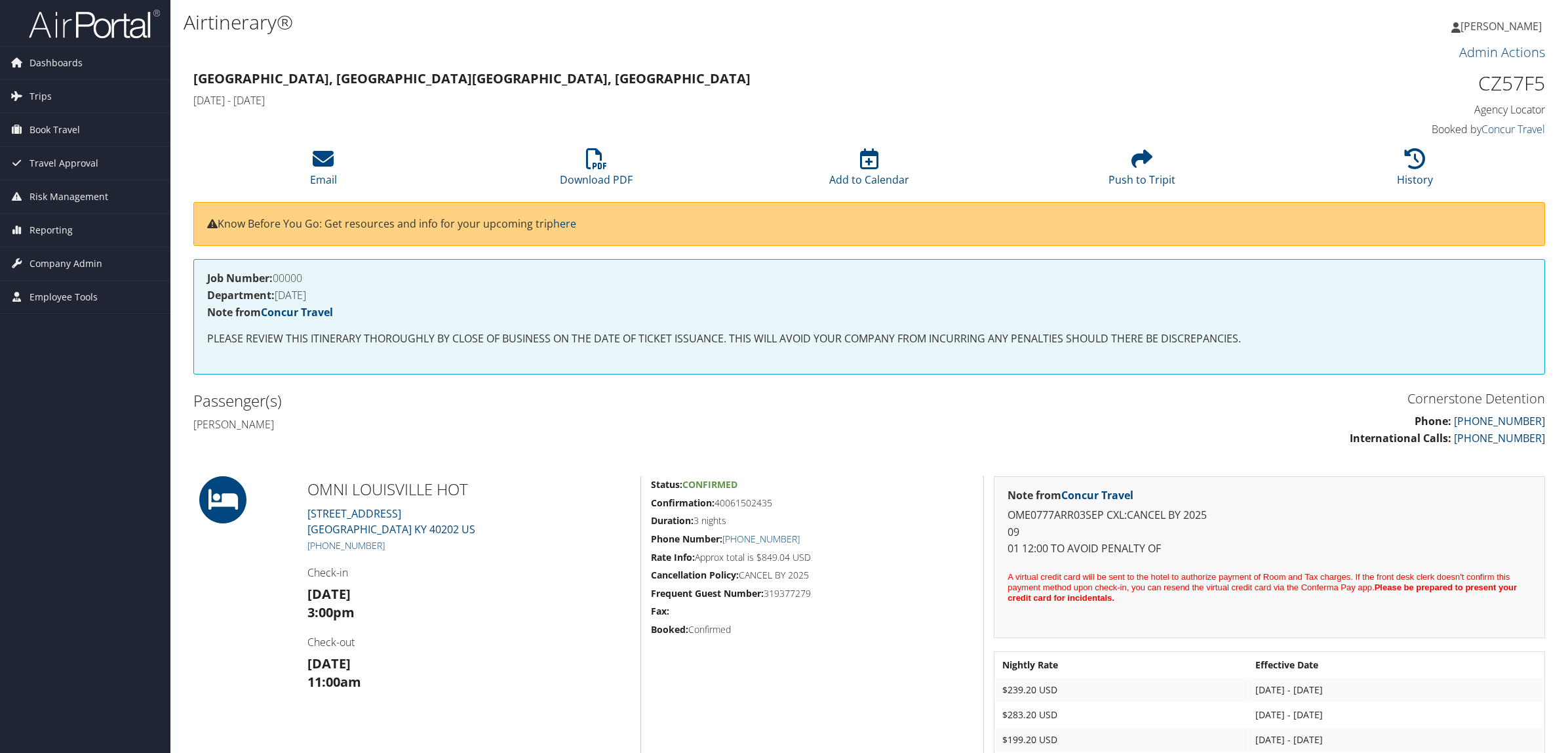
scroll to position [246, 0]
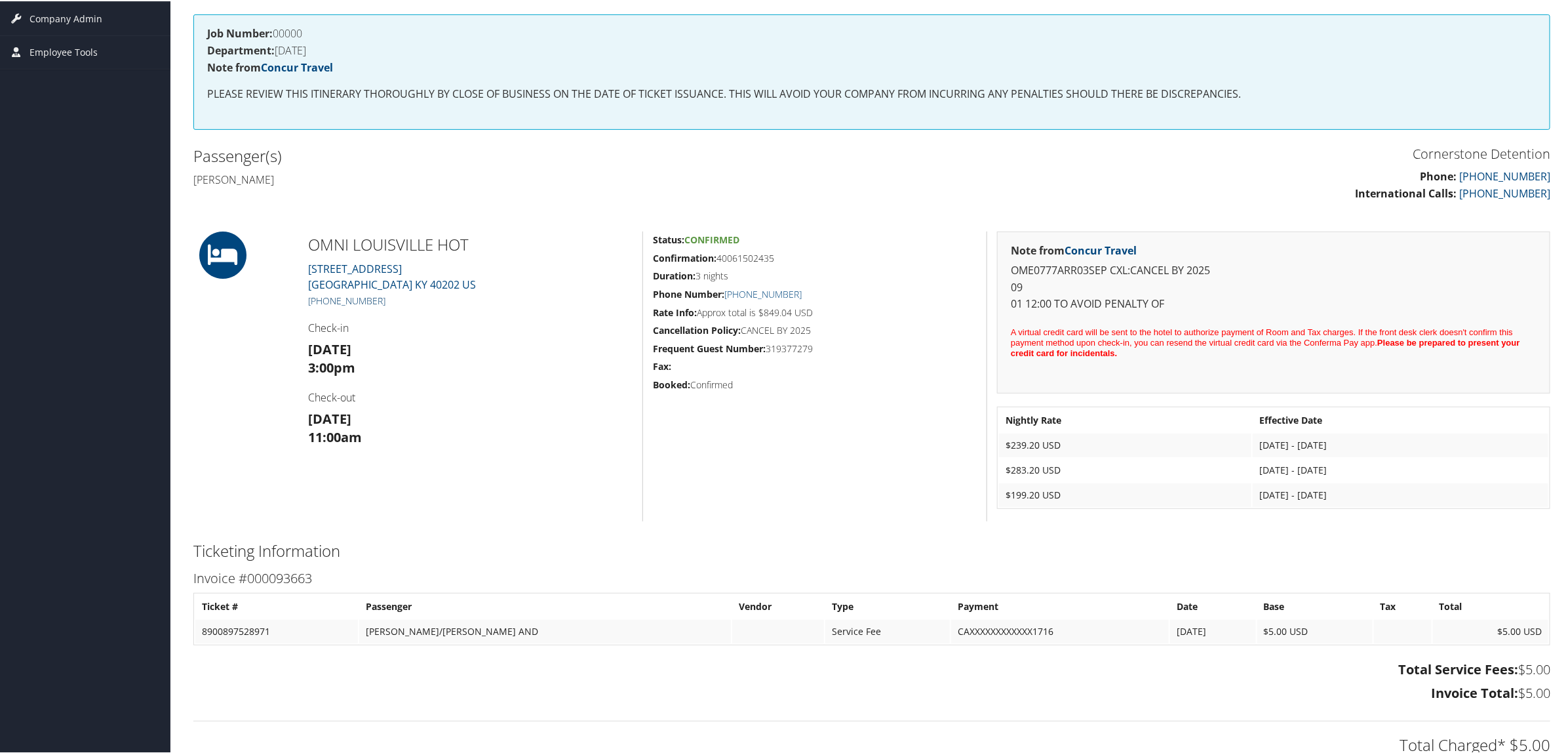
drag, startPoint x: 392, startPoint y: 302, endPoint x: 322, endPoint y: 293, distance: 70.6
click at [322, 293] on h5 "[PHONE_NUMBER]" at bounding box center [470, 299] width 324 height 13
copy link "502) 313-6664"
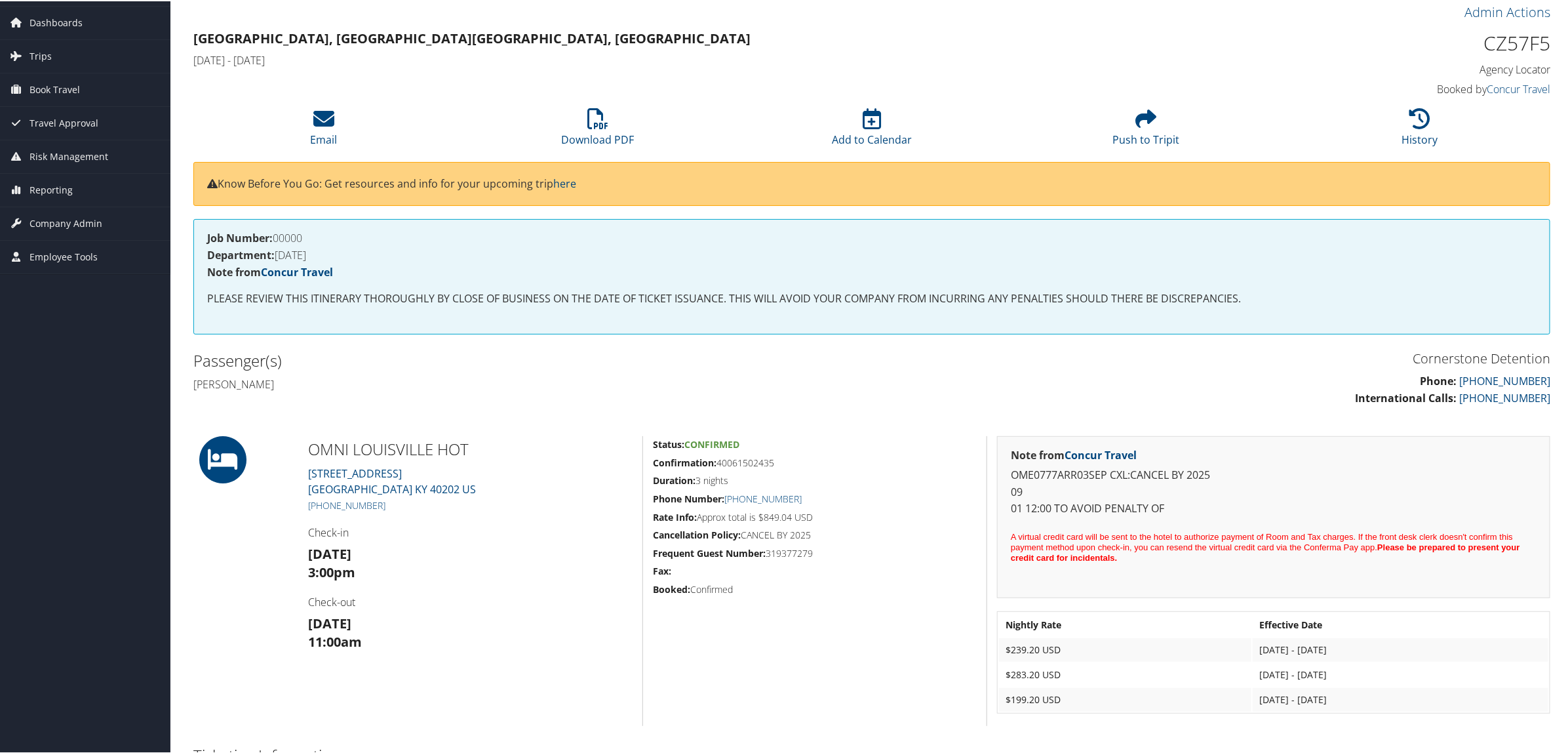
scroll to position [0, 0]
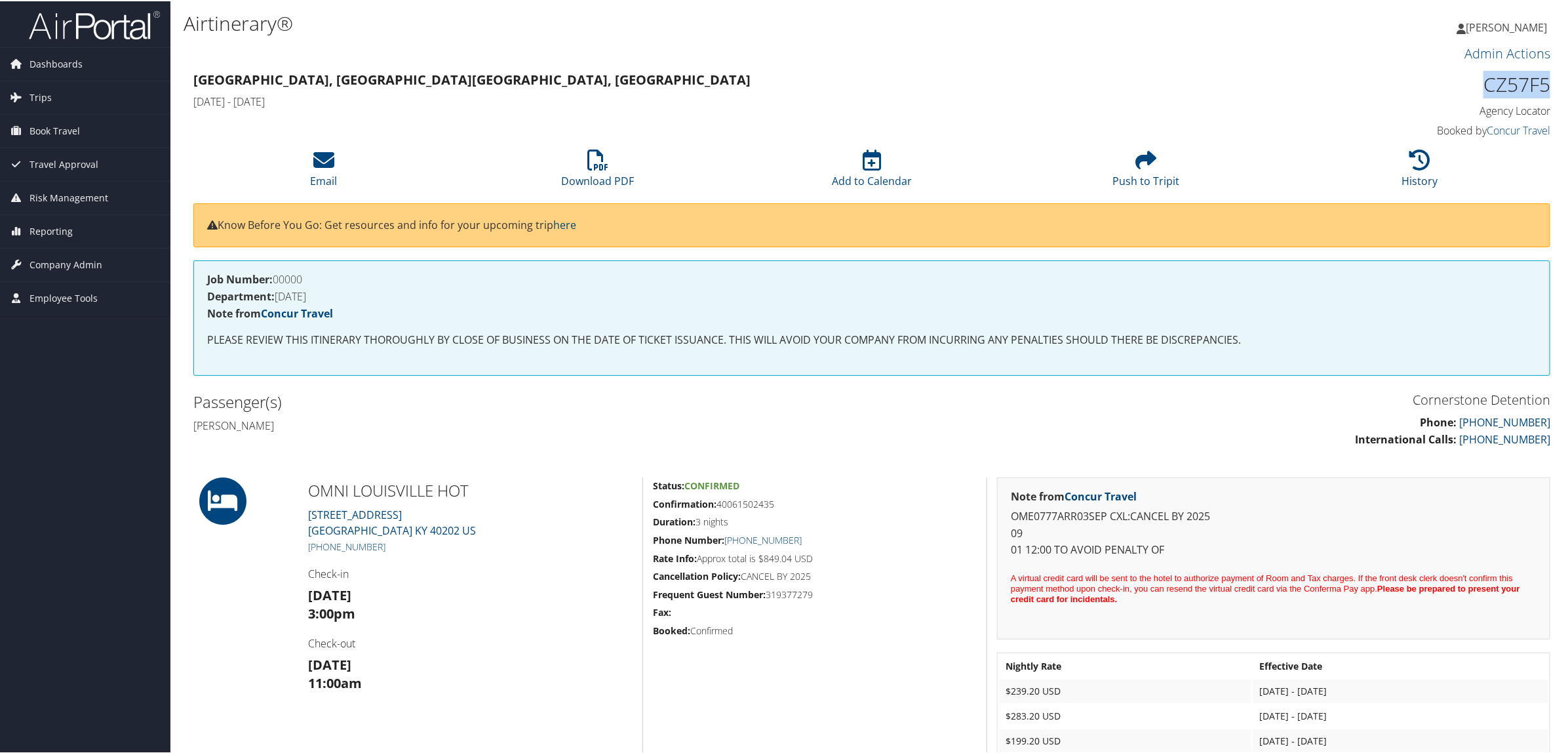
drag, startPoint x: 1475, startPoint y: 83, endPoint x: 1545, endPoint y: 77, distance: 70.3
click at [1545, 77] on div "CZ57F5 Agency Locator Agency Locator CZ57F5 Booked by Concur Travel Booked by C…" at bounding box center [1388, 104] width 344 height 75
copy h1 "CZ57F5"
drag, startPoint x: 191, startPoint y: 421, endPoint x: 306, endPoint y: 422, distance: 115.0
click at [306, 422] on div "Passenger(s) [PERSON_NAME]" at bounding box center [528, 412] width 688 height 49
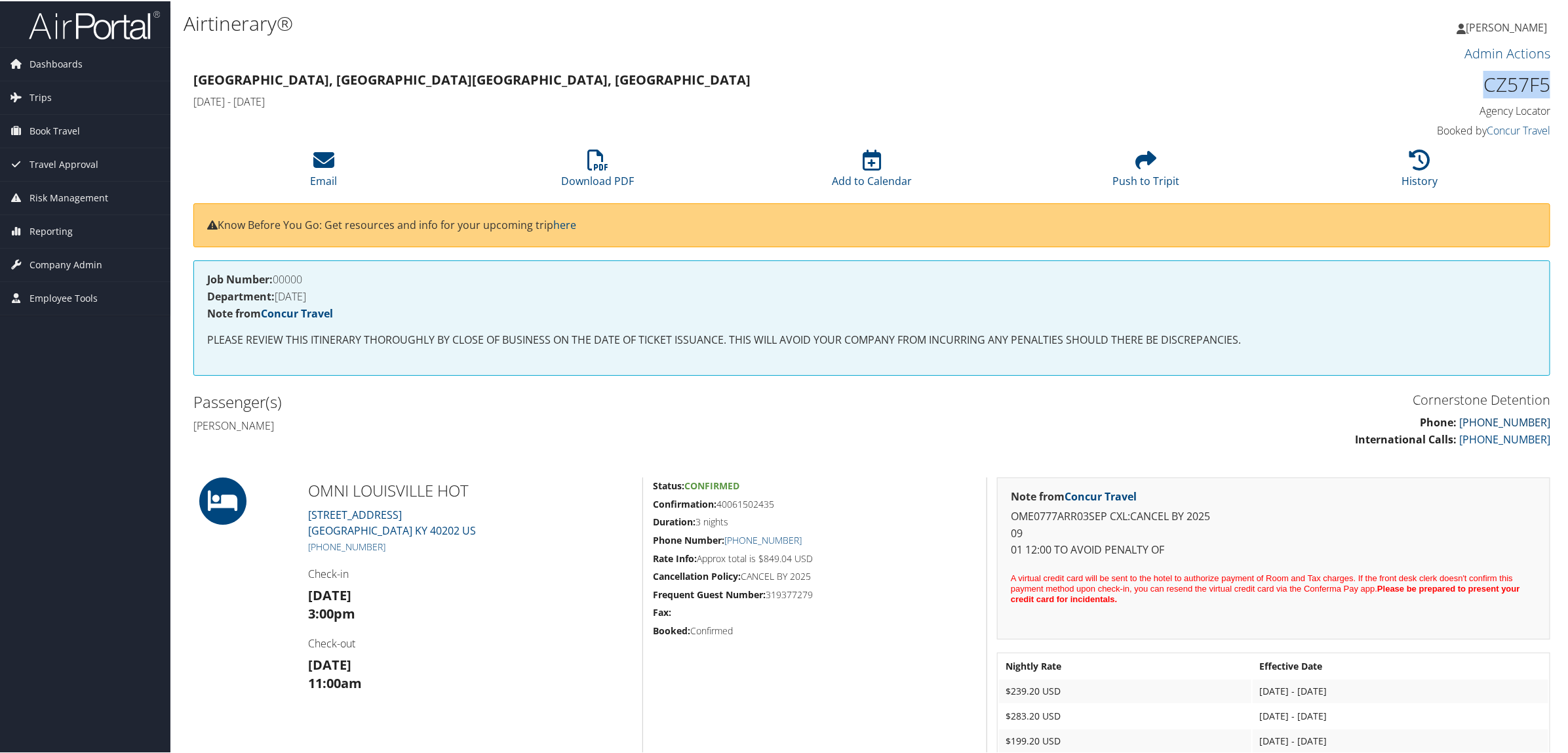
copy h4 "[PERSON_NAME]"
drag, startPoint x: 764, startPoint y: 555, endPoint x: 794, endPoint y: 558, distance: 30.1
click at [794, 558] on h5 "Rate Info: Approx total is $849.04 USD" at bounding box center [815, 557] width 324 height 13
copy h5 "849.04"
drag, startPoint x: 718, startPoint y: 505, endPoint x: 787, endPoint y: 502, distance: 69.1
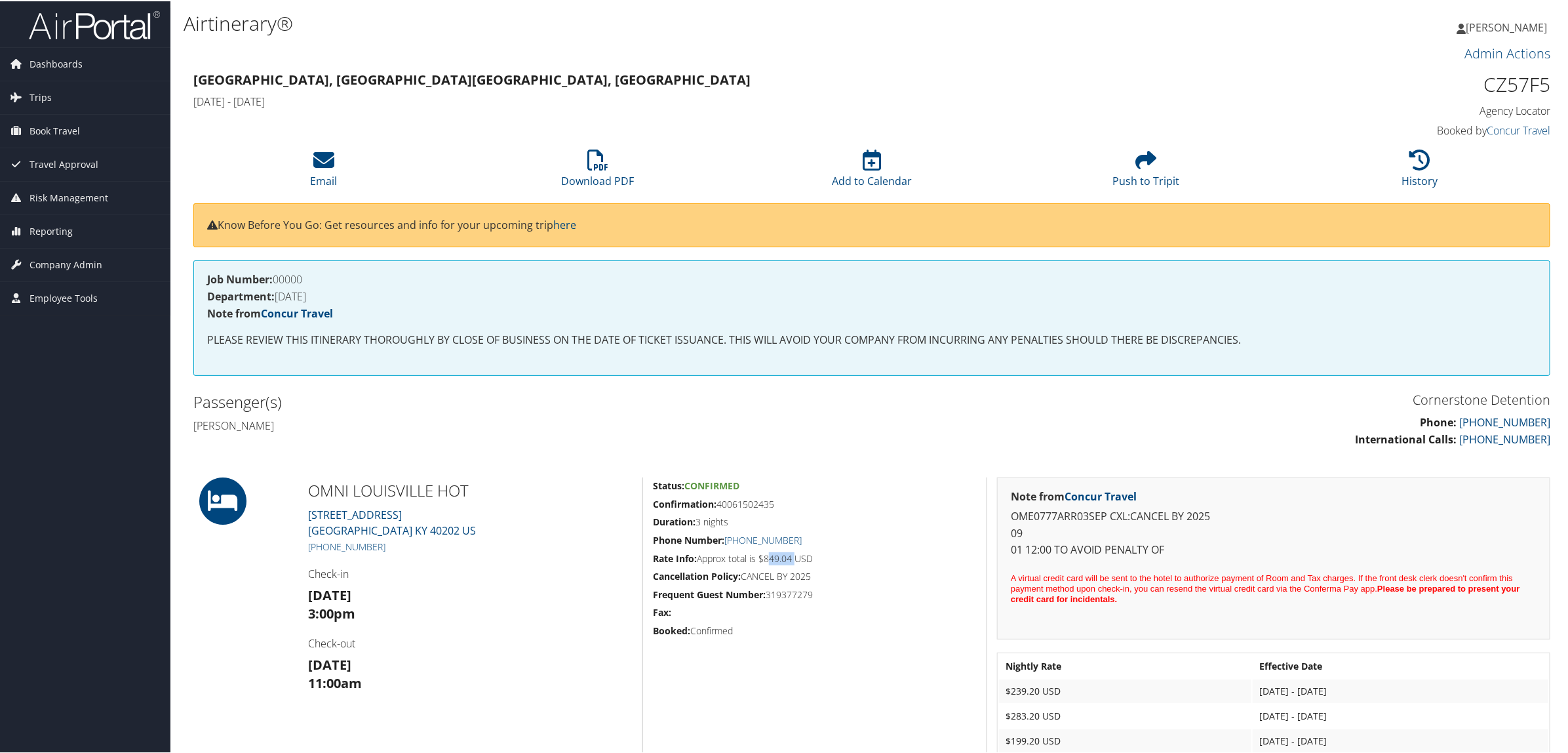
click at [787, 502] on h5 "Confirmation: 40061502435" at bounding box center [815, 503] width 324 height 13
copy h5 "40061502435"
drag, startPoint x: 1478, startPoint y: 82, endPoint x: 1545, endPoint y: 81, distance: 67.0
click at [1545, 81] on div "CZ57F5 Agency Locator Agency Locator CZ57F5 Booked by Concur Travel Booked by C…" at bounding box center [1388, 104] width 344 height 75
copy h1 "CZ57F5"
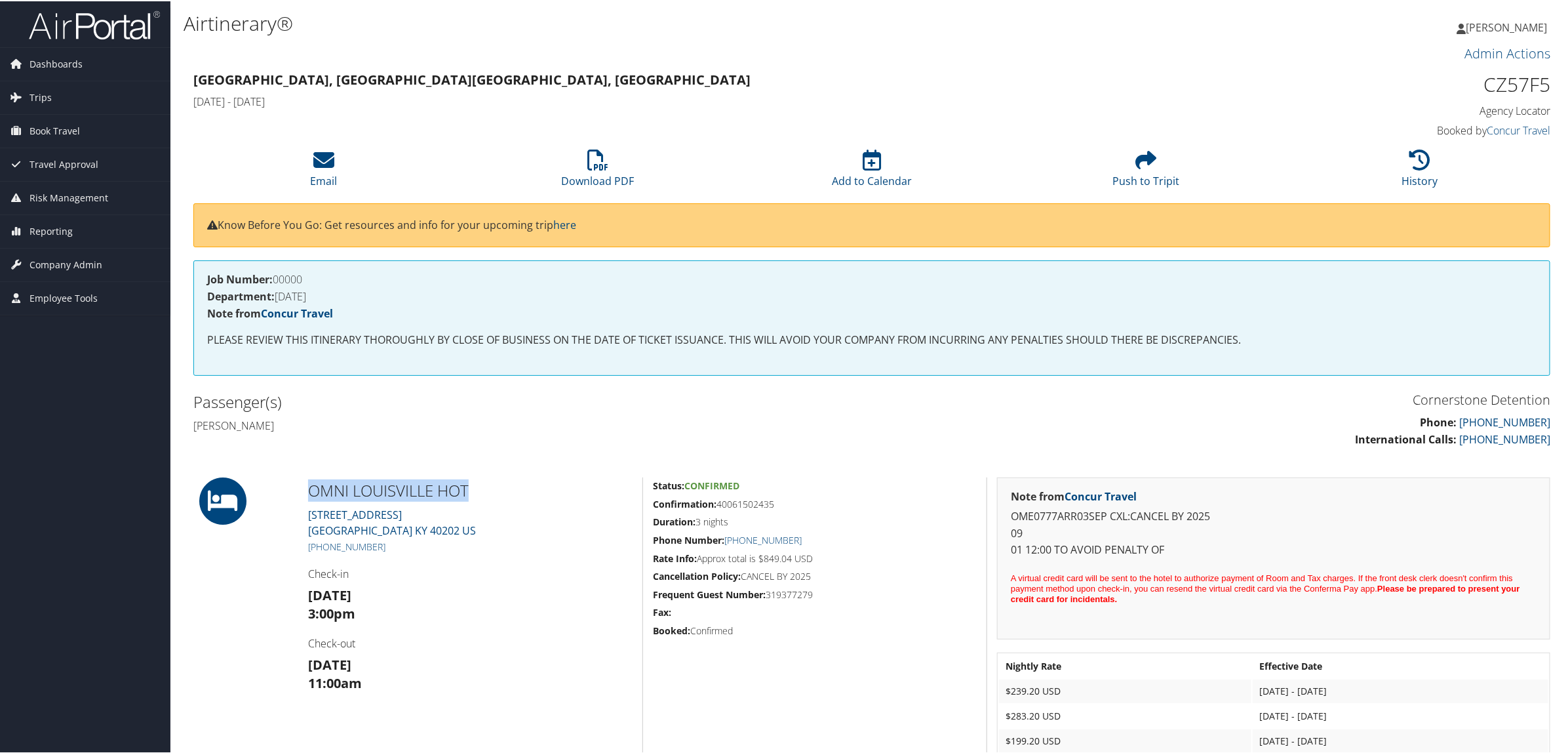
drag, startPoint x: 309, startPoint y: 486, endPoint x: 493, endPoint y: 479, distance: 184.1
click at [493, 479] on h2 "OMNI LOUISVILLE HOT" at bounding box center [470, 489] width 324 height 23
copy h2 "OMNI LOUISVILLE HOT"
drag, startPoint x: 718, startPoint y: 506, endPoint x: 777, endPoint y: 505, distance: 59.0
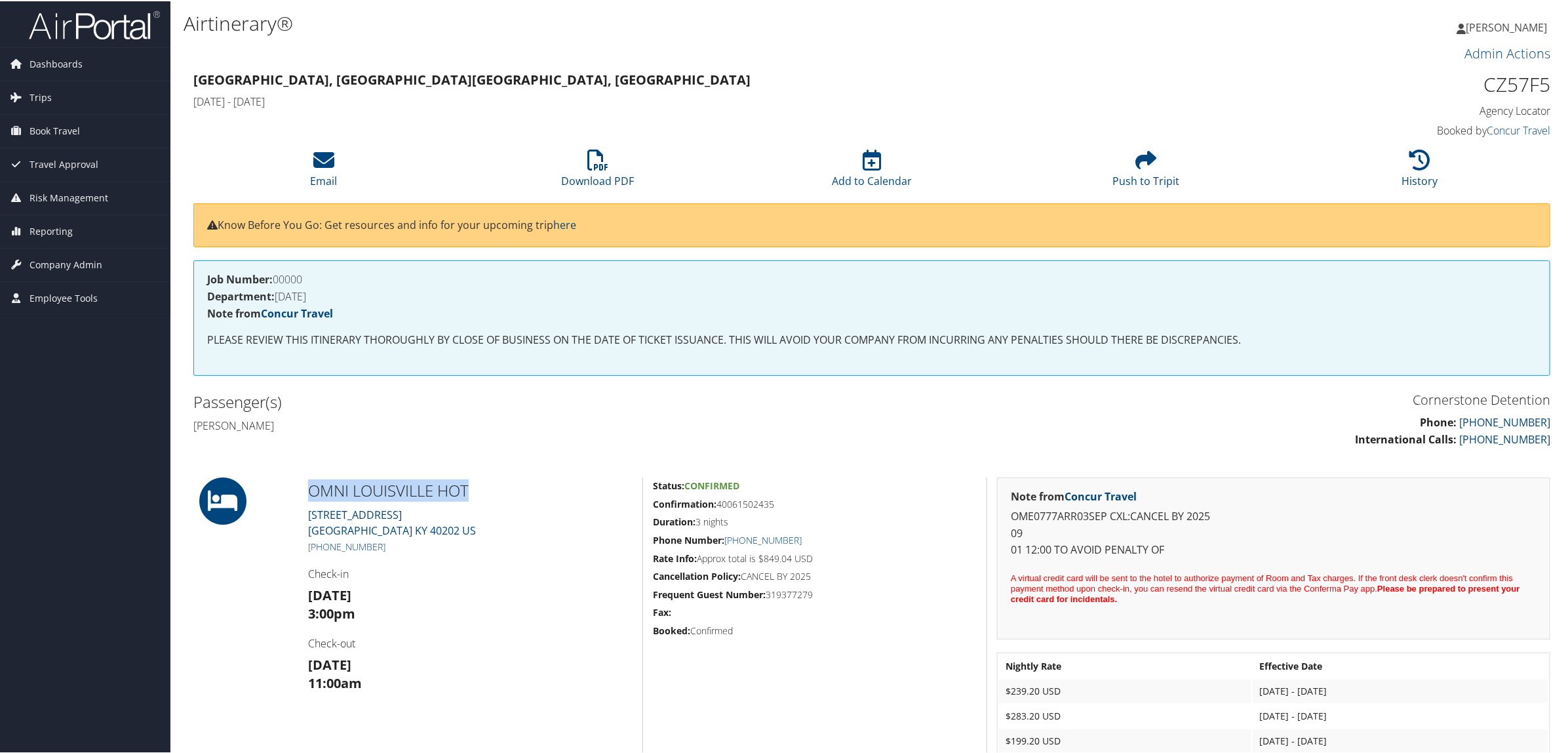
click at [777, 505] on h5 "Confirmation: 40061502435" at bounding box center [815, 503] width 324 height 13
